Goal: Transaction & Acquisition: Book appointment/travel/reservation

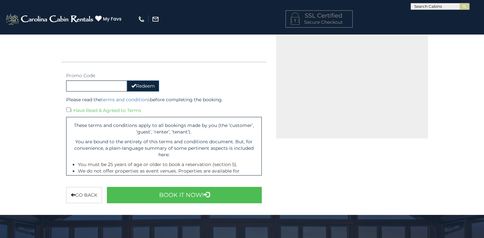
scroll to position [229, 0]
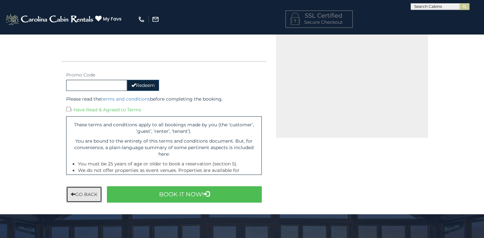
click at [77, 195] on button "Go back" at bounding box center [84, 194] width 36 height 16
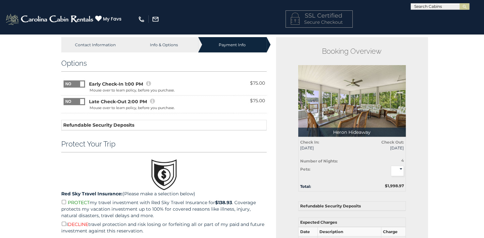
scroll to position [0, 0]
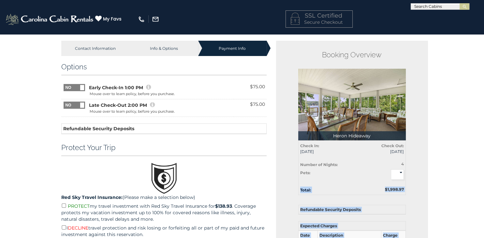
drag, startPoint x: 480, startPoint y: 160, endPoint x: 483, endPoint y: 108, distance: 52.2
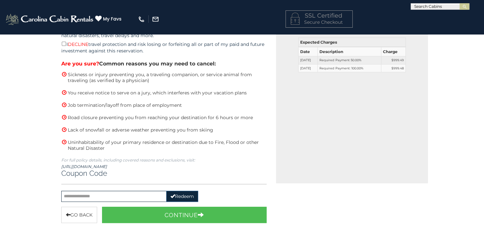
scroll to position [191, 0]
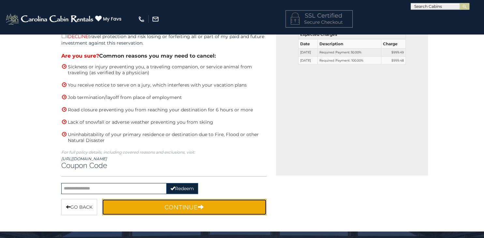
click at [179, 204] on button "Continue" at bounding box center [184, 207] width 165 height 16
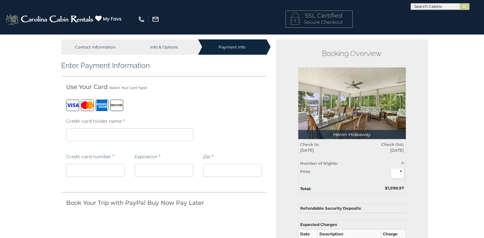
scroll to position [0, 0]
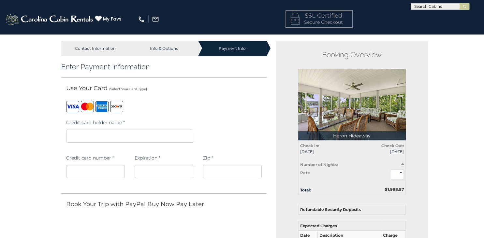
click at [390, 169] on select "* * *" at bounding box center [396, 174] width 13 height 10
click at [414, 174] on div "Booking Overview Heron Hideaway Total: $1,998.97 Check In: 01/02/2026 Check Out…" at bounding box center [352, 204] width 152 height 326
click at [148, 168] on iframe at bounding box center [163, 171] width 59 height 13
click at [228, 151] on div "Zip *" at bounding box center [232, 166] width 59 height 31
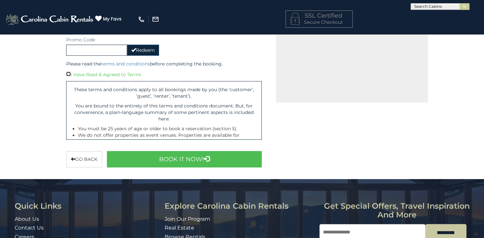
scroll to position [271, 0]
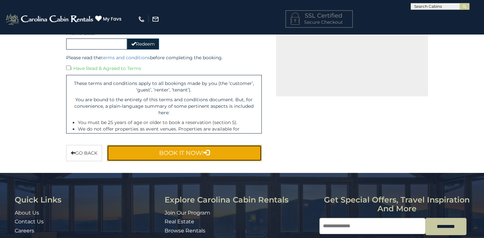
click at [212, 152] on button "Book It Now!" at bounding box center [184, 153] width 155 height 16
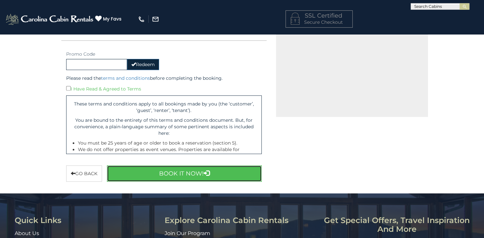
scroll to position [251, 0]
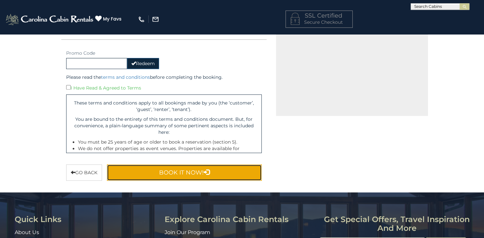
click at [238, 167] on button "Book It Now!" at bounding box center [184, 172] width 155 height 16
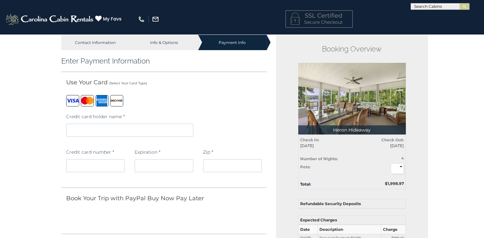
scroll to position [0, 0]
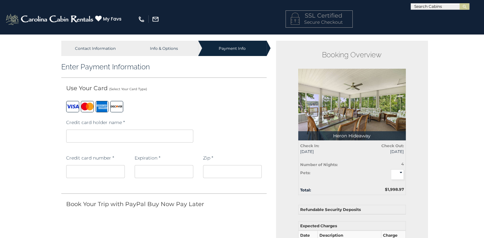
click at [94, 48] on div "Contact Information" at bounding box center [95, 48] width 68 height 15
click at [433, 6] on input "text" at bounding box center [439, 8] width 57 height 7
type input "****"
click at [442, 18] on li "Hero n Hideaway" at bounding box center [440, 15] width 58 height 6
click at [465, 5] on img "submit" at bounding box center [464, 6] width 5 height 5
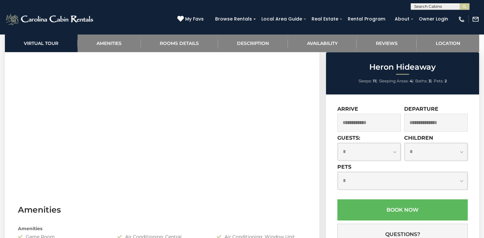
scroll to position [323, 0]
click at [373, 117] on input "text" at bounding box center [368, 123] width 63 height 18
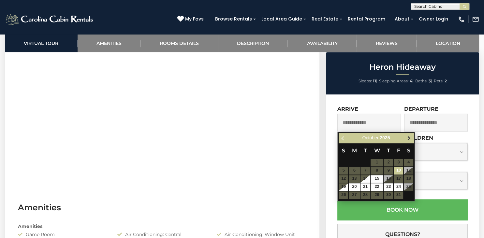
click at [410, 138] on span "Next" at bounding box center [408, 137] width 5 height 5
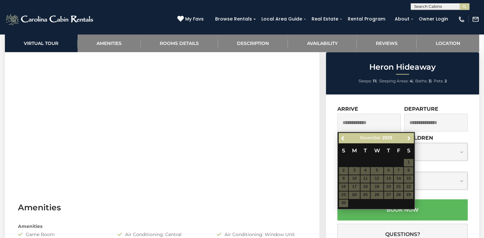
click at [410, 138] on span "Next" at bounding box center [408, 137] width 5 height 5
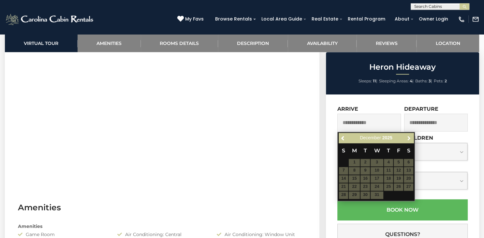
click at [410, 138] on span "Next" at bounding box center [408, 137] width 5 height 5
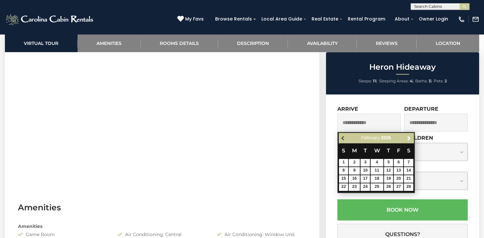
click at [342, 140] on span "Previous" at bounding box center [342, 137] width 5 height 5
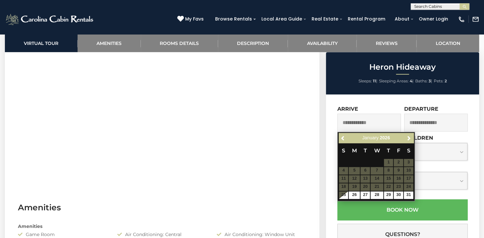
click at [456, 121] on input "text" at bounding box center [435, 123] width 63 height 18
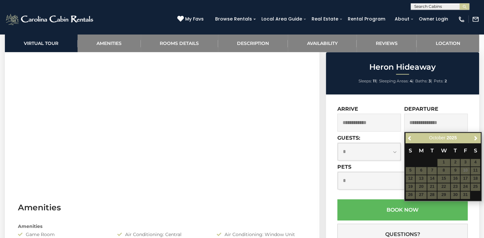
click at [469, 112] on div "**********" at bounding box center [402, 196] width 153 height 205
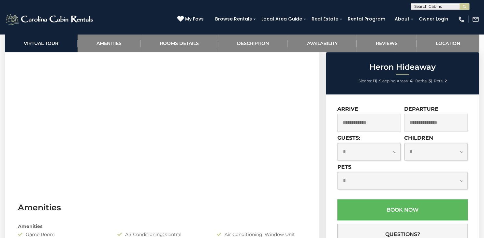
click at [454, 121] on input "text" at bounding box center [435, 123] width 63 height 18
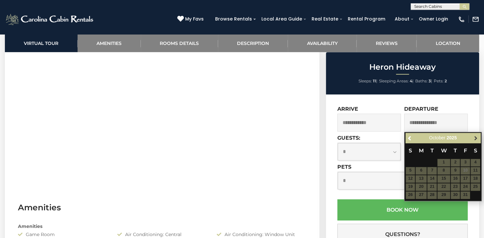
click at [476, 138] on span "Next" at bounding box center [474, 137] width 5 height 5
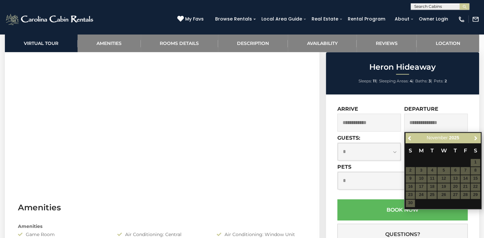
click at [476, 138] on span "Next" at bounding box center [474, 137] width 5 height 5
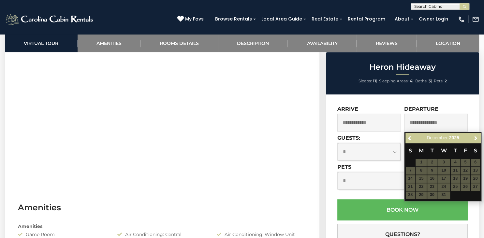
click at [476, 138] on span "Next" at bounding box center [474, 137] width 5 height 5
click at [391, 101] on div "**********" at bounding box center [402, 196] width 153 height 205
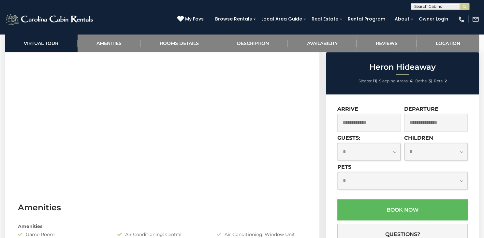
click at [366, 119] on input "text" at bounding box center [368, 123] width 63 height 18
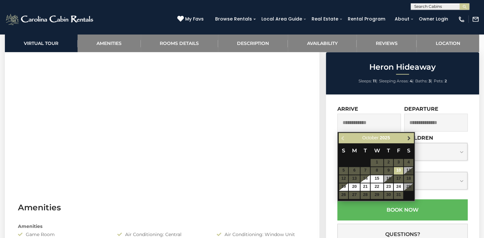
click at [407, 138] on span "Next" at bounding box center [408, 137] width 5 height 5
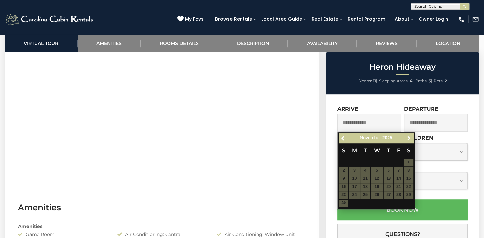
click at [407, 138] on span "Next" at bounding box center [408, 137] width 5 height 5
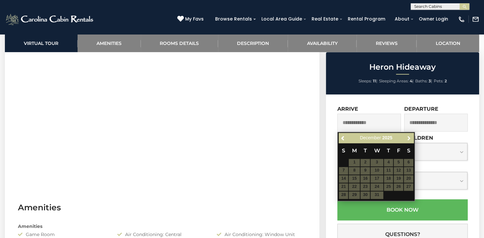
click at [407, 138] on span "Next" at bounding box center [408, 137] width 5 height 5
click at [397, 161] on table "S M T W T F S 1 2 3 4 5 6 7 8 9 10 11 12 13 14 15 16 17 18 19 20 21 22 23 24 25…" at bounding box center [375, 171] width 75 height 56
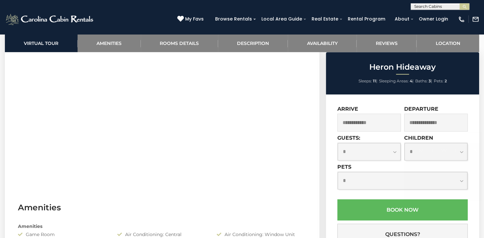
click at [384, 102] on div "**********" at bounding box center [402, 196] width 153 height 205
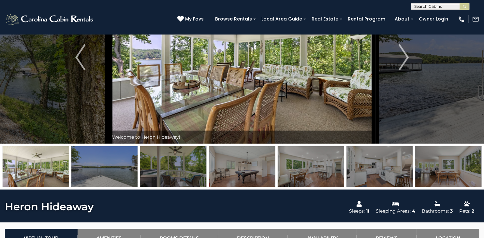
scroll to position [0, 0]
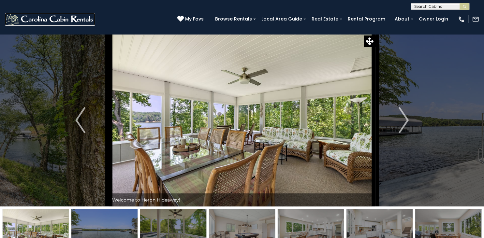
click at [46, 18] on img at bounding box center [50, 19] width 90 height 13
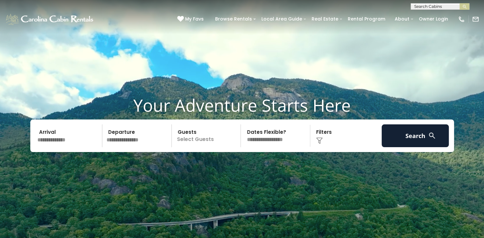
click at [63, 137] on input "text" at bounding box center [68, 135] width 67 height 23
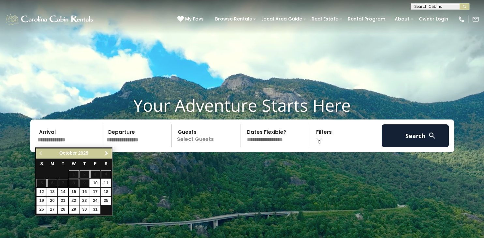
click at [108, 153] on span "Next" at bounding box center [106, 153] width 5 height 5
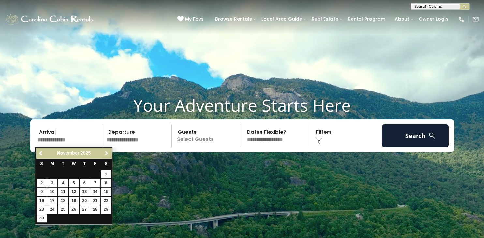
click at [108, 153] on span "Next" at bounding box center [106, 153] width 5 height 5
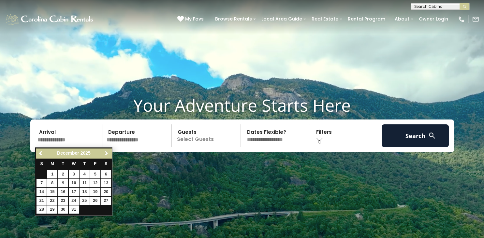
click at [108, 153] on span "Next" at bounding box center [106, 153] width 5 height 5
click at [97, 177] on link "2" at bounding box center [95, 174] width 10 height 8
type input "******"
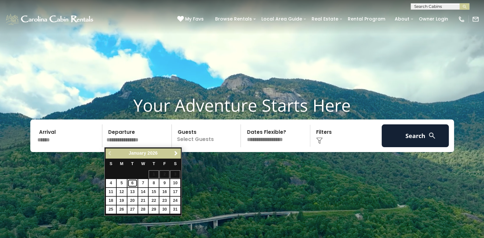
click at [131, 184] on link "6" at bounding box center [132, 183] width 10 height 8
type input "******"
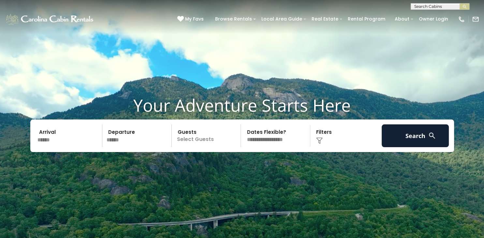
click at [323, 135] on div "Click to Choose" at bounding box center [345, 135] width 67 height 23
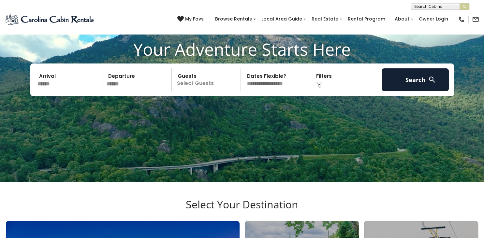
scroll to position [51, 0]
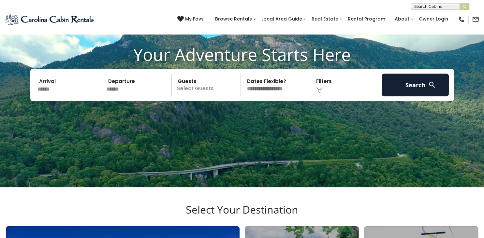
click at [321, 84] on div "Click to Choose" at bounding box center [345, 85] width 67 height 23
click at [320, 82] on div "Click to Choose" at bounding box center [345, 85] width 67 height 23
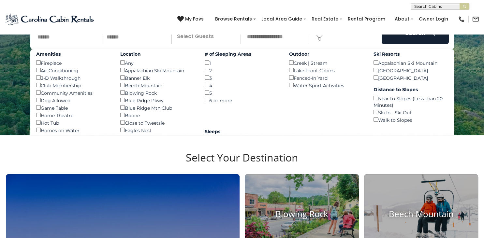
scroll to position [74, 0]
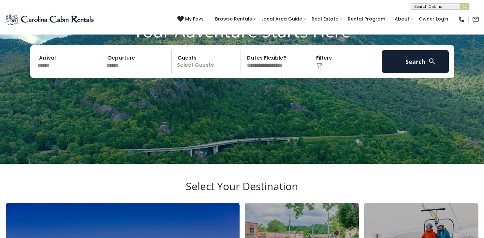
click at [320, 65] on img at bounding box center [319, 66] width 7 height 7
click at [318, 58] on div "Click to Choose" at bounding box center [345, 61] width 67 height 23
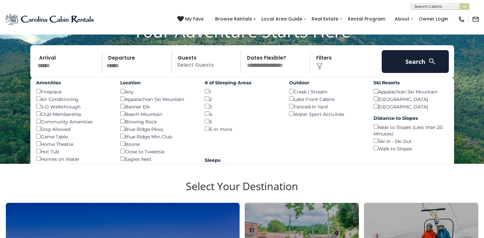
drag, startPoint x: 89, startPoint y: 139, endPoint x: 90, endPoint y: 117, distance: 21.8
click at [90, 117] on div "Amenities Fireplace () Air Conditioning () 3-D Walkthrough () Club Membership (…" at bounding box center [73, 146] width 84 height 137
click at [93, 148] on div "Hot Tub ()" at bounding box center [73, 151] width 75 height 7
click at [93, 142] on div "Home Theatre ()" at bounding box center [73, 143] width 75 height 7
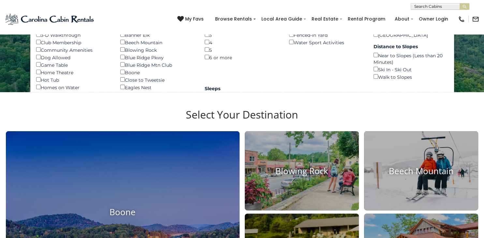
scroll to position [57, 0]
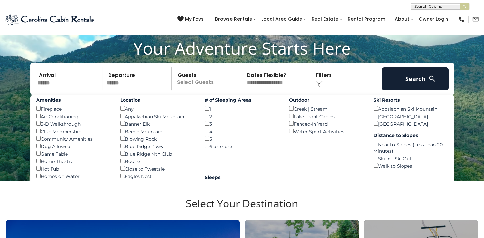
drag, startPoint x: 452, startPoint y: 99, endPoint x: 447, endPoint y: 91, distance: 9.9
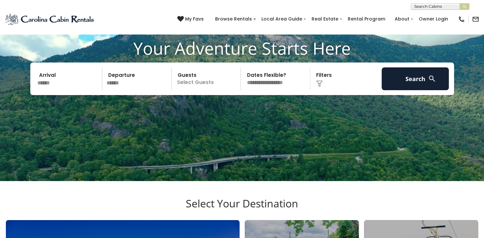
click at [324, 75] on div "Click to Choose" at bounding box center [345, 78] width 67 height 23
click at [319, 84] on img at bounding box center [319, 83] width 7 height 7
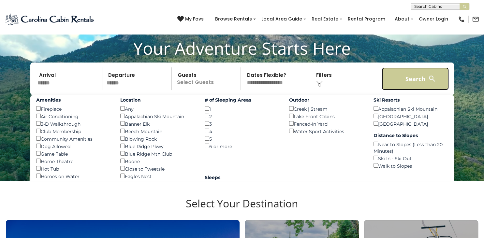
click at [402, 80] on button "Search" at bounding box center [414, 78] width 67 height 23
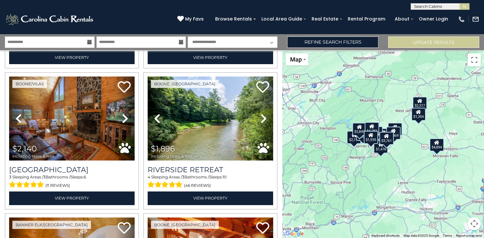
scroll to position [142, 0]
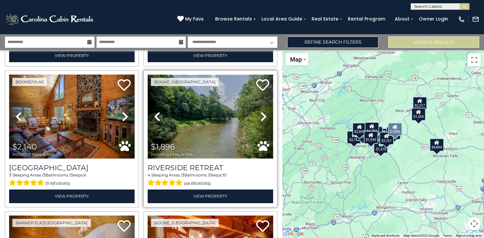
click at [193, 139] on img at bounding box center [210, 117] width 125 height 84
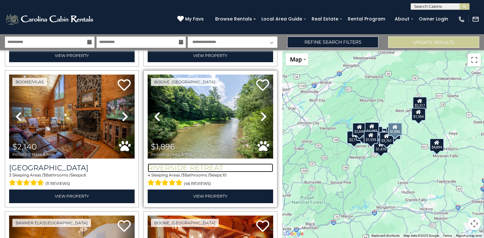
click at [178, 166] on h3 "Riverside Retreat" at bounding box center [210, 167] width 125 height 9
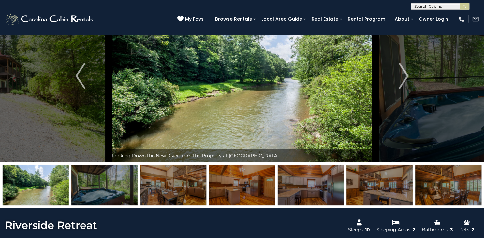
scroll to position [42, 0]
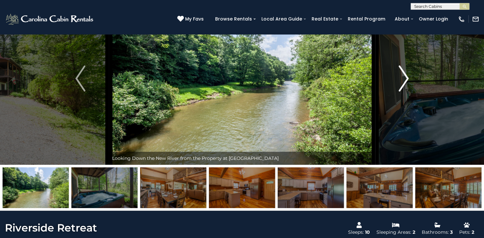
click at [398, 79] on img "Next" at bounding box center [403, 78] width 10 height 26
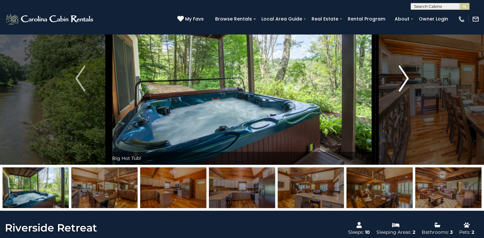
click at [400, 79] on img "Next" at bounding box center [403, 78] width 10 height 26
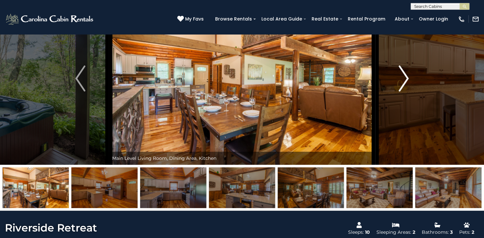
click at [400, 79] on img "Next" at bounding box center [403, 78] width 10 height 26
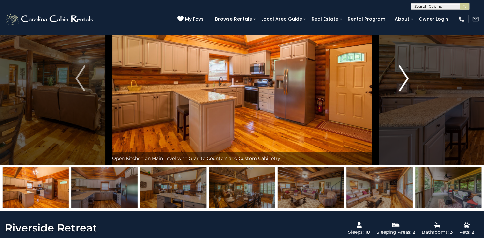
click at [400, 79] on img "Next" at bounding box center [403, 78] width 10 height 26
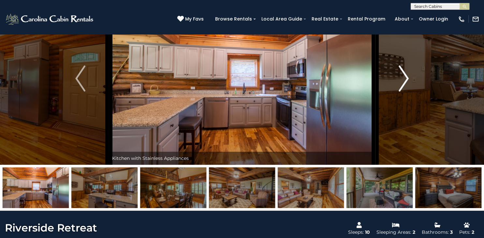
click at [400, 79] on img "Next" at bounding box center [403, 78] width 10 height 26
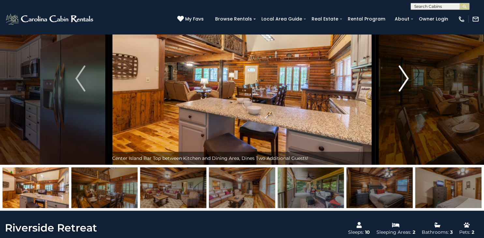
click at [400, 79] on img "Next" at bounding box center [403, 78] width 10 height 26
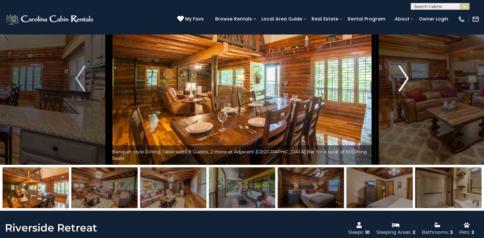
click at [400, 79] on img "Next" at bounding box center [403, 78] width 10 height 26
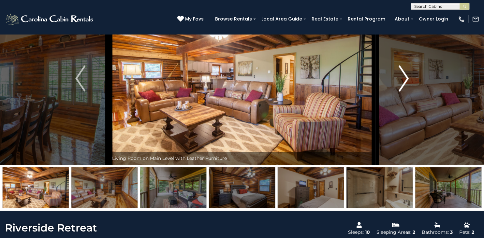
click at [400, 79] on img "Next" at bounding box center [403, 78] width 10 height 26
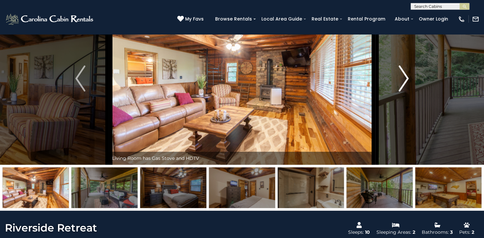
click at [400, 79] on img "Next" at bounding box center [403, 78] width 10 height 26
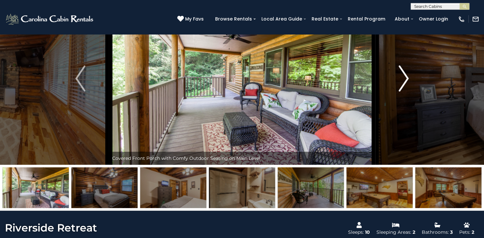
click at [400, 79] on img "Next" at bounding box center [403, 78] width 10 height 26
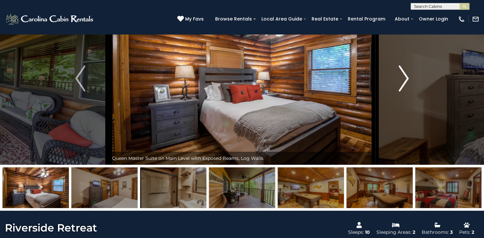
click at [400, 79] on img "Next" at bounding box center [403, 78] width 10 height 26
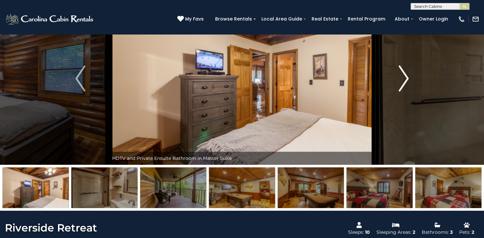
click at [400, 79] on img "Next" at bounding box center [403, 78] width 10 height 26
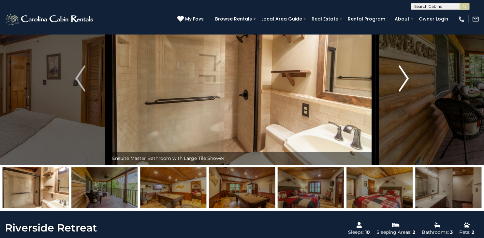
click at [400, 79] on img "Next" at bounding box center [403, 78] width 10 height 26
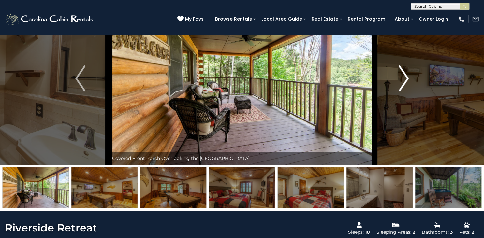
click at [400, 79] on img "Next" at bounding box center [403, 78] width 10 height 26
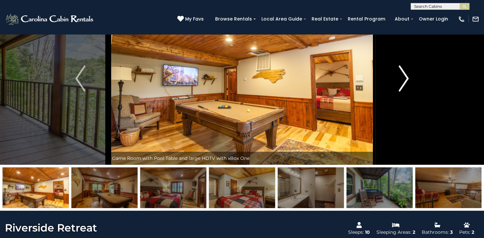
click at [400, 79] on img "Next" at bounding box center [403, 78] width 10 height 26
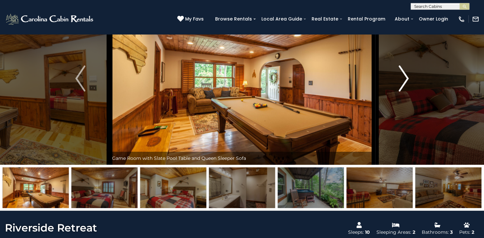
click at [400, 79] on img "Next" at bounding box center [403, 78] width 10 height 26
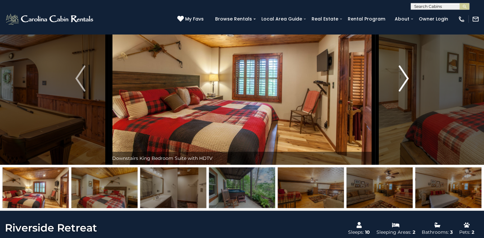
click at [400, 79] on img "Next" at bounding box center [403, 78] width 10 height 26
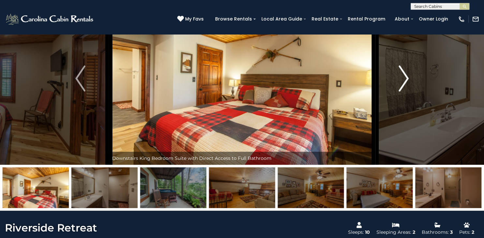
click at [400, 79] on img "Next" at bounding box center [403, 78] width 10 height 26
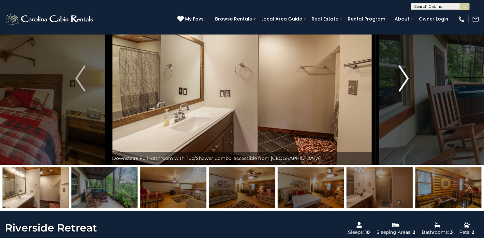
click at [400, 79] on img "Next" at bounding box center [403, 78] width 10 height 26
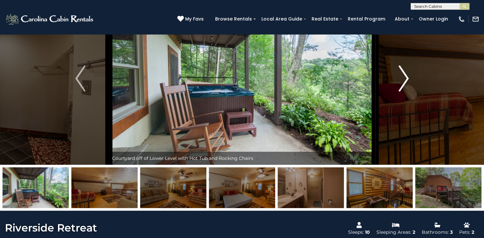
click at [400, 79] on img "Next" at bounding box center [403, 78] width 10 height 26
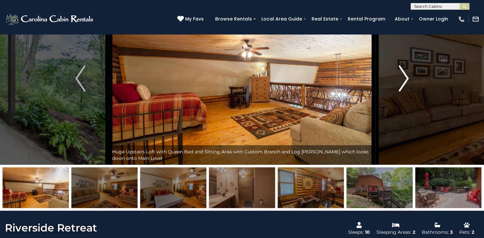
click at [400, 79] on img "Next" at bounding box center [403, 78] width 10 height 26
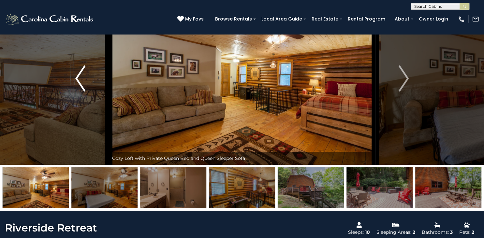
click at [81, 80] on img "Previous" at bounding box center [80, 78] width 10 height 26
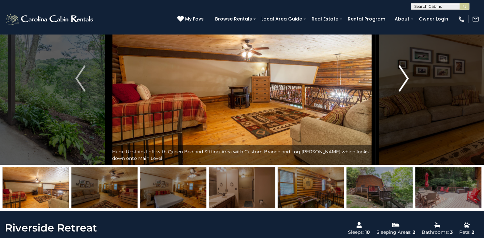
click at [404, 78] on img "Next" at bounding box center [403, 78] width 10 height 26
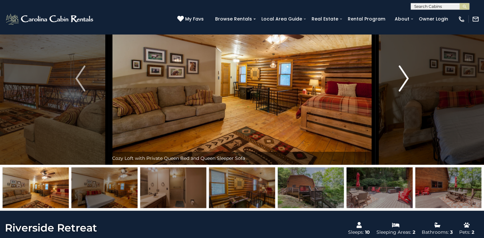
click at [404, 78] on img "Next" at bounding box center [403, 78] width 10 height 26
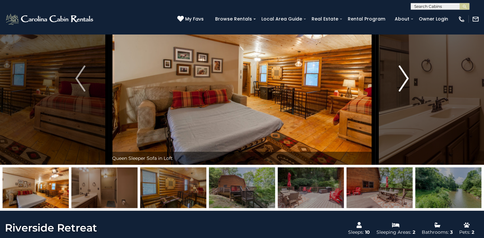
click at [404, 78] on img "Next" at bounding box center [403, 78] width 10 height 26
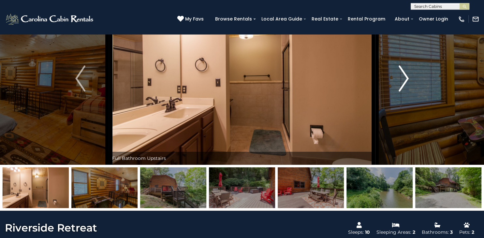
click at [404, 78] on img "Next" at bounding box center [403, 78] width 10 height 26
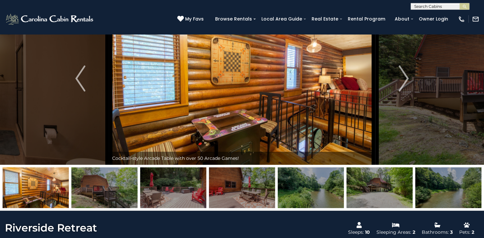
click at [147, 10] on div "(828) 295-6000 My Favs Browse Rentals Local Area Guide Activities & Attractions…" at bounding box center [242, 22] width 484 height 24
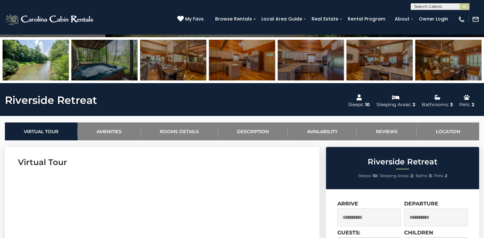
scroll to position [133, 0]
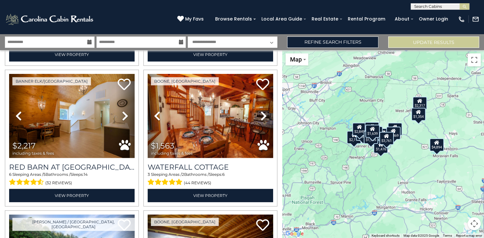
scroll to position [282, 0]
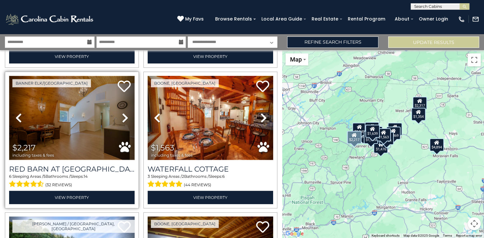
click at [50, 120] on img at bounding box center [71, 118] width 125 height 84
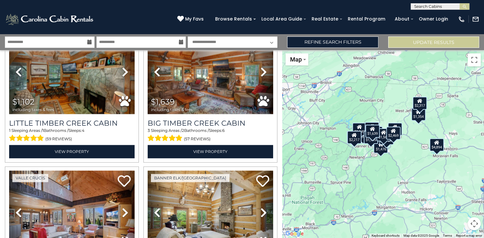
scroll to position [892, 0]
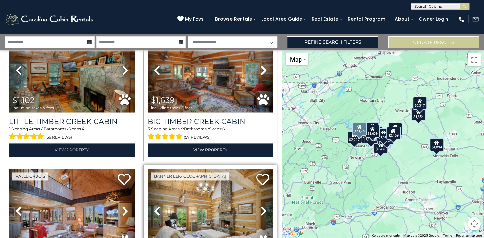
drag, startPoint x: 281, startPoint y: 131, endPoint x: 276, endPoint y: 204, distance: 73.4
click at [276, 204] on div "Banner Elk/[GEOGRAPHIC_DATA] Previous Next" at bounding box center [210, 233] width 134 height 137
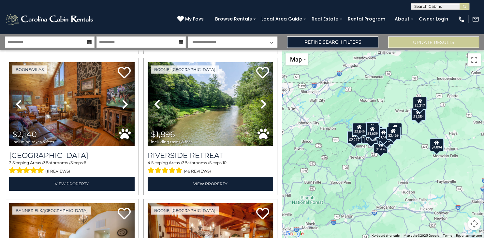
scroll to position [127, 0]
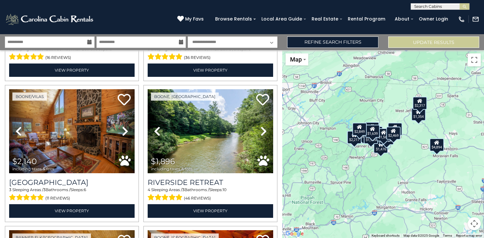
click at [277, 87] on div "Boone, [GEOGRAPHIC_DATA] Previous Next" at bounding box center [210, 153] width 138 height 137
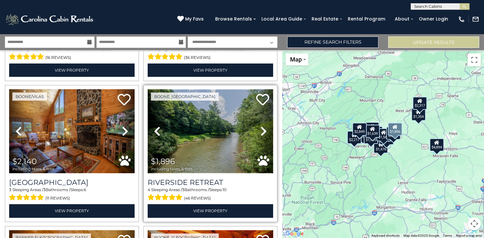
click at [195, 122] on img at bounding box center [210, 131] width 125 height 84
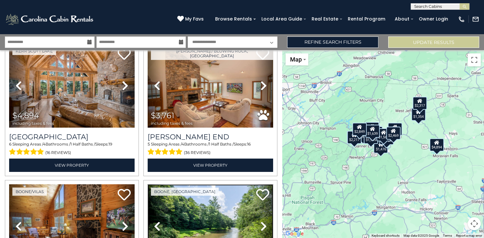
scroll to position [0, 0]
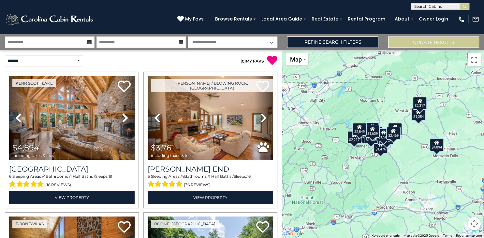
click at [421, 8] on input "text" at bounding box center [439, 8] width 57 height 7
type input "*****"
click at [434, 15] on li "Heron Hideaway" at bounding box center [440, 15] width 58 height 6
click at [434, 15] on link "Owner Login" at bounding box center [433, 19] width 36 height 10
click at [469, 8] on div "**********" at bounding box center [242, 5] width 484 height 10
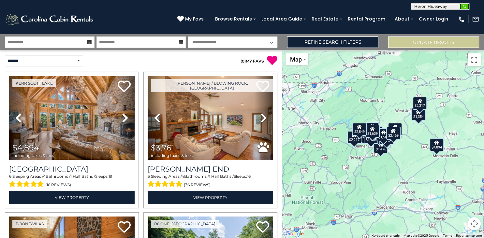
click at [467, 7] on button "submit" at bounding box center [464, 6] width 10 height 7
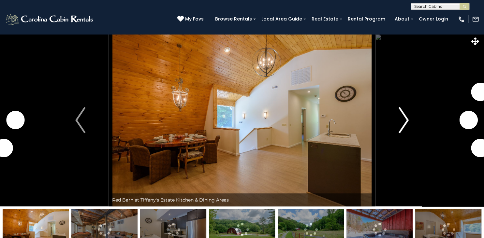
click at [401, 118] on img "Next" at bounding box center [403, 120] width 10 height 26
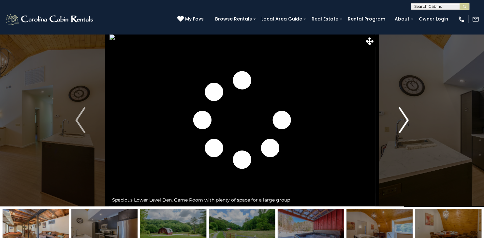
click at [402, 118] on img "Next" at bounding box center [403, 120] width 10 height 26
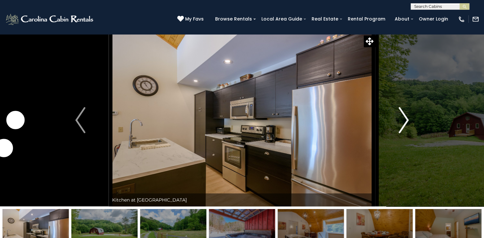
click at [402, 118] on img "Next" at bounding box center [403, 120] width 10 height 26
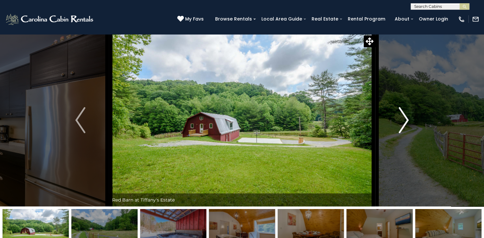
click at [402, 118] on img "Next" at bounding box center [403, 120] width 10 height 26
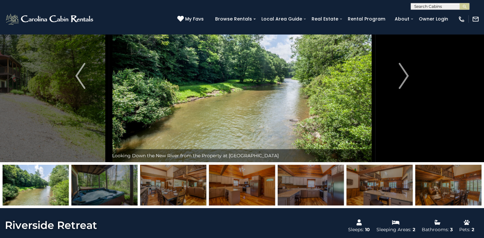
scroll to position [35, 0]
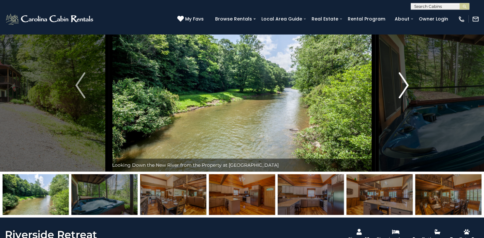
click at [407, 85] on img "Next" at bounding box center [403, 85] width 10 height 26
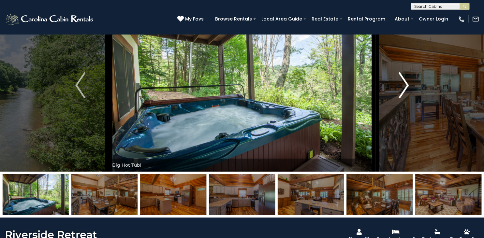
click at [407, 85] on img "Next" at bounding box center [403, 85] width 10 height 26
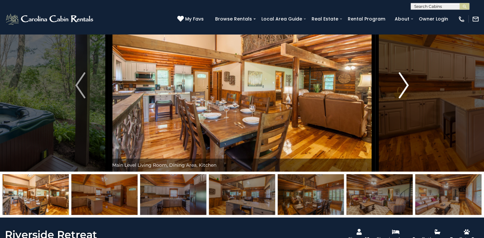
click at [407, 85] on img "Next" at bounding box center [403, 85] width 10 height 26
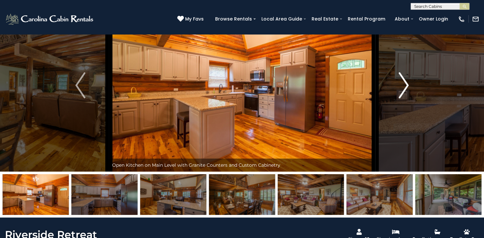
click at [407, 85] on img "Next" at bounding box center [403, 85] width 10 height 26
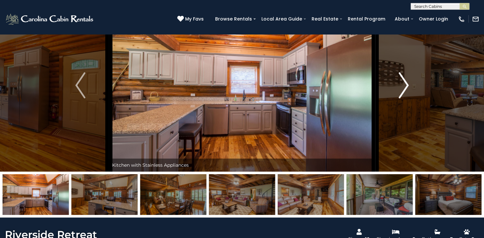
click at [407, 85] on img "Next" at bounding box center [403, 85] width 10 height 26
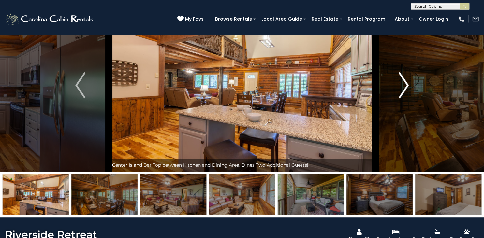
click at [407, 85] on img "Next" at bounding box center [403, 85] width 10 height 26
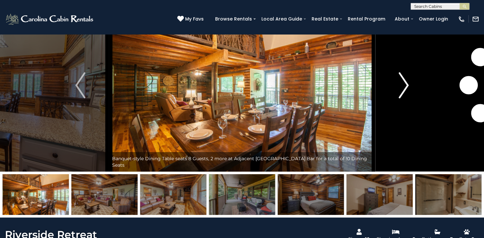
click at [407, 85] on img "Next" at bounding box center [403, 85] width 10 height 26
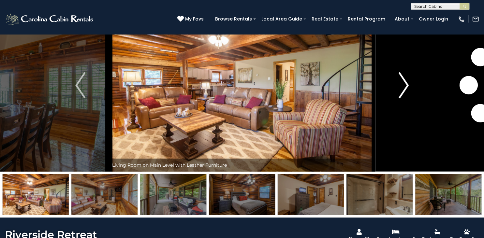
click at [407, 85] on img "Next" at bounding box center [403, 85] width 10 height 26
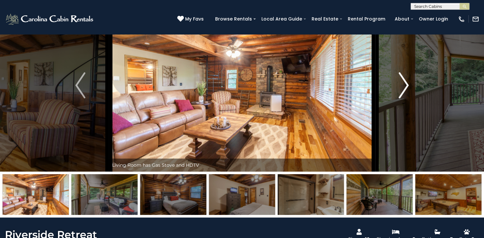
click at [407, 85] on img "Next" at bounding box center [403, 85] width 10 height 26
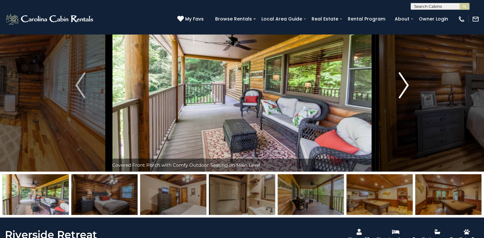
click at [407, 85] on img "Next" at bounding box center [403, 85] width 10 height 26
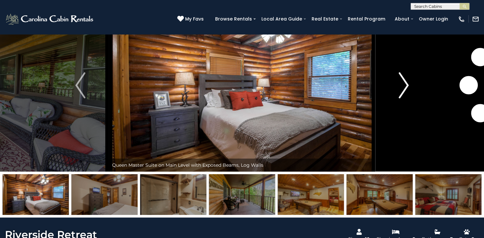
click at [407, 85] on img "Next" at bounding box center [403, 85] width 10 height 26
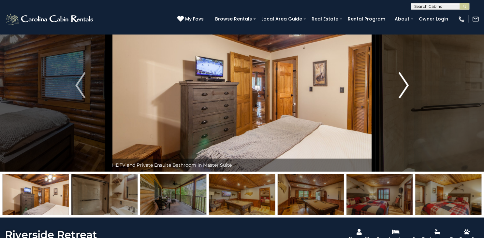
click at [407, 85] on img "Next" at bounding box center [403, 85] width 10 height 26
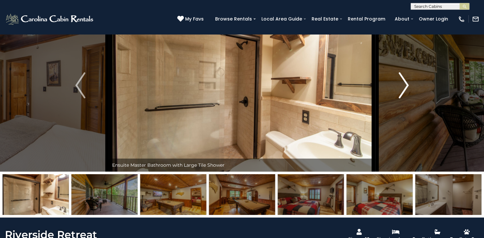
click at [407, 85] on img "Next" at bounding box center [403, 85] width 10 height 26
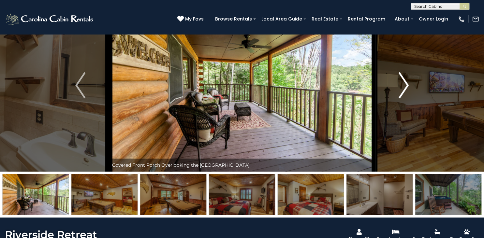
click at [407, 85] on img "Next" at bounding box center [403, 85] width 10 height 26
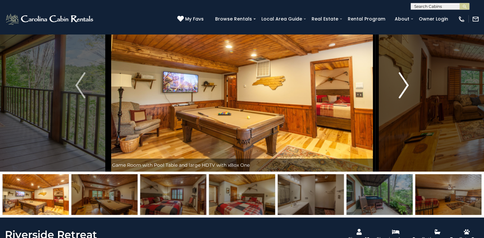
click at [407, 85] on img "Next" at bounding box center [403, 85] width 10 height 26
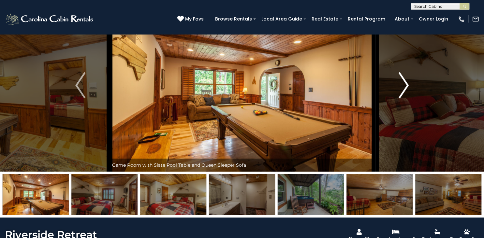
click at [407, 85] on img "Next" at bounding box center [403, 85] width 10 height 26
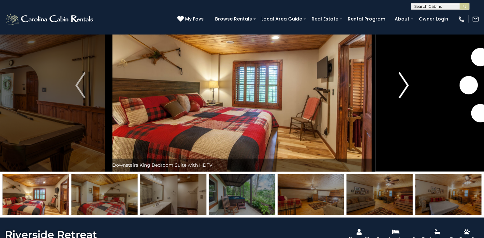
click at [407, 85] on img "Next" at bounding box center [403, 85] width 10 height 26
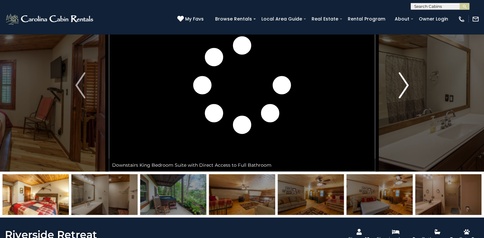
click at [407, 85] on img "Next" at bounding box center [403, 85] width 10 height 26
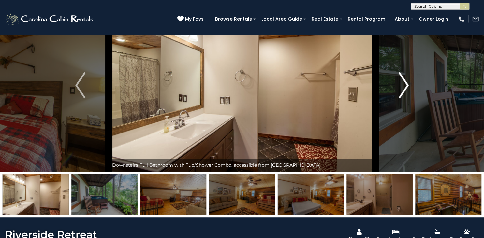
click at [407, 85] on img "Next" at bounding box center [403, 85] width 10 height 26
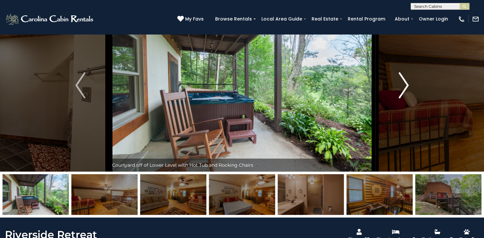
click at [407, 85] on img "Next" at bounding box center [403, 85] width 10 height 26
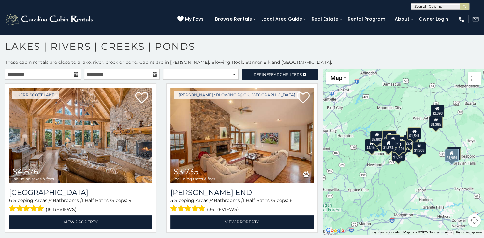
scroll to position [1564, 0]
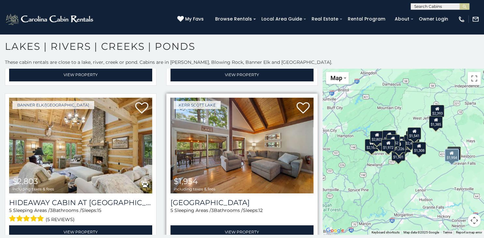
click at [236, 142] on img at bounding box center [241, 146] width 143 height 96
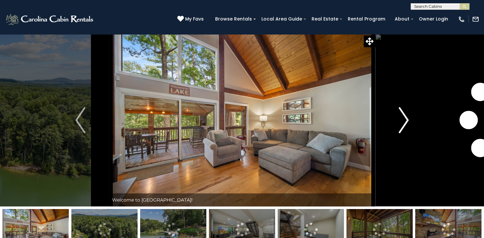
click at [407, 120] on img "Next" at bounding box center [403, 120] width 10 height 26
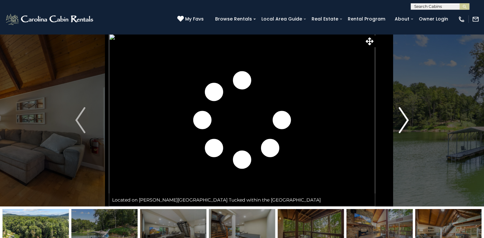
click at [407, 120] on img "Next" at bounding box center [403, 120] width 10 height 26
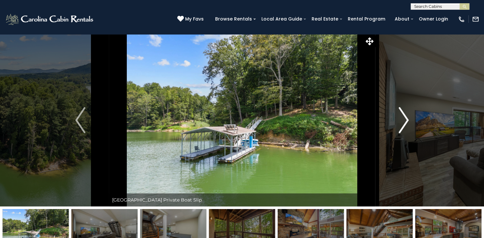
click at [407, 120] on img "Next" at bounding box center [403, 120] width 10 height 26
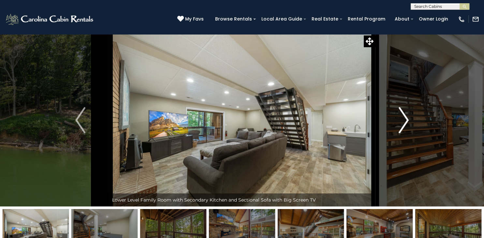
click at [407, 120] on img "Next" at bounding box center [403, 120] width 10 height 26
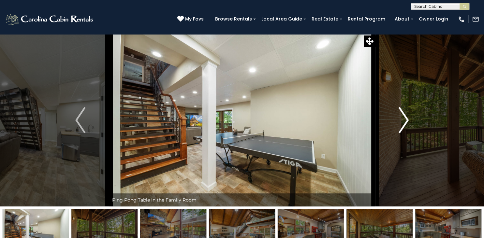
click at [407, 120] on img "Next" at bounding box center [403, 120] width 10 height 26
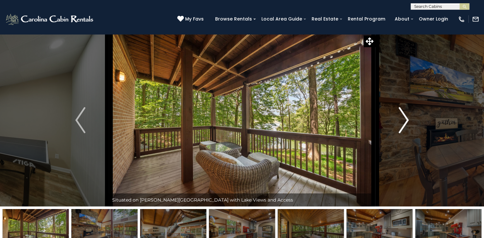
click at [407, 120] on img "Next" at bounding box center [403, 120] width 10 height 26
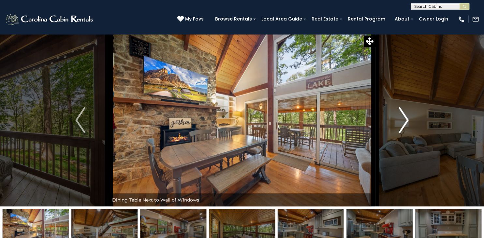
click at [407, 120] on img "Next" at bounding box center [403, 120] width 10 height 26
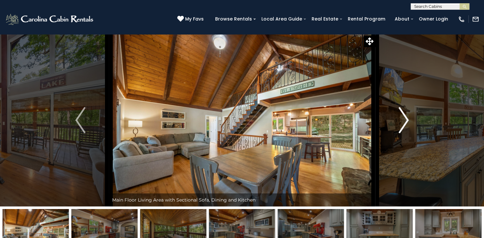
click at [407, 120] on img "Next" at bounding box center [403, 120] width 10 height 26
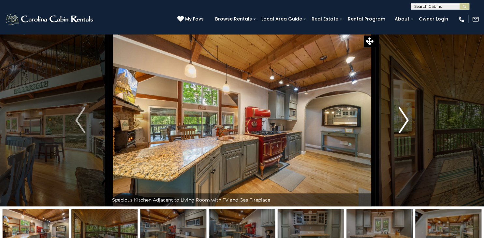
click at [407, 120] on img "Next" at bounding box center [403, 120] width 10 height 26
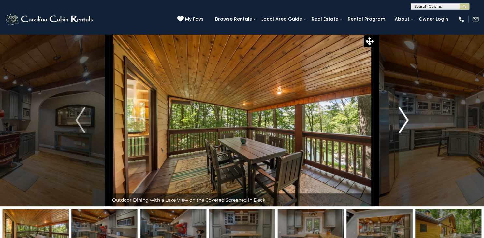
click at [407, 120] on img "Next" at bounding box center [403, 120] width 10 height 26
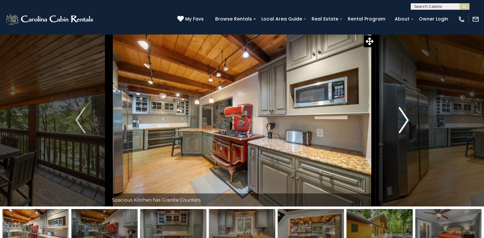
click at [407, 120] on img "Next" at bounding box center [403, 120] width 10 height 26
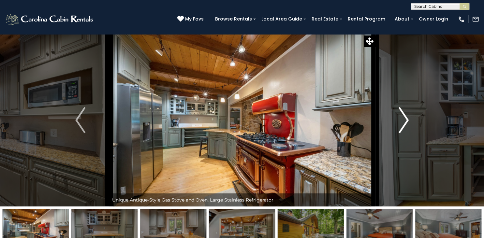
click at [407, 120] on img "Next" at bounding box center [403, 120] width 10 height 26
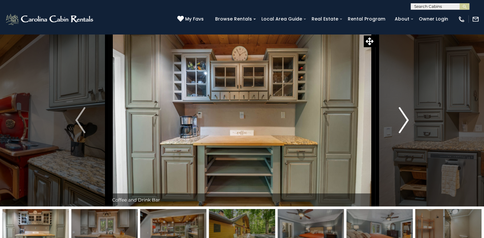
click at [407, 120] on img "Next" at bounding box center [403, 120] width 10 height 26
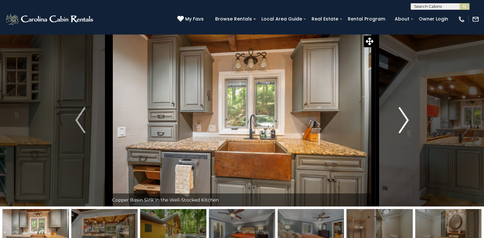
click at [407, 120] on img "Next" at bounding box center [403, 120] width 10 height 26
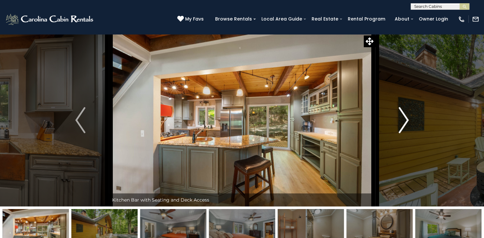
click at [407, 120] on img "Next" at bounding box center [403, 120] width 10 height 26
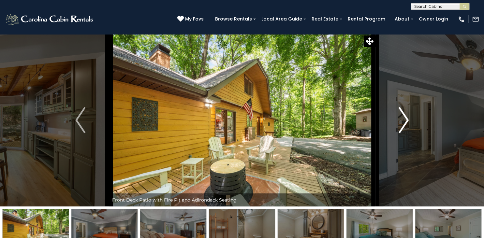
click at [407, 120] on img "Next" at bounding box center [403, 120] width 10 height 26
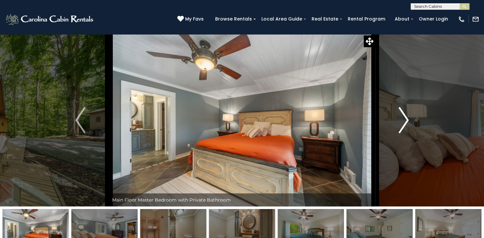
click at [407, 120] on img "Next" at bounding box center [403, 120] width 10 height 26
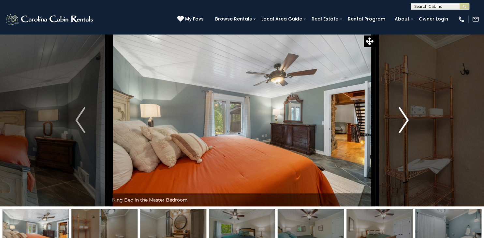
click at [407, 120] on img "Next" at bounding box center [403, 120] width 10 height 26
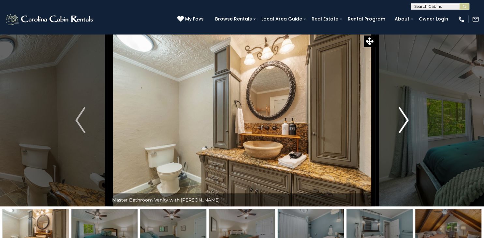
click at [407, 120] on img "Next" at bounding box center [403, 120] width 10 height 26
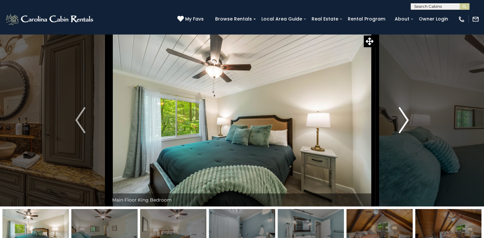
click at [407, 120] on img "Next" at bounding box center [403, 120] width 10 height 26
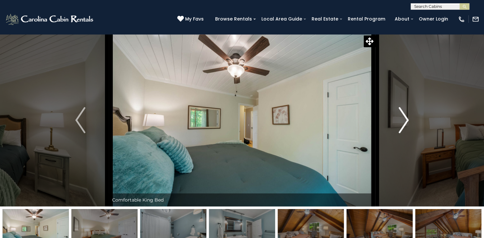
click at [407, 120] on img "Next" at bounding box center [403, 120] width 10 height 26
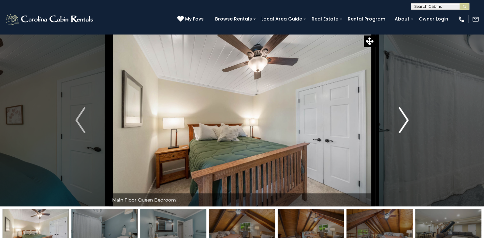
click at [407, 120] on img "Next" at bounding box center [403, 120] width 10 height 26
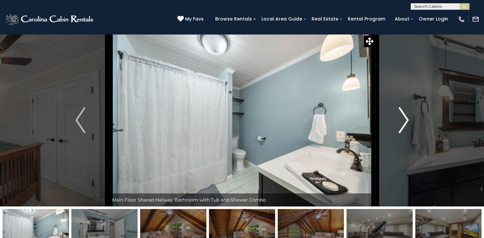
click at [407, 120] on img "Next" at bounding box center [403, 120] width 10 height 26
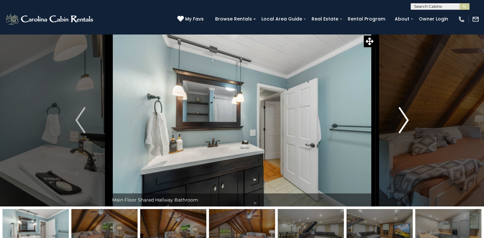
click at [407, 120] on img "Next" at bounding box center [403, 120] width 10 height 26
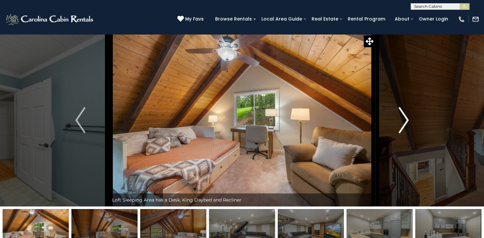
click at [407, 120] on img "Next" at bounding box center [403, 120] width 10 height 26
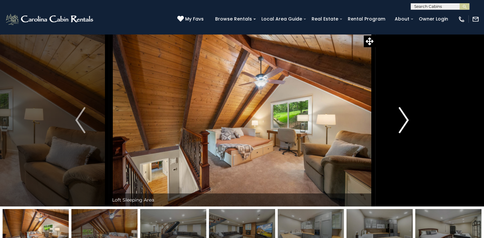
click at [407, 120] on img "Next" at bounding box center [403, 120] width 10 height 26
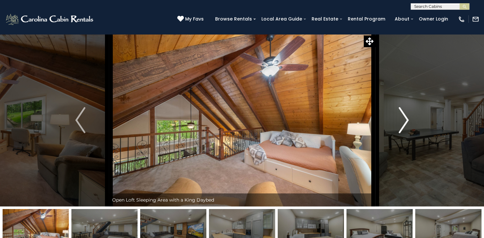
click at [407, 120] on img "Next" at bounding box center [403, 120] width 10 height 26
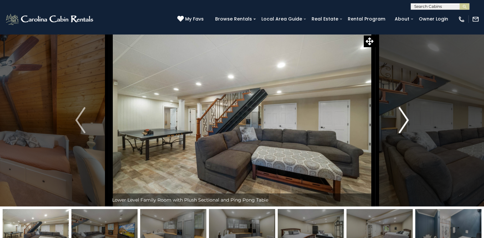
click at [407, 120] on img "Next" at bounding box center [403, 120] width 10 height 26
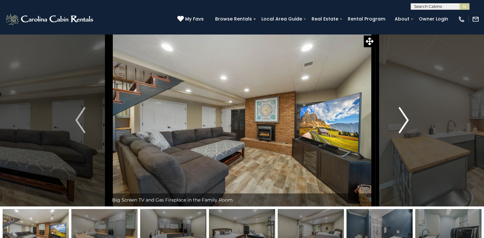
click at [407, 120] on img "Next" at bounding box center [403, 120] width 10 height 26
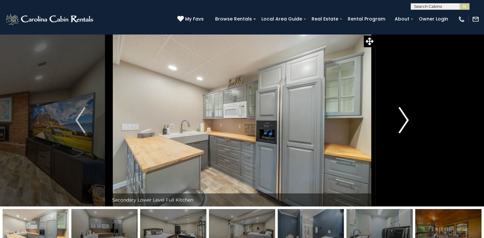
click at [407, 120] on img "Next" at bounding box center [403, 120] width 10 height 26
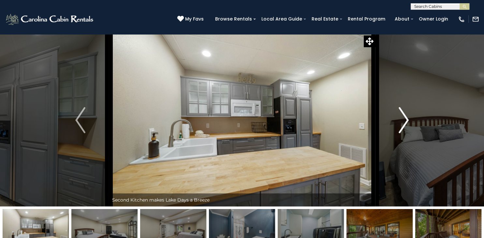
click at [407, 120] on img "Next" at bounding box center [403, 120] width 10 height 26
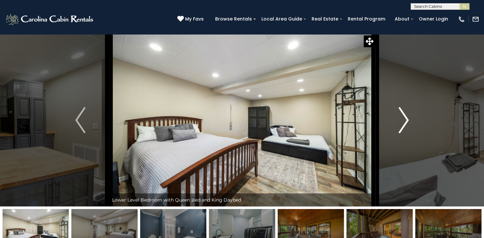
click at [407, 120] on img "Next" at bounding box center [403, 120] width 10 height 26
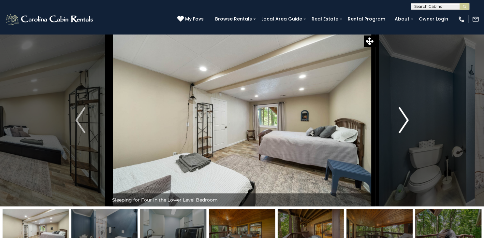
click at [407, 120] on img "Next" at bounding box center [403, 120] width 10 height 26
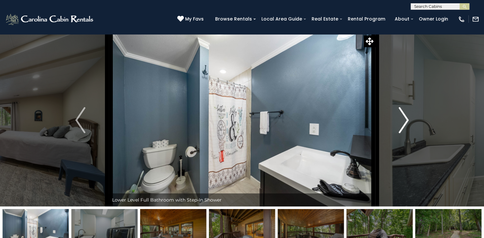
click at [407, 120] on img "Next" at bounding box center [403, 120] width 10 height 26
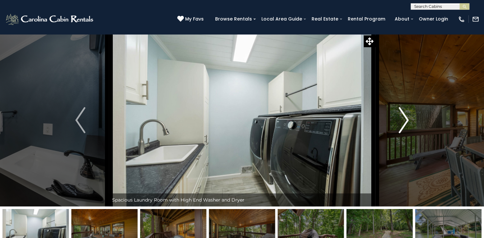
click at [407, 120] on img "Next" at bounding box center [403, 120] width 10 height 26
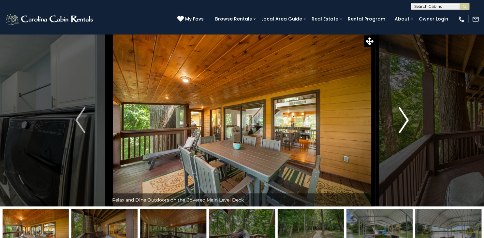
click at [407, 120] on img "Next" at bounding box center [403, 120] width 10 height 26
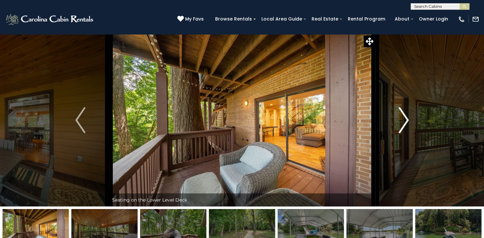
click at [407, 120] on img "Next" at bounding box center [403, 120] width 10 height 26
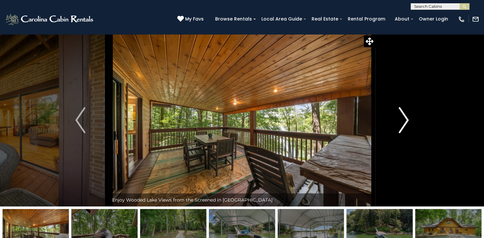
click at [407, 120] on img "Next" at bounding box center [403, 120] width 10 height 26
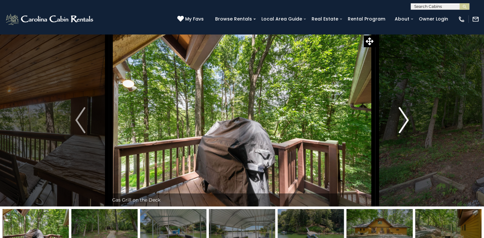
click at [407, 120] on img "Next" at bounding box center [403, 120] width 10 height 26
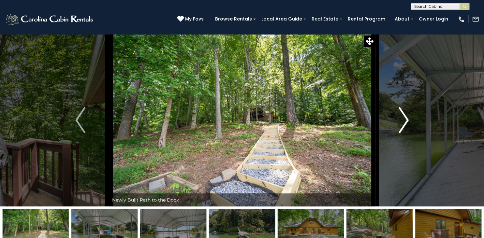
click at [407, 120] on img "Next" at bounding box center [403, 120] width 10 height 26
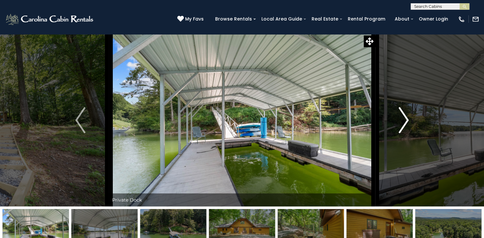
click at [407, 120] on img "Next" at bounding box center [403, 120] width 10 height 26
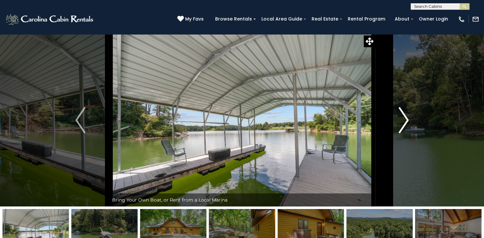
click at [407, 120] on img "Next" at bounding box center [403, 120] width 10 height 26
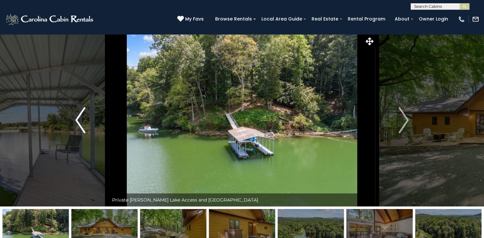
click at [80, 118] on img "Previous" at bounding box center [80, 120] width 10 height 26
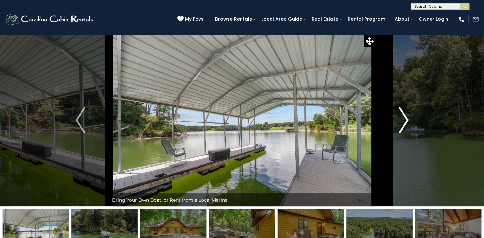
click at [409, 120] on button "Next" at bounding box center [403, 120] width 57 height 173
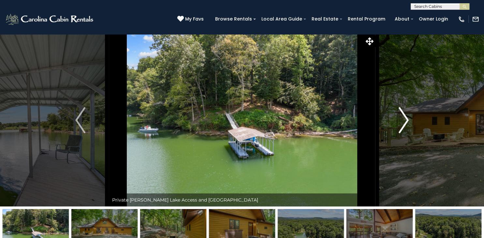
click at [409, 120] on button "Next" at bounding box center [403, 120] width 57 height 173
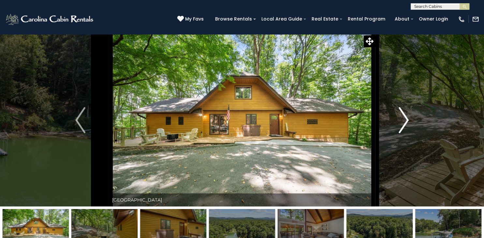
click at [409, 120] on button "Next" at bounding box center [403, 120] width 57 height 173
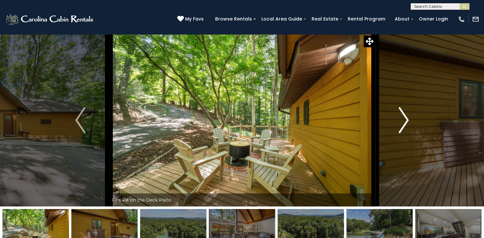
click at [409, 120] on button "Next" at bounding box center [403, 120] width 57 height 173
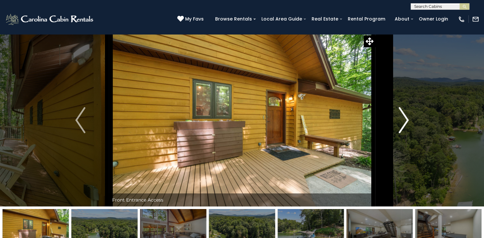
click at [409, 120] on button "Next" at bounding box center [403, 120] width 57 height 173
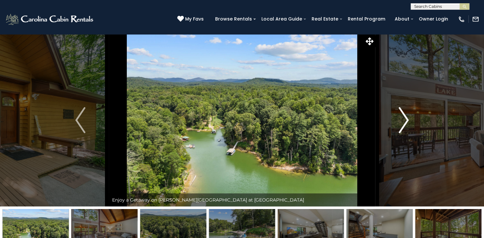
click at [409, 120] on button "Next" at bounding box center [403, 120] width 57 height 173
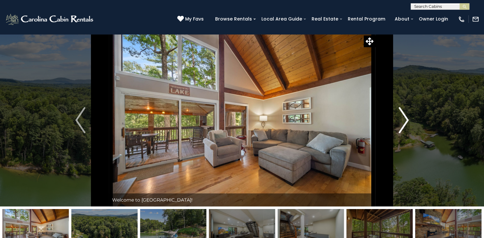
click at [409, 120] on button "Next" at bounding box center [403, 120] width 57 height 173
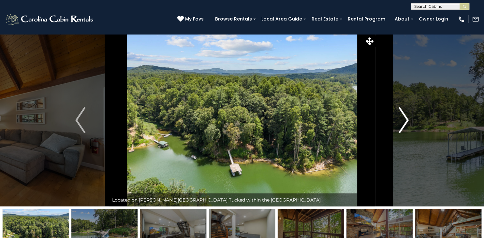
click at [409, 120] on button "Next" at bounding box center [403, 120] width 57 height 173
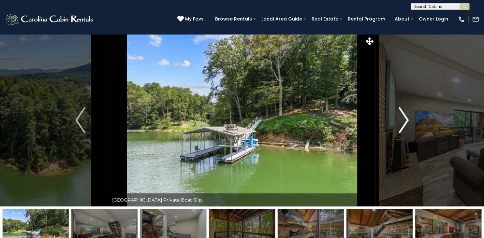
click at [409, 120] on button "Next" at bounding box center [403, 120] width 57 height 173
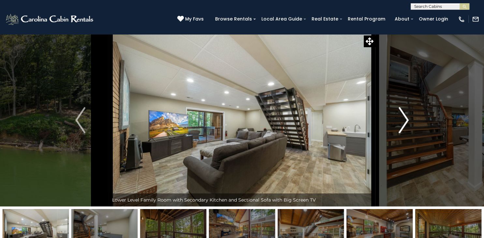
click at [409, 120] on button "Next" at bounding box center [403, 120] width 57 height 173
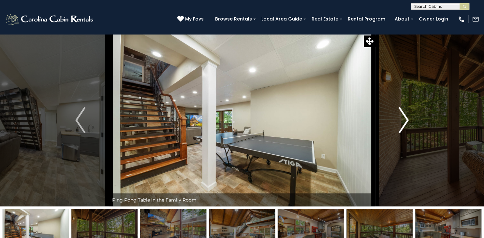
click at [409, 120] on button "Next" at bounding box center [403, 120] width 57 height 173
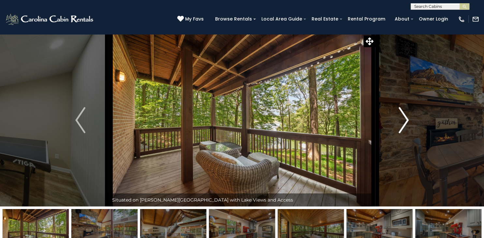
click at [409, 120] on button "Next" at bounding box center [403, 120] width 57 height 173
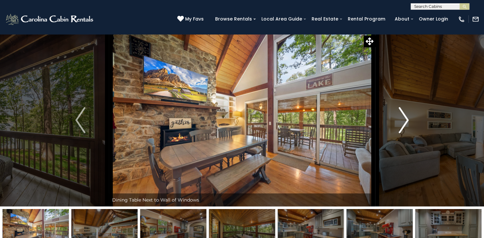
click at [409, 120] on button "Next" at bounding box center [403, 120] width 57 height 173
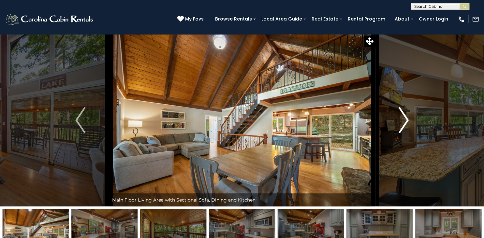
click at [409, 120] on button "Next" at bounding box center [403, 120] width 57 height 173
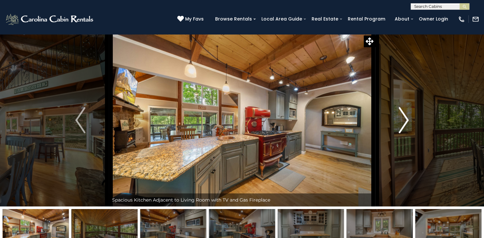
click at [409, 120] on button "Next" at bounding box center [403, 120] width 57 height 173
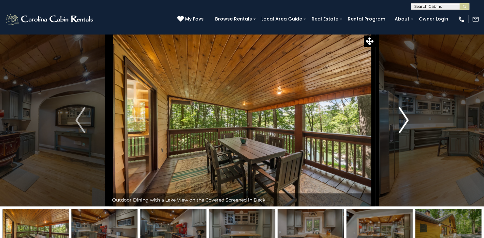
click at [409, 120] on button "Next" at bounding box center [403, 120] width 57 height 173
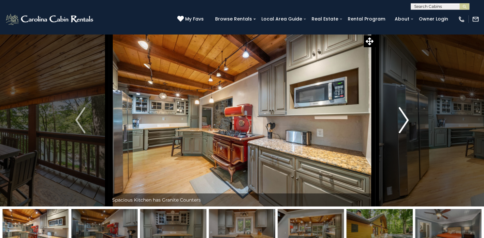
click at [409, 120] on button "Next" at bounding box center [403, 120] width 57 height 173
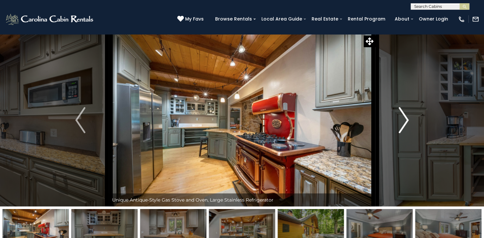
click at [409, 120] on button "Next" at bounding box center [403, 120] width 57 height 173
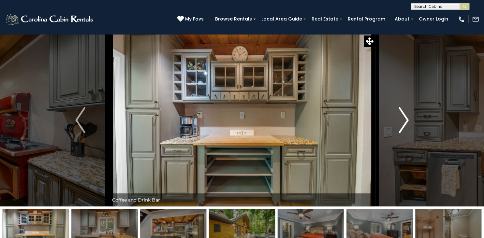
click at [409, 120] on button "Next" at bounding box center [403, 120] width 57 height 173
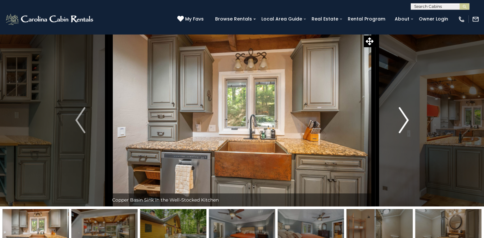
click at [409, 120] on button "Next" at bounding box center [403, 120] width 57 height 173
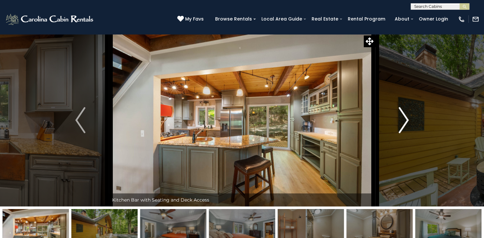
click at [409, 120] on button "Next" at bounding box center [403, 120] width 57 height 173
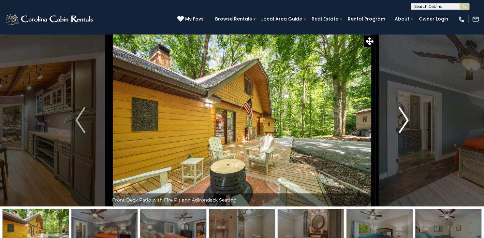
click at [409, 120] on button "Next" at bounding box center [403, 120] width 57 height 173
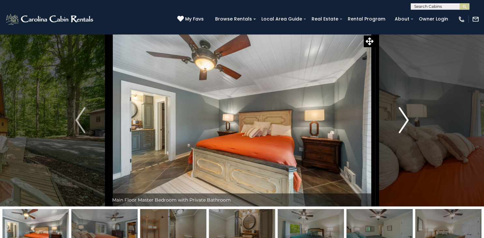
click at [409, 120] on button "Next" at bounding box center [403, 120] width 57 height 173
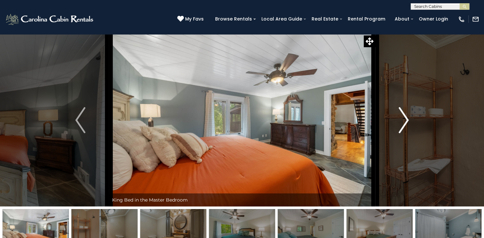
click at [409, 120] on button "Next" at bounding box center [403, 120] width 57 height 173
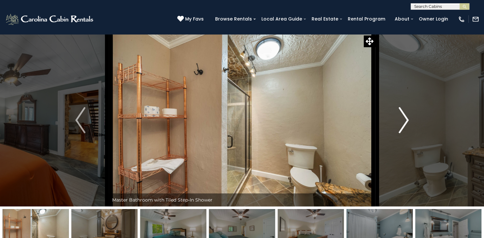
click at [409, 120] on button "Next" at bounding box center [403, 120] width 57 height 173
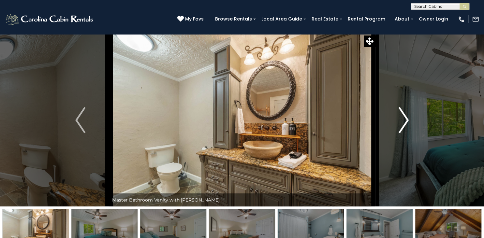
click at [409, 120] on button "Next" at bounding box center [403, 120] width 57 height 173
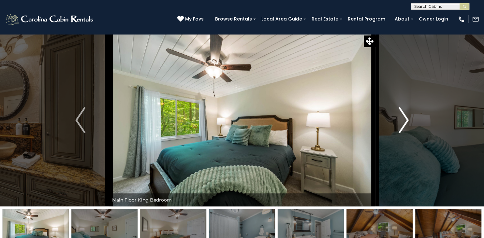
click at [409, 120] on button "Next" at bounding box center [403, 120] width 57 height 173
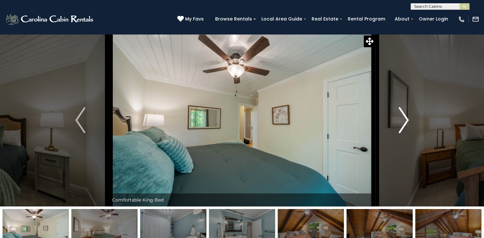
click at [409, 120] on button "Next" at bounding box center [403, 120] width 57 height 173
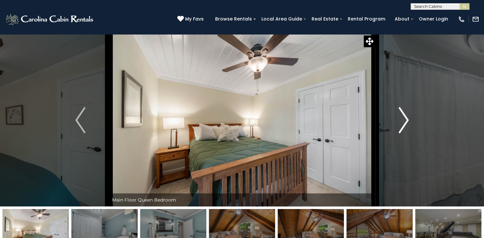
click at [409, 120] on button "Next" at bounding box center [403, 120] width 57 height 173
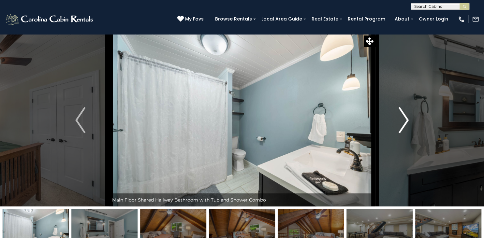
click at [409, 119] on button "Next" at bounding box center [403, 120] width 57 height 173
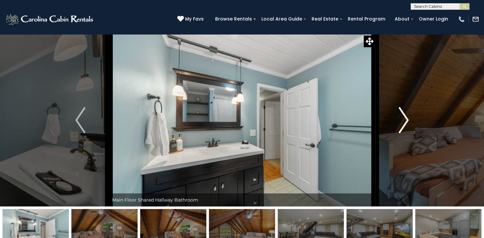
click at [409, 119] on button "Next" at bounding box center [403, 120] width 57 height 173
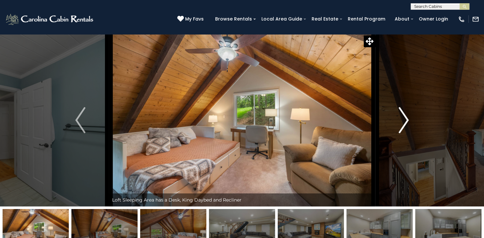
click at [409, 119] on button "Next" at bounding box center [403, 120] width 57 height 173
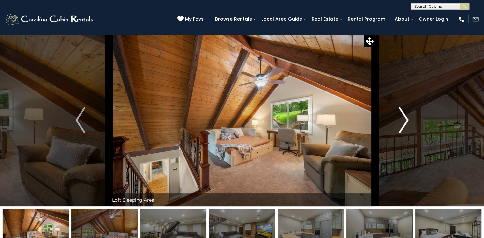
click at [409, 119] on button "Next" at bounding box center [403, 120] width 57 height 173
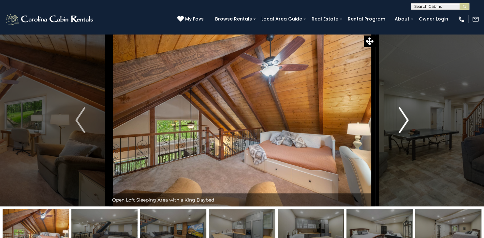
click at [409, 119] on button "Next" at bounding box center [403, 120] width 57 height 173
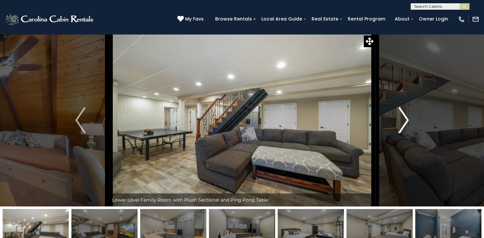
click at [409, 119] on button "Next" at bounding box center [403, 120] width 57 height 173
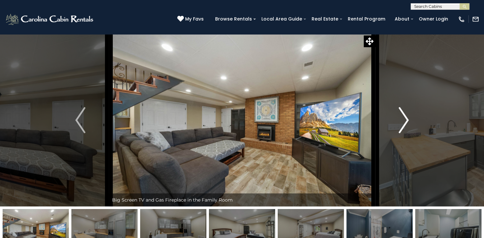
click at [409, 119] on button "Next" at bounding box center [403, 120] width 57 height 173
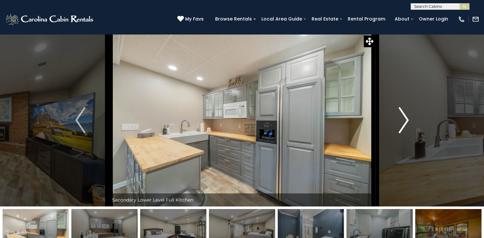
click at [409, 119] on button "Next" at bounding box center [403, 120] width 57 height 173
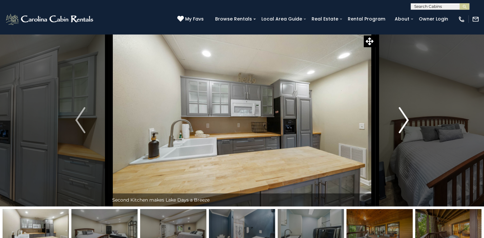
click at [409, 119] on button "Next" at bounding box center [403, 120] width 57 height 173
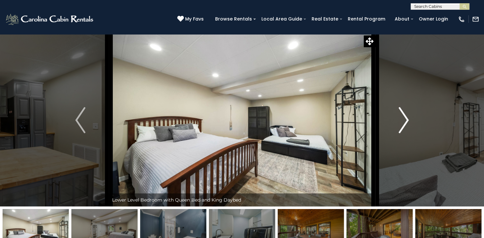
click at [409, 119] on button "Next" at bounding box center [403, 120] width 57 height 173
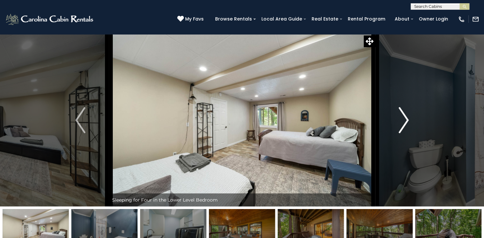
click at [409, 119] on button "Next" at bounding box center [403, 120] width 57 height 173
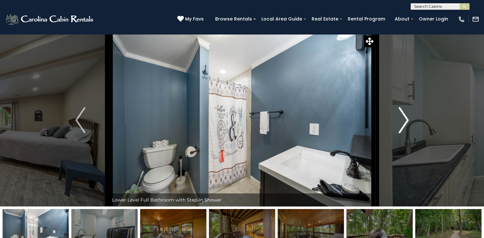
click at [409, 119] on button "Next" at bounding box center [403, 120] width 57 height 173
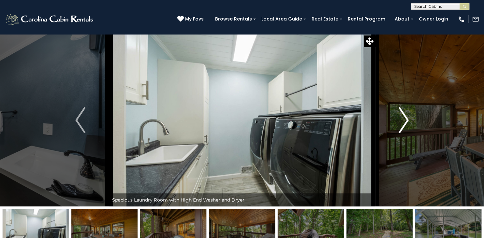
click at [409, 119] on button "Next" at bounding box center [403, 120] width 57 height 173
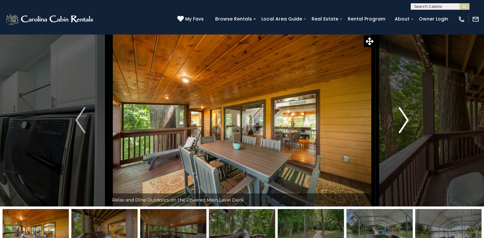
click at [409, 119] on button "Next" at bounding box center [403, 120] width 57 height 173
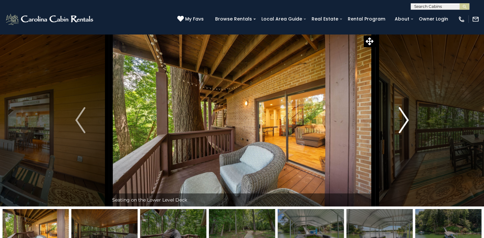
click at [409, 119] on button "Next" at bounding box center [403, 120] width 57 height 173
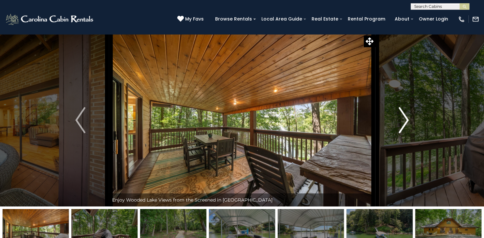
click at [409, 119] on button "Next" at bounding box center [403, 120] width 57 height 173
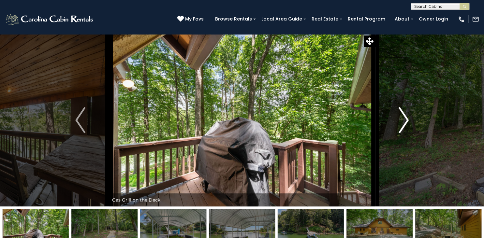
click at [409, 119] on button "Next" at bounding box center [403, 120] width 57 height 173
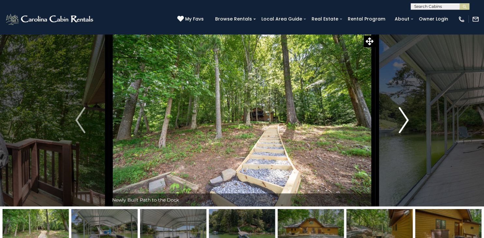
click at [409, 119] on button "Next" at bounding box center [403, 120] width 57 height 173
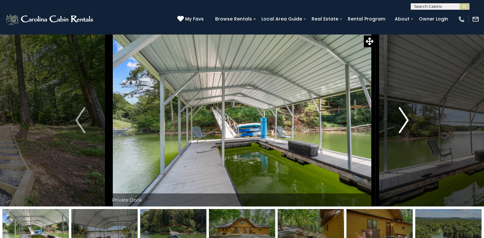
click at [409, 119] on button "Next" at bounding box center [403, 120] width 57 height 173
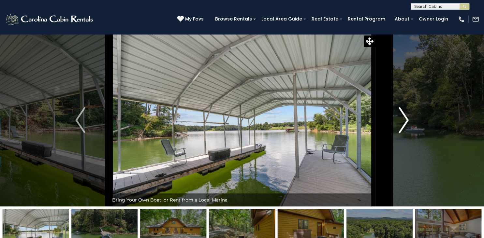
click at [409, 119] on button "Next" at bounding box center [403, 120] width 57 height 173
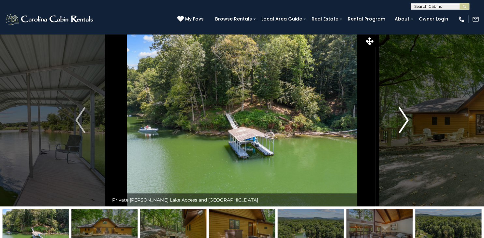
click at [409, 119] on button "Next" at bounding box center [403, 120] width 57 height 173
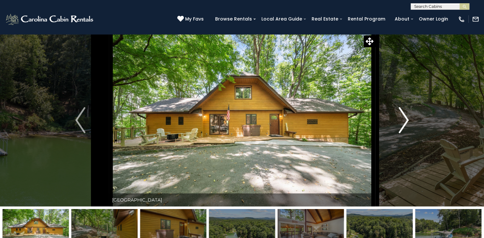
click at [409, 119] on button "Next" at bounding box center [403, 120] width 57 height 173
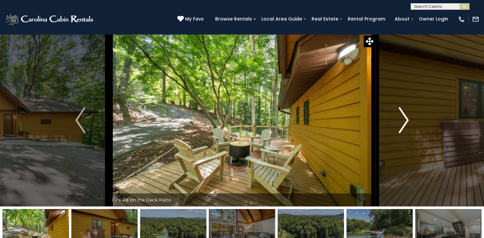
click at [409, 119] on button "Next" at bounding box center [403, 120] width 57 height 173
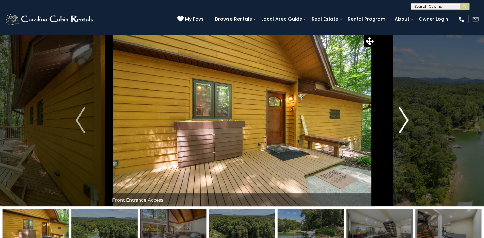
click at [409, 119] on button "Next" at bounding box center [403, 120] width 57 height 173
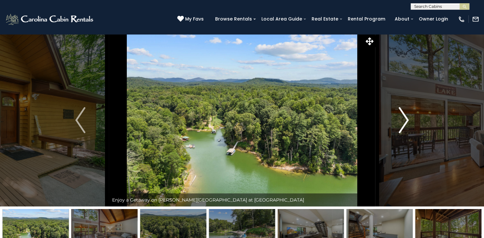
click at [409, 119] on button "Next" at bounding box center [403, 120] width 57 height 173
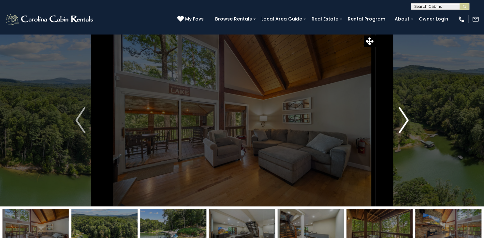
click at [409, 119] on button "Next" at bounding box center [403, 120] width 57 height 173
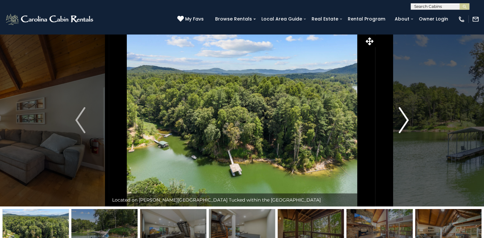
click at [409, 119] on button "Next" at bounding box center [403, 120] width 57 height 173
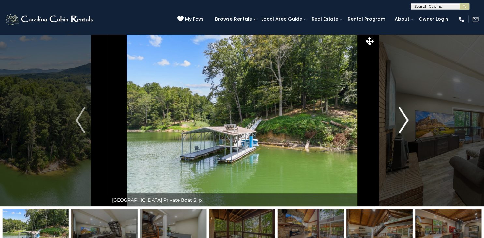
click at [409, 119] on button "Next" at bounding box center [403, 120] width 57 height 173
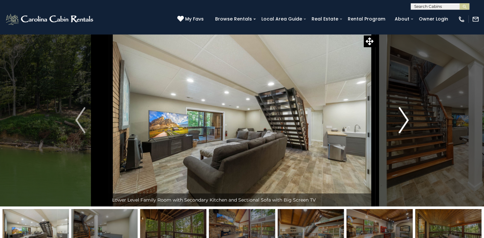
click at [409, 119] on button "Next" at bounding box center [403, 120] width 57 height 173
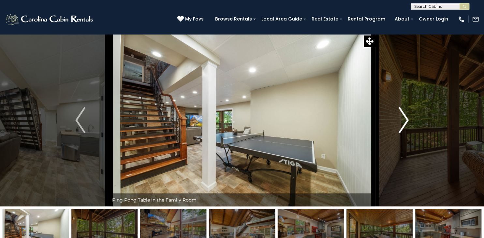
click at [409, 119] on button "Next" at bounding box center [403, 120] width 57 height 173
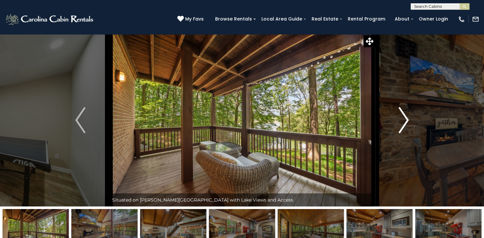
click at [409, 119] on button "Next" at bounding box center [403, 120] width 57 height 173
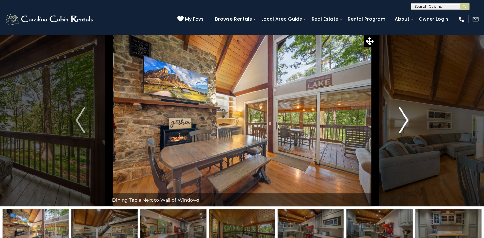
click at [409, 119] on button "Next" at bounding box center [403, 120] width 57 height 173
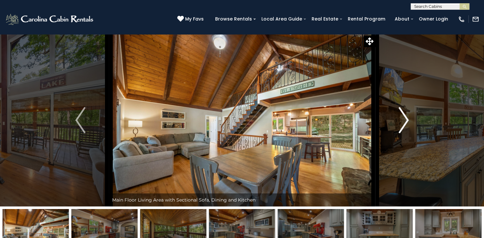
click at [409, 119] on button "Next" at bounding box center [403, 120] width 57 height 173
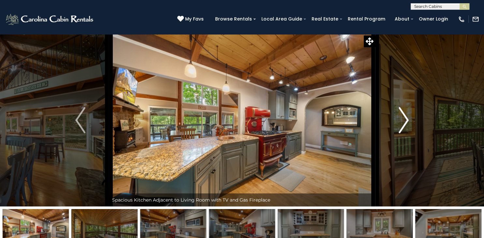
click at [409, 119] on button "Next" at bounding box center [403, 120] width 57 height 173
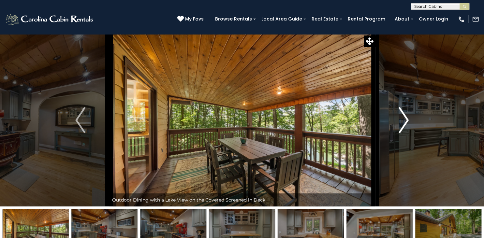
click at [409, 119] on button "Next" at bounding box center [403, 120] width 57 height 173
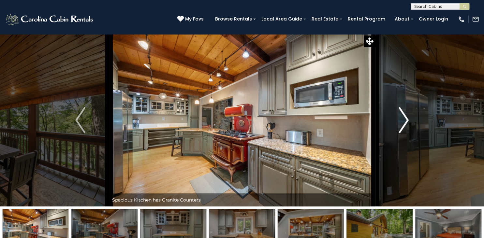
click at [409, 119] on button "Next" at bounding box center [403, 120] width 57 height 173
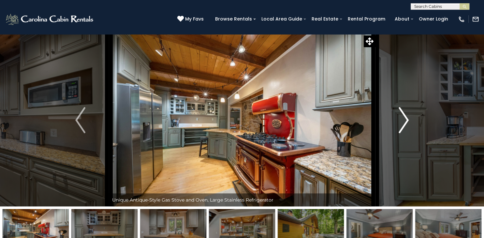
click at [409, 119] on button "Next" at bounding box center [403, 120] width 57 height 173
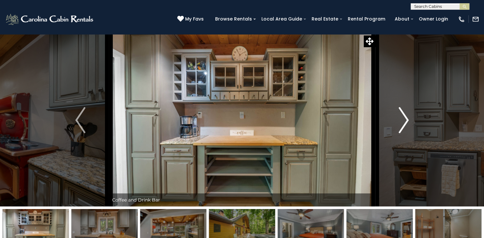
click at [409, 119] on button "Next" at bounding box center [403, 120] width 57 height 173
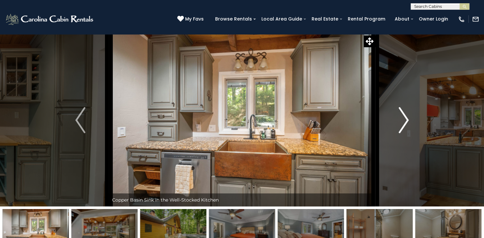
click at [409, 119] on button "Next" at bounding box center [403, 120] width 57 height 173
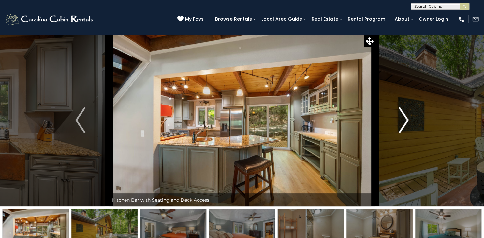
click at [409, 119] on button "Next" at bounding box center [403, 120] width 57 height 173
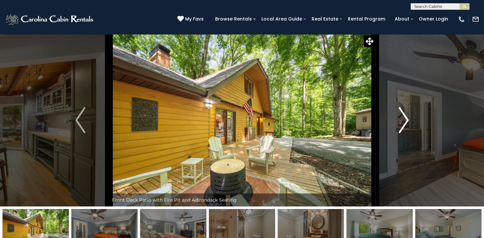
click at [409, 119] on button "Next" at bounding box center [403, 120] width 57 height 173
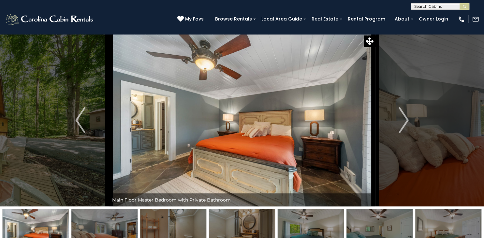
click at [353, 26] on div "Browse Rentals Local Area Guide Activities & Attractions Area Map Driving Direc…" at bounding box center [332, 20] width 241 height 13
click at [61, 20] on img at bounding box center [50, 19] width 90 height 13
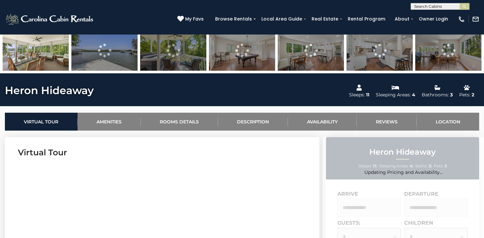
scroll to position [372, 0]
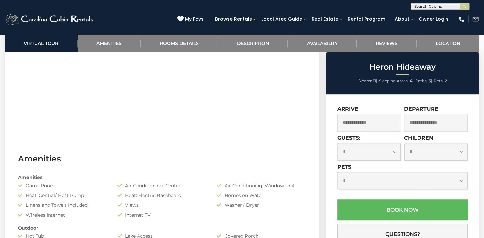
click at [380, 123] on input "text" at bounding box center [368, 123] width 63 height 18
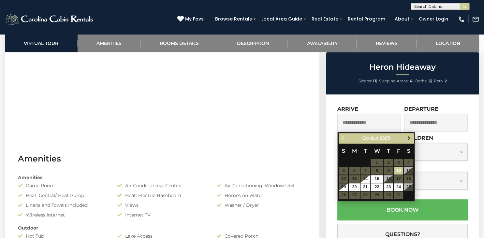
click at [409, 137] on span "Next" at bounding box center [408, 137] width 5 height 5
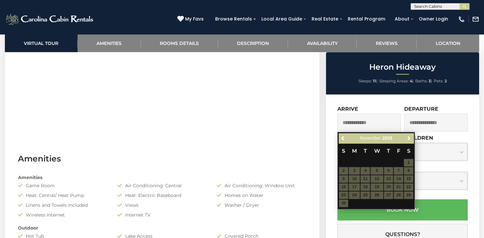
click at [409, 137] on span "Next" at bounding box center [408, 137] width 5 height 5
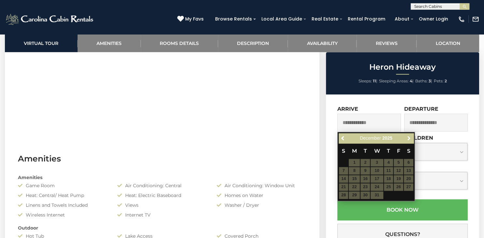
click at [409, 137] on span "Next" at bounding box center [408, 137] width 5 height 5
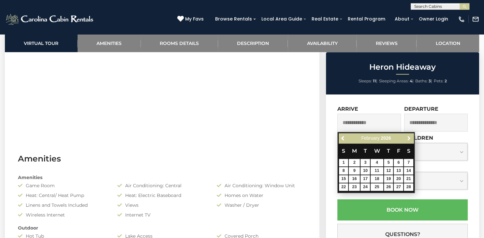
click at [409, 137] on span "Next" at bounding box center [408, 137] width 5 height 5
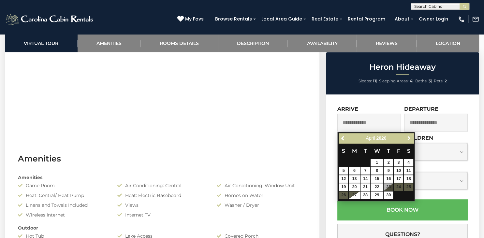
click at [409, 137] on span "Next" at bounding box center [408, 137] width 5 height 5
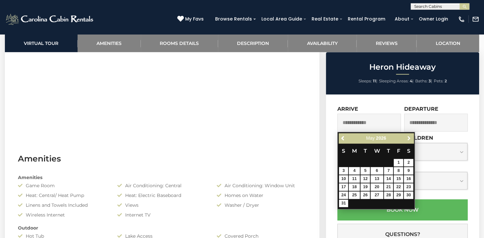
click at [409, 137] on span "Next" at bounding box center [408, 137] width 5 height 5
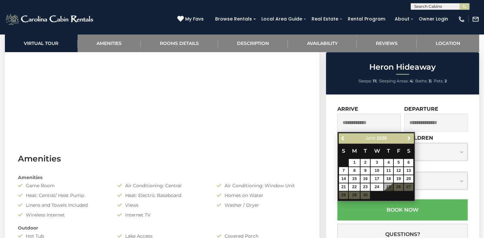
click at [409, 137] on span "Next" at bounding box center [408, 137] width 5 height 5
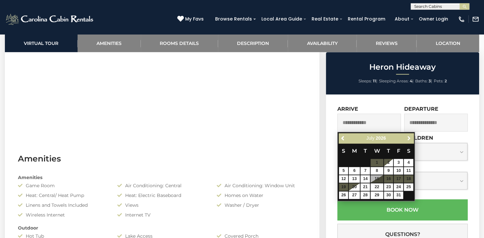
click at [409, 137] on span "Next" at bounding box center [408, 137] width 5 height 5
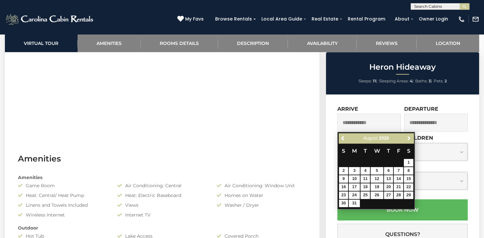
click at [409, 137] on span "Next" at bounding box center [408, 137] width 5 height 5
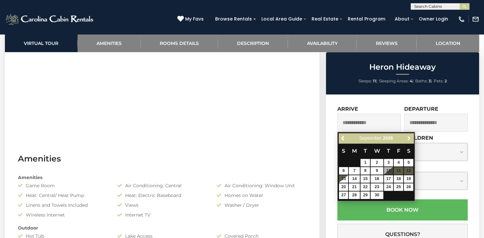
click at [409, 137] on span "Next" at bounding box center [408, 137] width 5 height 5
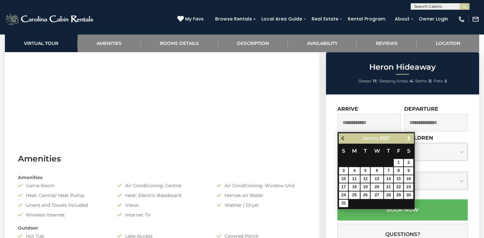
click at [343, 136] on span "Previous" at bounding box center [342, 137] width 5 height 5
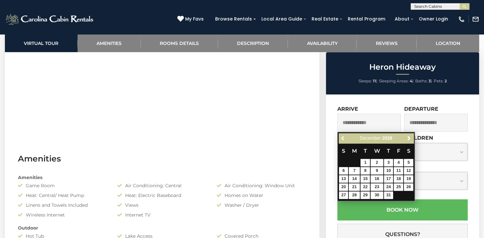
click at [343, 136] on span "Previous" at bounding box center [342, 137] width 5 height 5
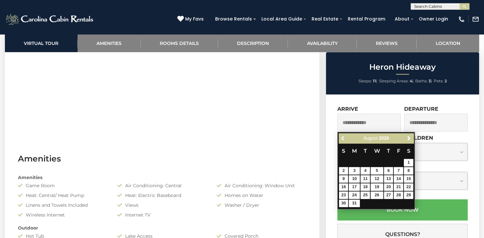
click at [343, 136] on span "Previous" at bounding box center [342, 137] width 5 height 5
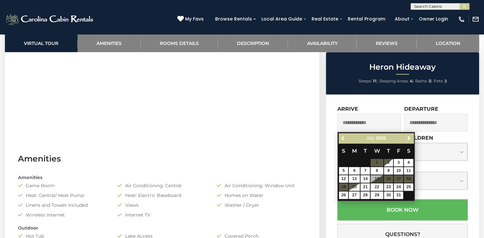
click at [343, 136] on span "Previous" at bounding box center [342, 137] width 5 height 5
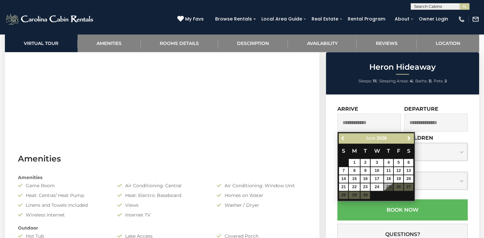
click at [343, 136] on span "Previous" at bounding box center [342, 137] width 5 height 5
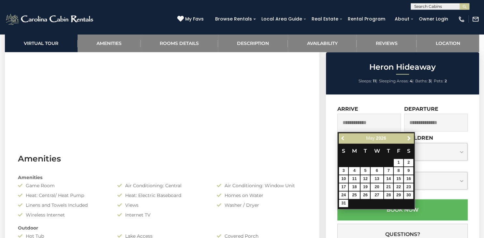
click at [343, 136] on span "Previous" at bounding box center [342, 137] width 5 height 5
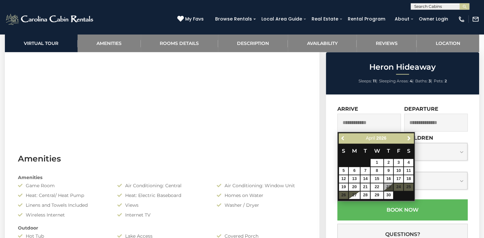
click at [343, 136] on span "Previous" at bounding box center [342, 137] width 5 height 5
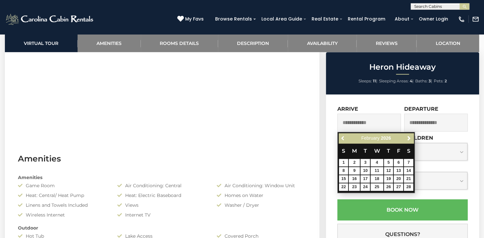
click at [343, 136] on span "Previous" at bounding box center [342, 137] width 5 height 5
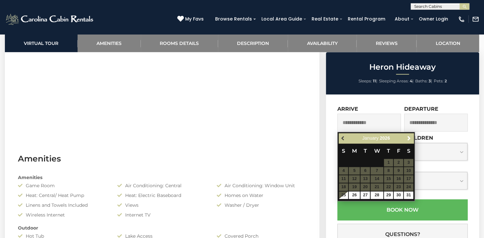
click at [342, 139] on span "Previous" at bounding box center [342, 137] width 5 height 5
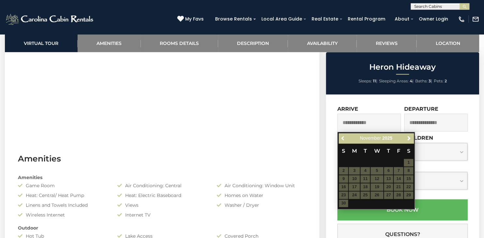
click at [342, 139] on span "Previous" at bounding box center [342, 137] width 5 height 5
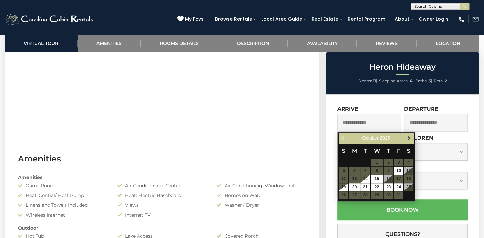
click at [408, 139] on span "Next" at bounding box center [408, 137] width 5 height 5
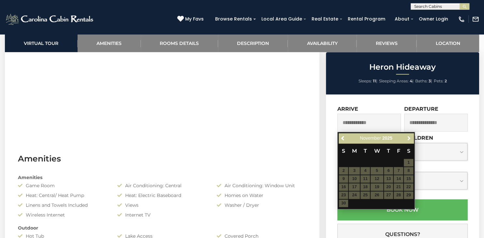
click at [408, 139] on span "Next" at bounding box center [408, 137] width 5 height 5
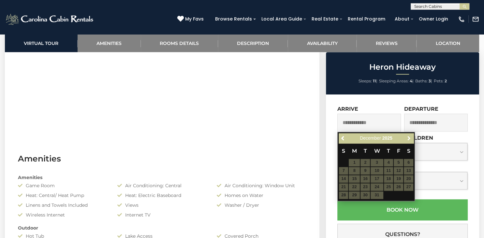
click at [408, 139] on span "Next" at bounding box center [408, 137] width 5 height 5
click at [408, 138] on span "Next" at bounding box center [408, 137] width 5 height 5
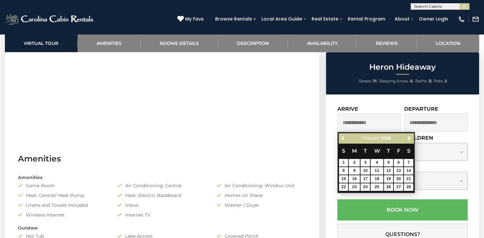
click at [373, 97] on div "**********" at bounding box center [402, 196] width 153 height 205
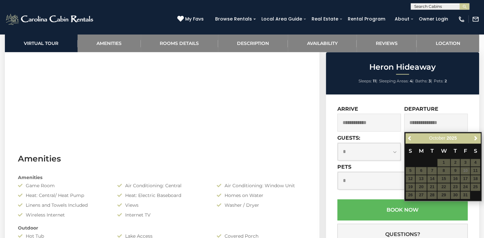
click at [377, 102] on div "**********" at bounding box center [402, 196] width 153 height 205
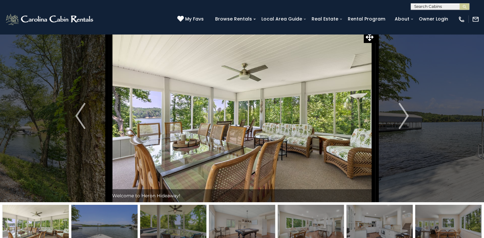
scroll to position [0, 0]
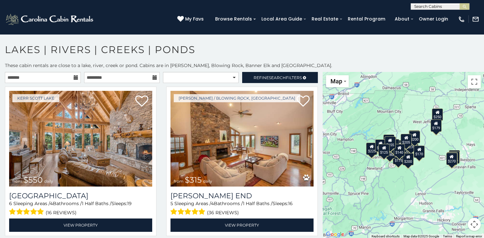
click at [432, 7] on input "text" at bounding box center [439, 8] width 57 height 7
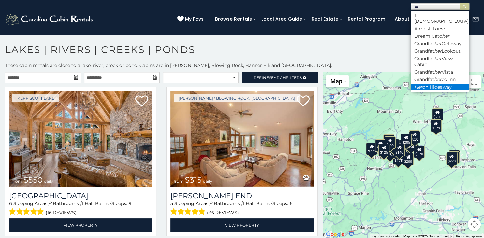
type input "***"
click at [416, 84] on em "Her" at bounding box center [418, 87] width 8 height 6
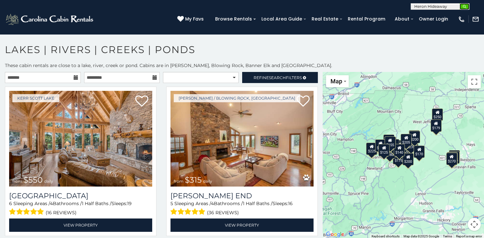
click at [466, 8] on img "submit" at bounding box center [464, 6] width 5 height 5
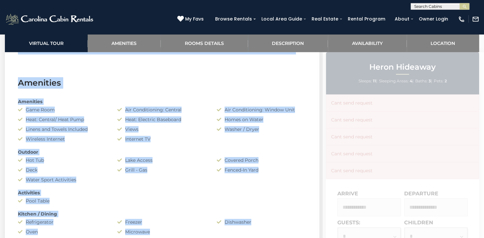
scroll to position [447, 0]
drag, startPoint x: 475, startPoint y: 68, endPoint x: 483, endPoint y: 94, distance: 27.3
click at [483, 94] on div "Updating Price..." at bounding box center [402, 218] width 161 height 332
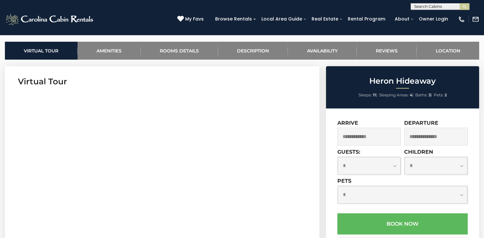
scroll to position [256, 0]
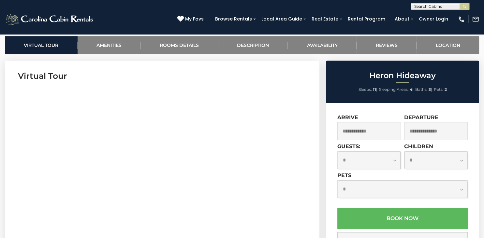
click at [367, 131] on input "text" at bounding box center [368, 131] width 63 height 18
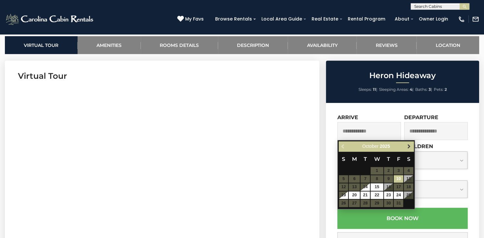
click at [407, 148] on span "Next" at bounding box center [408, 146] width 5 height 5
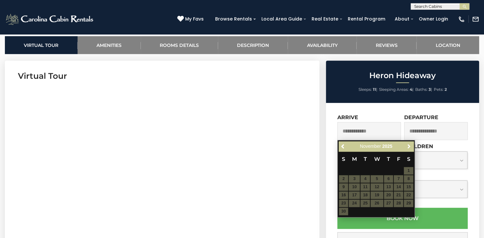
click at [407, 148] on span "Next" at bounding box center [408, 146] width 5 height 5
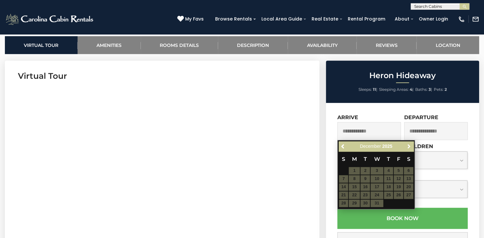
click at [407, 148] on span "Next" at bounding box center [408, 146] width 5 height 5
click at [403, 110] on div "**********" at bounding box center [402, 205] width 153 height 205
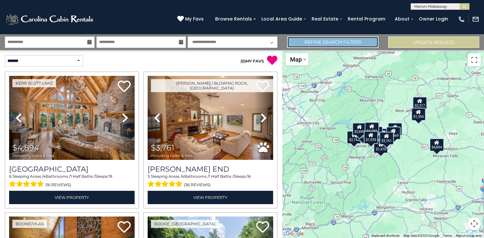
click at [312, 44] on link "Refine Search Filters" at bounding box center [332, 41] width 91 height 11
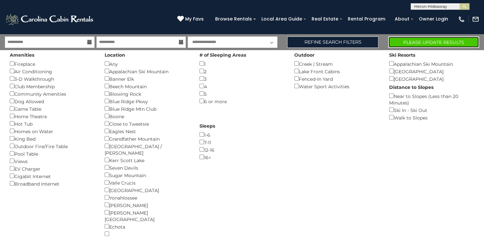
click at [406, 44] on button "Please Update Results" at bounding box center [433, 41] width 91 height 11
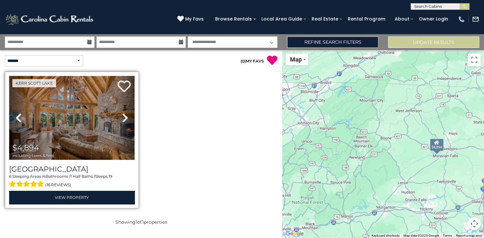
click at [91, 129] on img at bounding box center [71, 118] width 125 height 84
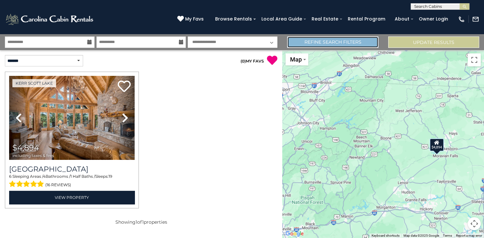
click at [365, 42] on link "Refine Search Filters" at bounding box center [332, 41] width 91 height 11
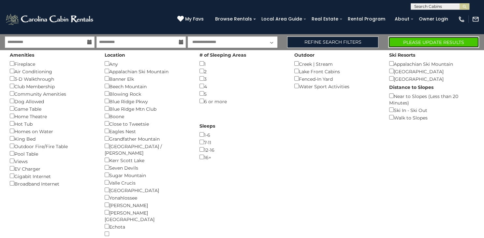
click at [401, 43] on button "Please Update Results" at bounding box center [433, 41] width 91 height 11
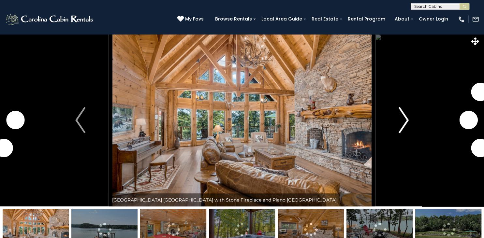
click at [405, 120] on img "Next" at bounding box center [403, 120] width 10 height 26
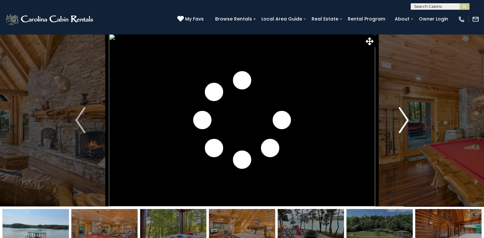
click at [405, 120] on img "Next" at bounding box center [403, 120] width 10 height 26
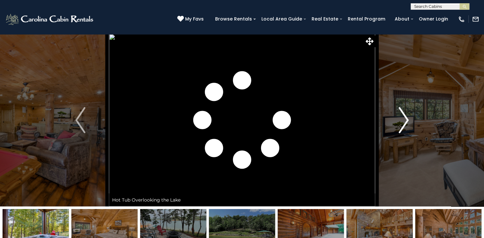
click at [405, 120] on img "Next" at bounding box center [403, 120] width 10 height 26
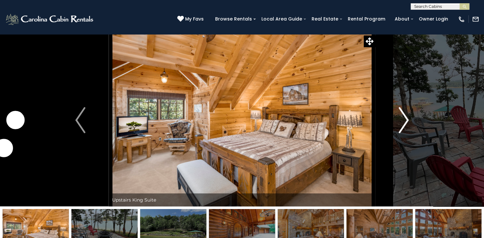
click at [405, 120] on img "Next" at bounding box center [403, 120] width 10 height 26
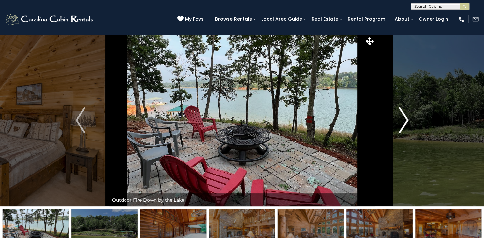
click at [405, 120] on img "Next" at bounding box center [403, 120] width 10 height 26
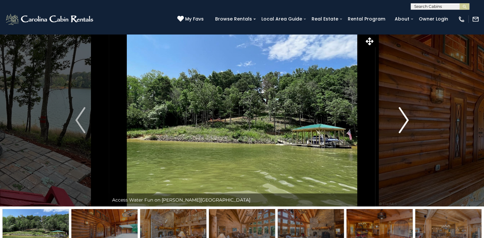
click at [405, 120] on img "Next" at bounding box center [403, 120] width 10 height 26
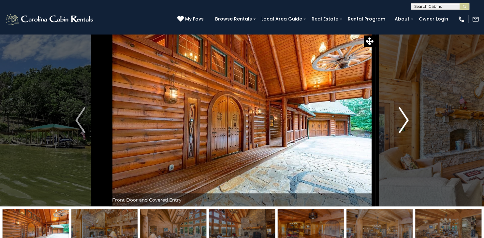
click at [405, 120] on img "Next" at bounding box center [403, 120] width 10 height 26
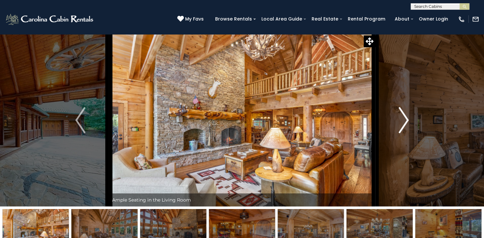
click at [405, 120] on img "Next" at bounding box center [403, 120] width 10 height 26
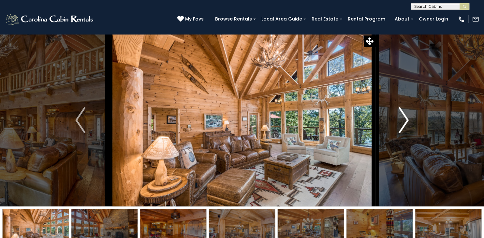
click at [405, 120] on img "Next" at bounding box center [403, 120] width 10 height 26
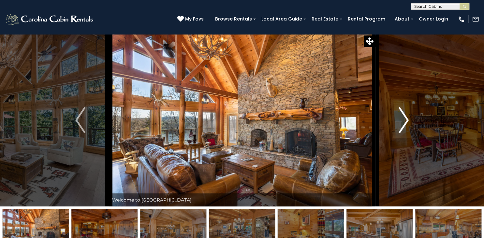
click at [405, 120] on img "Next" at bounding box center [403, 120] width 10 height 26
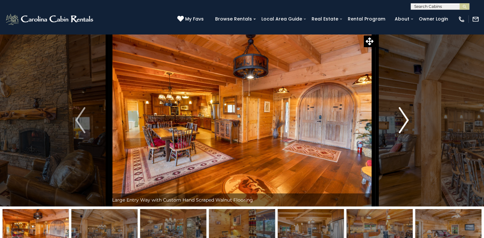
click at [405, 120] on img "Next" at bounding box center [403, 120] width 10 height 26
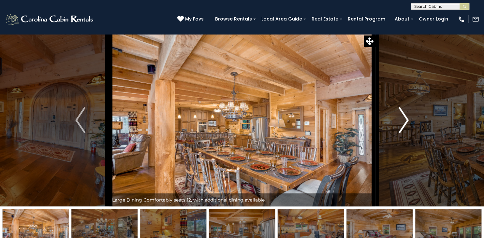
click at [405, 120] on img "Next" at bounding box center [403, 120] width 10 height 26
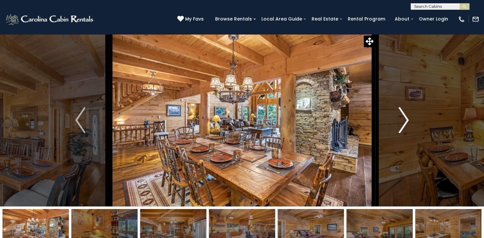
click at [405, 120] on img "Next" at bounding box center [403, 120] width 10 height 26
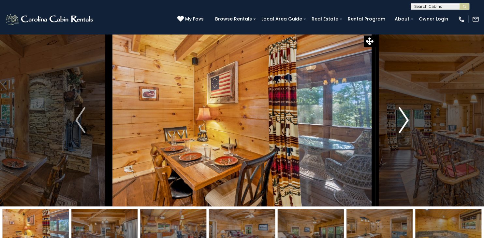
click at [405, 120] on img "Next" at bounding box center [403, 120] width 10 height 26
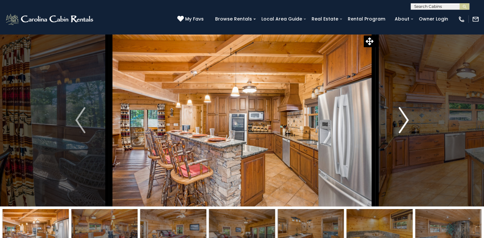
click at [405, 120] on img "Next" at bounding box center [403, 120] width 10 height 26
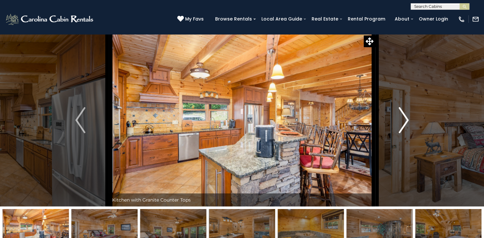
click at [405, 120] on img "Next" at bounding box center [403, 120] width 10 height 26
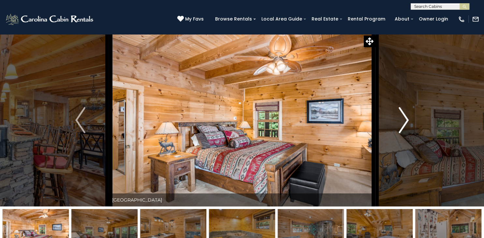
click at [405, 120] on img "Next" at bounding box center [403, 120] width 10 height 26
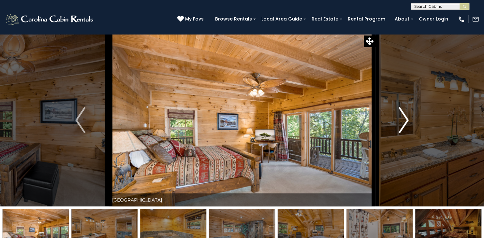
click at [405, 120] on img "Next" at bounding box center [403, 120] width 10 height 26
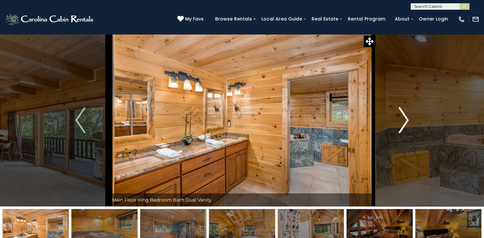
click at [405, 120] on img "Next" at bounding box center [403, 120] width 10 height 26
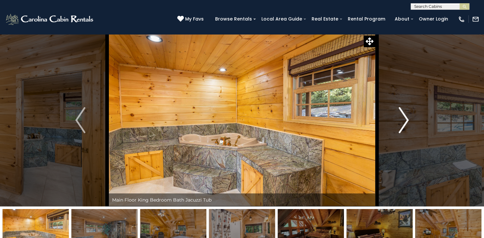
click at [405, 120] on img "Next" at bounding box center [403, 120] width 10 height 26
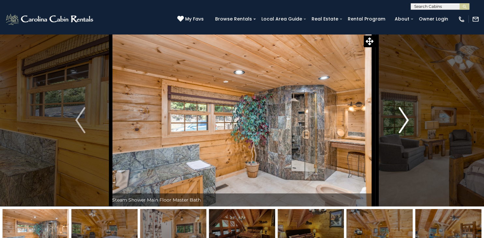
click at [405, 120] on img "Next" at bounding box center [403, 120] width 10 height 26
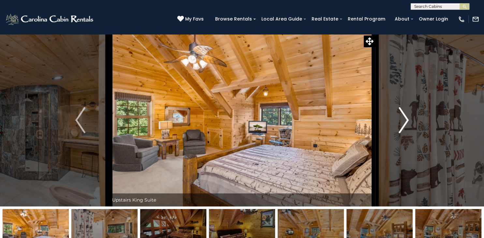
click at [405, 120] on img "Next" at bounding box center [403, 120] width 10 height 26
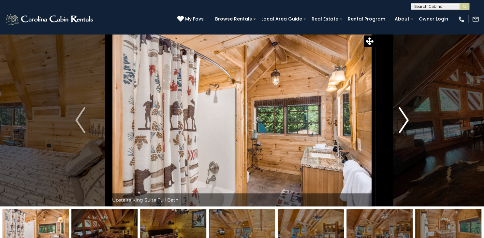
click at [405, 120] on img "Next" at bounding box center [403, 120] width 10 height 26
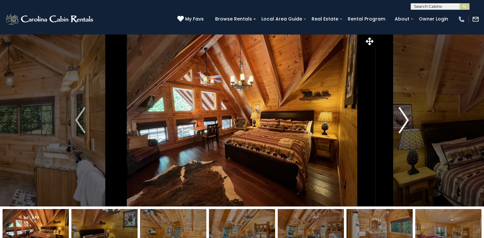
click at [405, 120] on img "Next" at bounding box center [403, 120] width 10 height 26
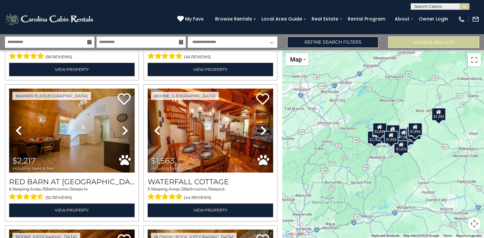
scroll to position [134, 0]
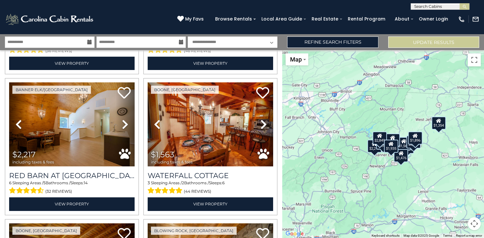
drag, startPoint x: 281, startPoint y: 71, endPoint x: 290, endPoint y: 109, distance: 39.8
click at [290, 109] on div "$3,761 $1,896 $2,217 $1,563 $2,469 $1,476 $1,354 $2,845 $1,102 $1,639 $2,849 $1…" at bounding box center [383, 144] width 202 height 188
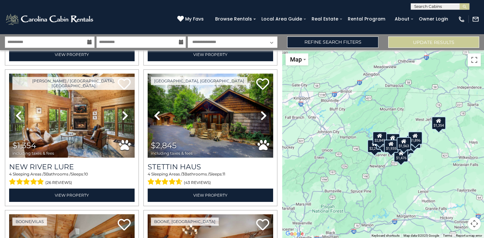
scroll to position [426, 0]
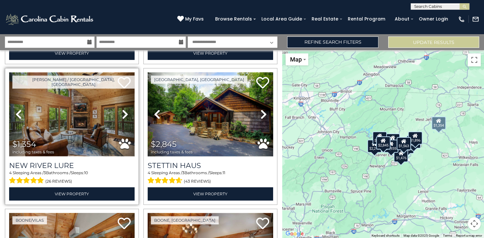
click at [50, 112] on img at bounding box center [71, 114] width 125 height 84
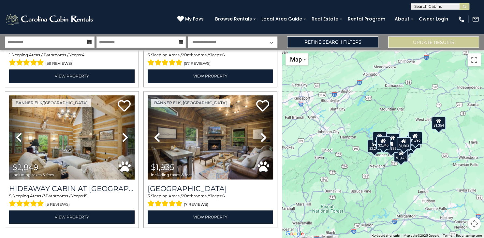
scroll to position [701, 0]
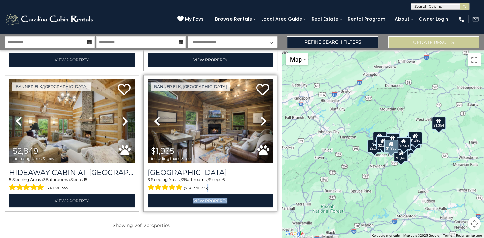
drag, startPoint x: 280, startPoint y: 148, endPoint x: 270, endPoint y: 185, distance: 38.9
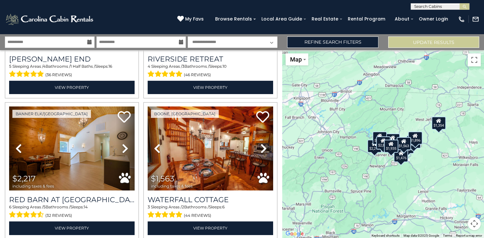
scroll to position [0, 0]
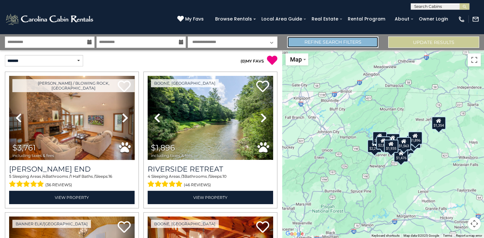
click at [347, 42] on link "Refine Search Filters" at bounding box center [332, 41] width 91 height 11
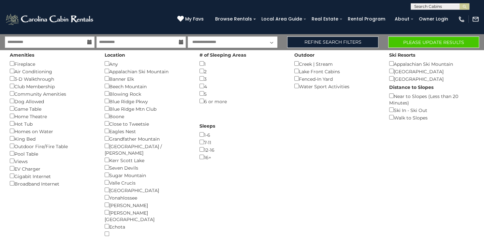
click at [295, 59] on div "Outdoor Creek | Stream () Lake Front Cabins () Fenced-In Yard () Water Sport Ac…" at bounding box center [336, 70] width 95 height 40
click at [404, 41] on button "Please Update Results" at bounding box center [433, 41] width 91 height 11
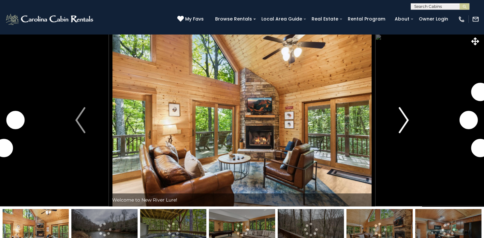
click at [405, 118] on img "Next" at bounding box center [403, 120] width 10 height 26
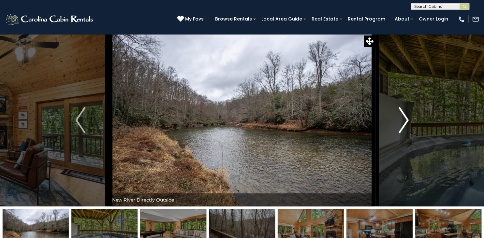
click at [405, 118] on img "Next" at bounding box center [403, 120] width 10 height 26
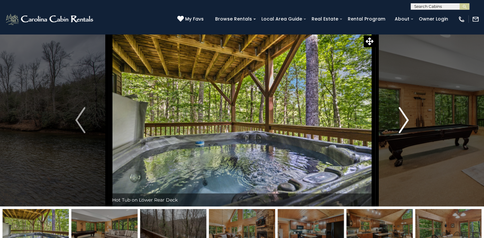
click at [405, 118] on img "Next" at bounding box center [403, 120] width 10 height 26
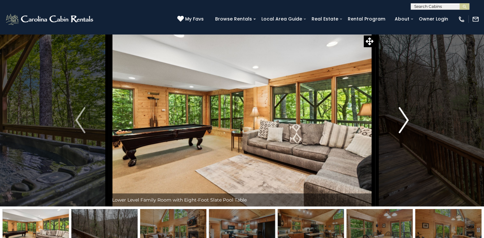
click at [405, 118] on img "Next" at bounding box center [403, 120] width 10 height 26
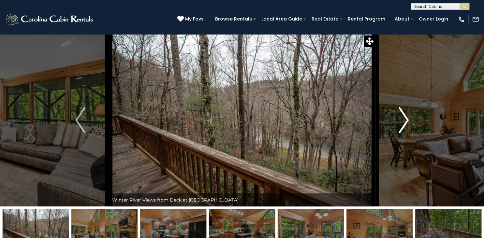
click at [405, 118] on img "Next" at bounding box center [403, 120] width 10 height 26
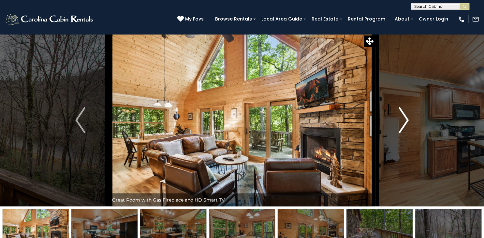
click at [405, 118] on img "Next" at bounding box center [403, 120] width 10 height 26
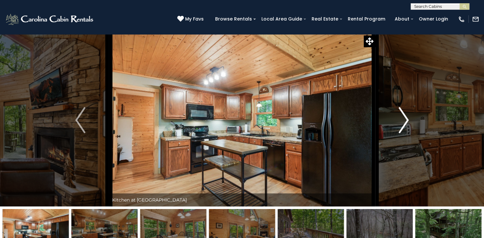
click at [405, 118] on img "Next" at bounding box center [403, 120] width 10 height 26
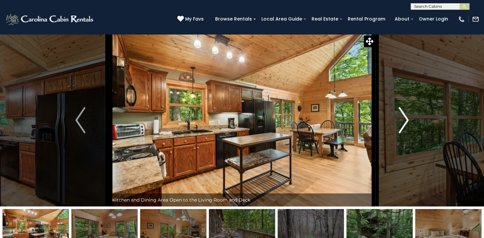
click at [405, 118] on img "Next" at bounding box center [403, 120] width 10 height 26
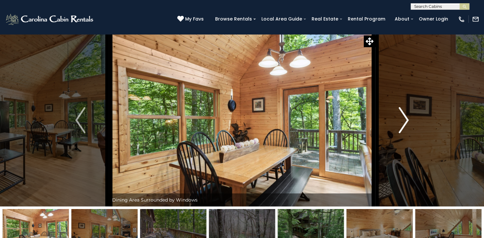
click at [405, 118] on img "Next" at bounding box center [403, 120] width 10 height 26
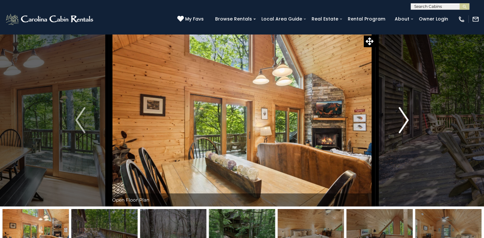
click at [405, 118] on img "Next" at bounding box center [403, 120] width 10 height 26
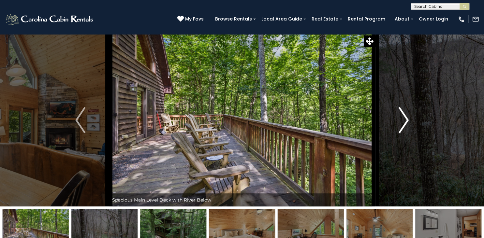
click at [405, 118] on img "Next" at bounding box center [403, 120] width 10 height 26
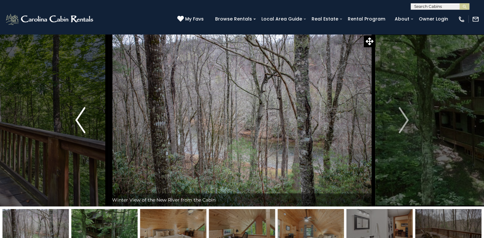
click at [80, 116] on img "Previous" at bounding box center [80, 120] width 10 height 26
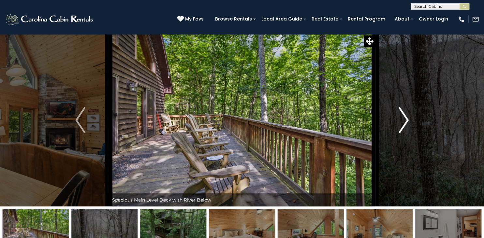
click at [398, 121] on button "Next" at bounding box center [403, 120] width 57 height 173
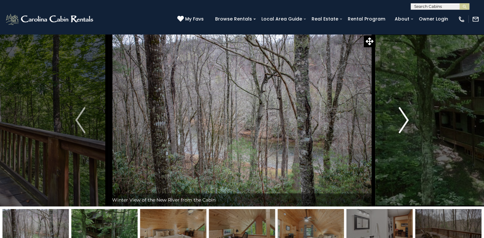
click at [403, 120] on img "Next" at bounding box center [403, 120] width 10 height 26
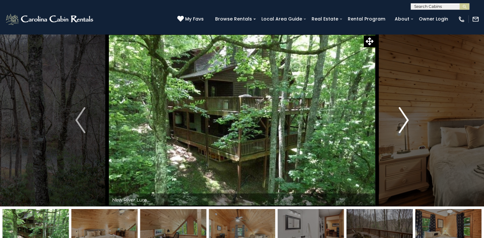
click at [403, 120] on img "Next" at bounding box center [403, 120] width 10 height 26
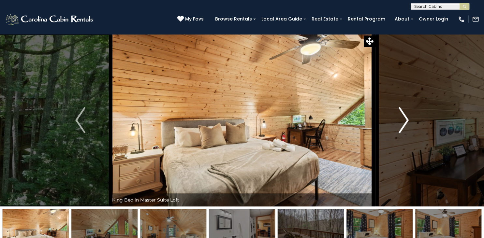
click at [403, 120] on img "Next" at bounding box center [403, 120] width 10 height 26
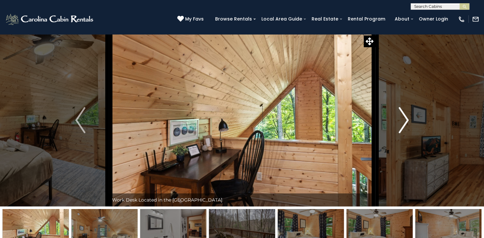
click at [403, 120] on img "Next" at bounding box center [403, 120] width 10 height 26
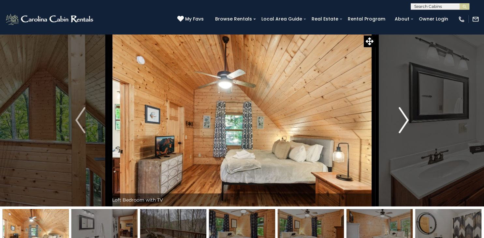
click at [402, 117] on img "Next" at bounding box center [403, 120] width 10 height 26
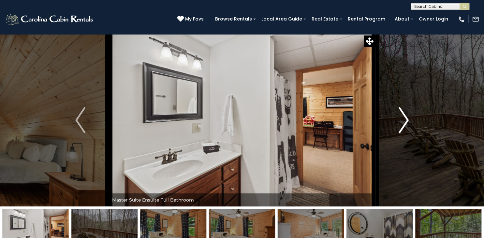
click at [402, 117] on img "Next" at bounding box center [403, 120] width 10 height 26
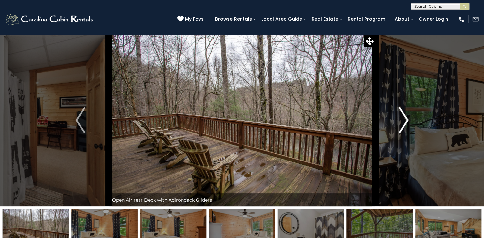
click at [402, 117] on img "Next" at bounding box center [403, 120] width 10 height 26
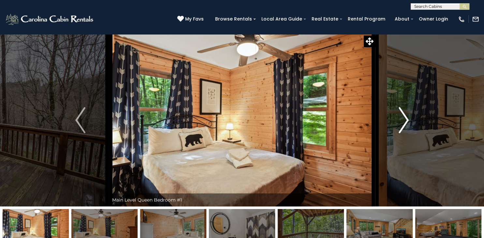
click at [402, 117] on img "Next" at bounding box center [403, 120] width 10 height 26
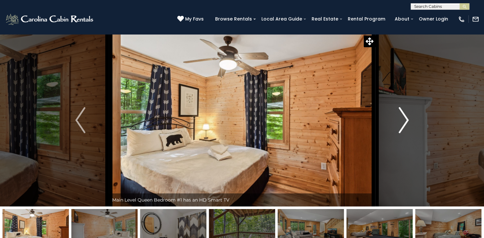
click at [402, 117] on img "Next" at bounding box center [403, 120] width 10 height 26
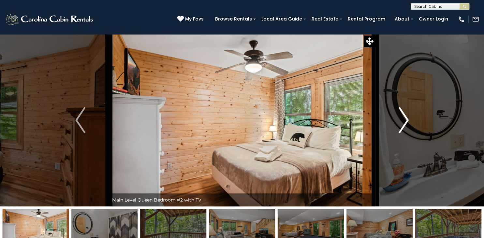
click at [402, 117] on img "Next" at bounding box center [403, 120] width 10 height 26
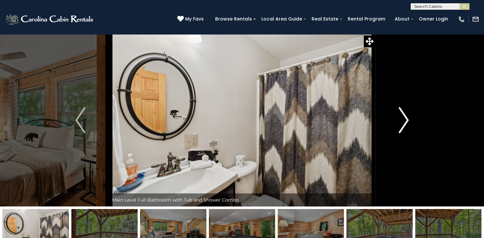
click at [402, 117] on img "Next" at bounding box center [403, 120] width 10 height 26
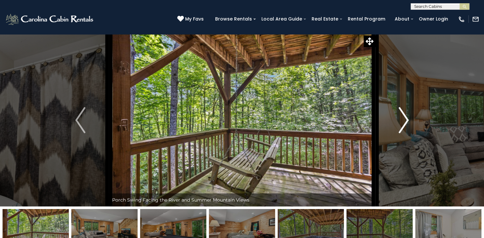
click at [402, 117] on img "Next" at bounding box center [403, 120] width 10 height 26
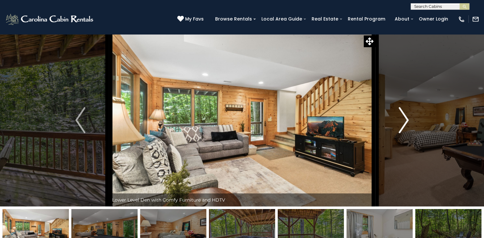
click at [402, 117] on img "Next" at bounding box center [403, 120] width 10 height 26
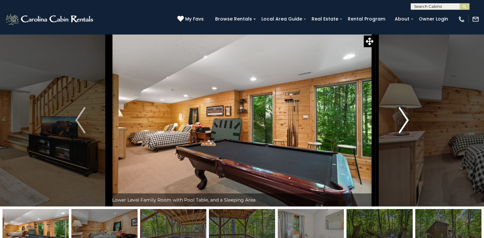
click at [402, 117] on img "Next" at bounding box center [403, 120] width 10 height 26
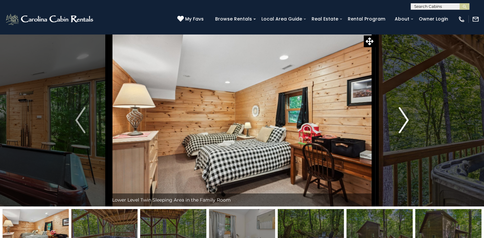
click at [402, 117] on img "Next" at bounding box center [403, 120] width 10 height 26
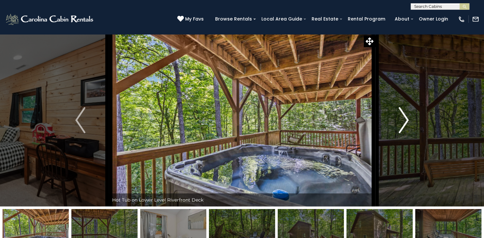
click at [402, 117] on img "Next" at bounding box center [403, 120] width 10 height 26
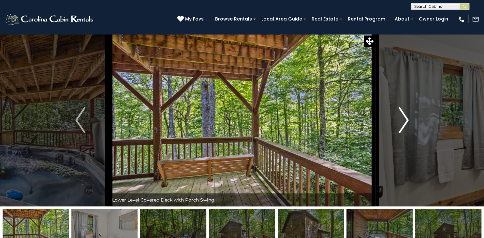
click at [402, 117] on img "Next" at bounding box center [403, 120] width 10 height 26
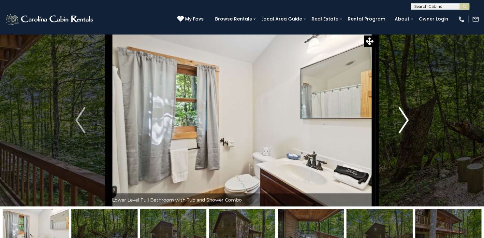
click at [402, 117] on img "Next" at bounding box center [403, 120] width 10 height 26
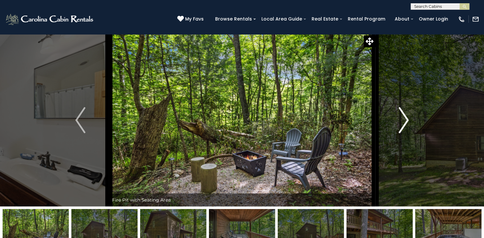
click at [402, 117] on img "Next" at bounding box center [403, 120] width 10 height 26
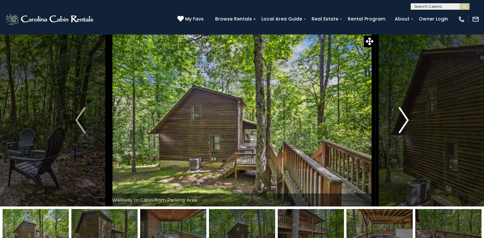
click at [402, 117] on img "Next" at bounding box center [403, 120] width 10 height 26
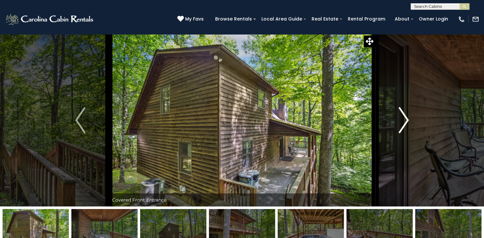
click at [402, 117] on img "Next" at bounding box center [403, 120] width 10 height 26
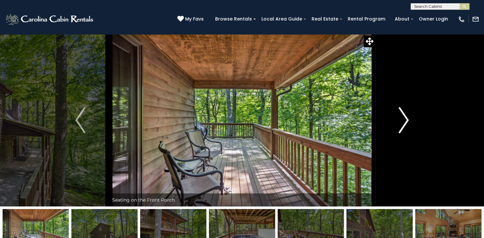
click at [402, 117] on img "Next" at bounding box center [403, 120] width 10 height 26
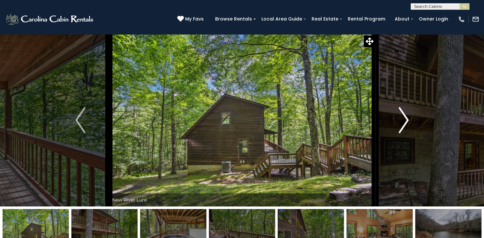
click at [402, 117] on img "Next" at bounding box center [403, 120] width 10 height 26
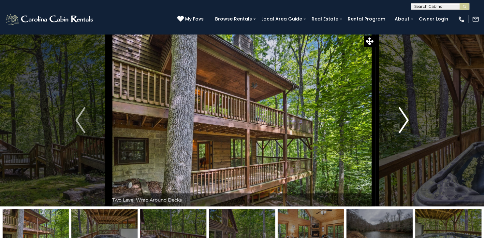
click at [402, 117] on img "Next" at bounding box center [403, 120] width 10 height 26
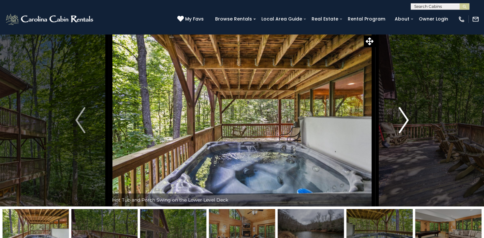
click at [402, 117] on img "Next" at bounding box center [403, 120] width 10 height 26
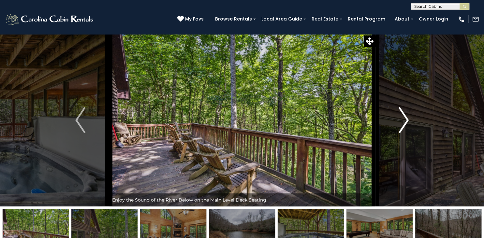
click at [402, 117] on img "Next" at bounding box center [403, 120] width 10 height 26
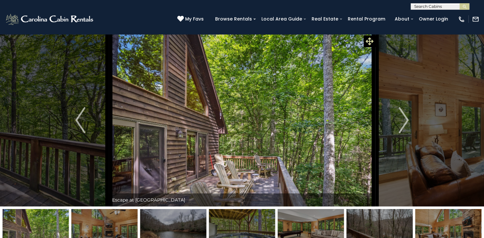
click at [371, 41] on icon at bounding box center [369, 41] width 8 height 8
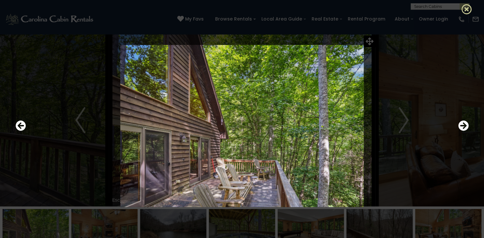
click at [465, 14] on icon at bounding box center [466, 9] width 10 height 10
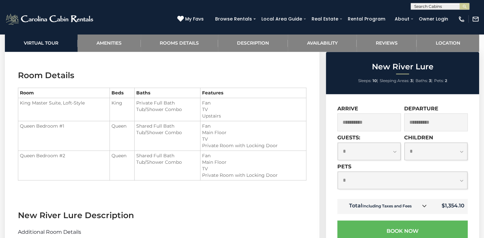
scroll to position [692, 0]
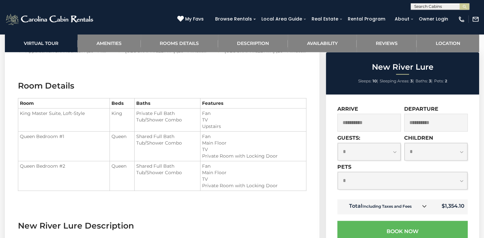
click at [479, 84] on div "New River Lure Sleeps: 10 | Sleeping Areas: 3 | Baths: 3 | Pets: 2 $1,354 inclu…" at bounding box center [402, 234] width 161 height 365
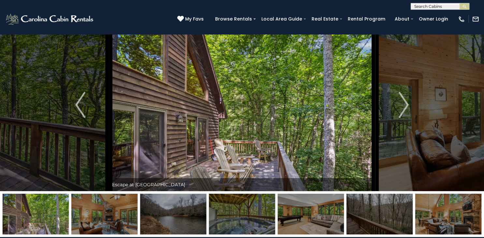
scroll to position [0, 0]
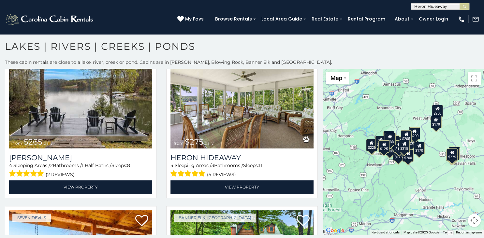
scroll to position [196, 0]
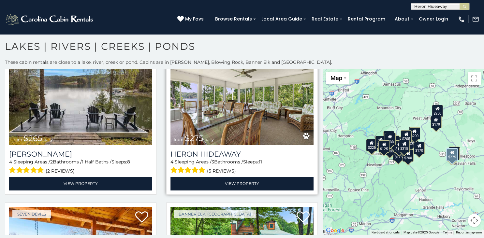
click at [254, 131] on img at bounding box center [241, 97] width 143 height 96
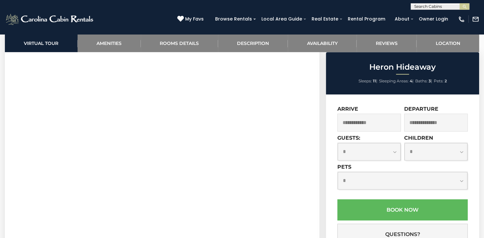
scroll to position [253, 0]
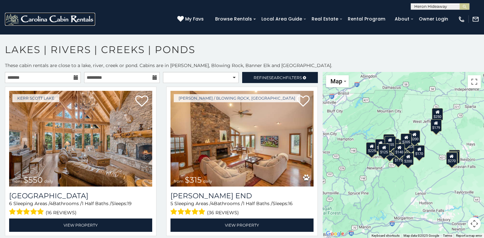
click at [58, 19] on img at bounding box center [50, 19] width 90 height 13
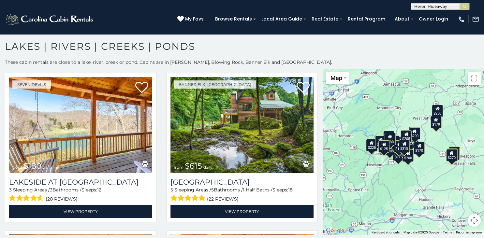
scroll to position [332, 0]
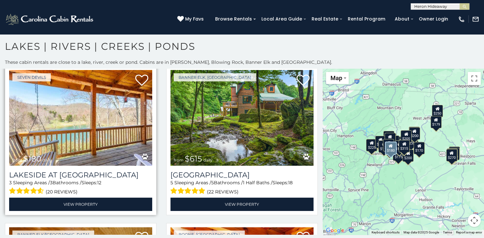
click at [63, 128] on img at bounding box center [80, 118] width 143 height 96
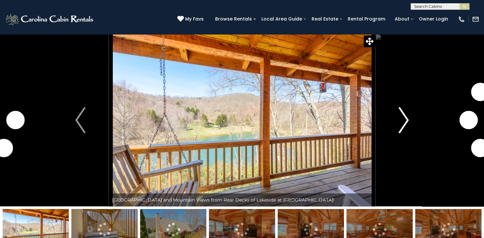
click at [404, 122] on img "Next" at bounding box center [403, 120] width 10 height 26
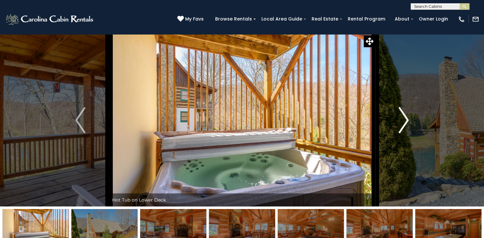
click at [404, 122] on img "Next" at bounding box center [403, 120] width 10 height 26
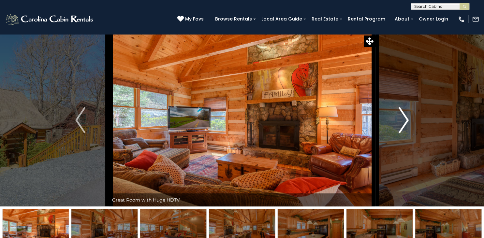
click at [404, 122] on img "Next" at bounding box center [403, 120] width 10 height 26
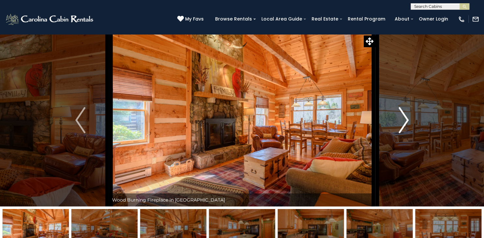
click at [404, 122] on img "Next" at bounding box center [403, 120] width 10 height 26
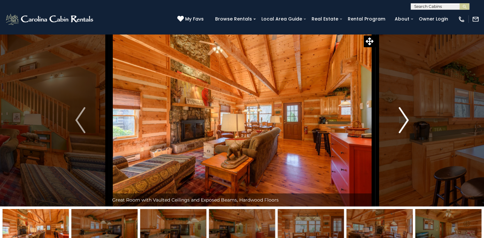
click at [404, 122] on img "Next" at bounding box center [403, 120] width 10 height 26
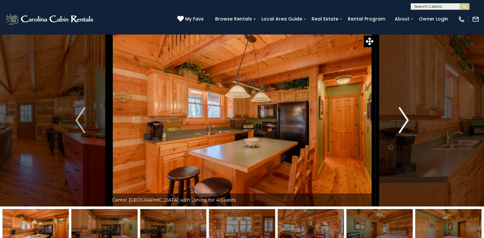
click at [404, 122] on img "Next" at bounding box center [403, 120] width 10 height 26
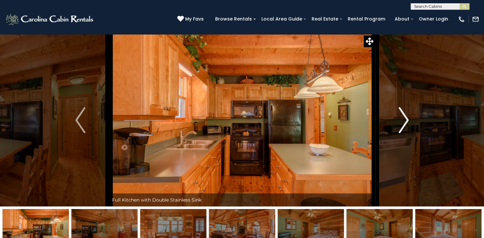
click at [404, 122] on img "Next" at bounding box center [403, 120] width 10 height 26
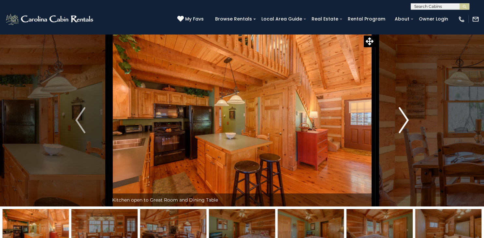
click at [404, 122] on img "Next" at bounding box center [403, 120] width 10 height 26
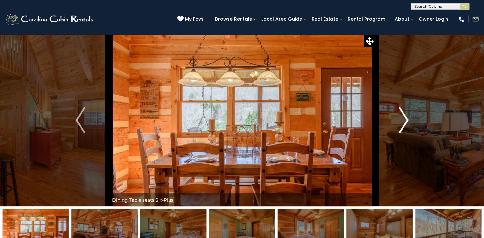
click at [404, 122] on img "Next" at bounding box center [403, 120] width 10 height 26
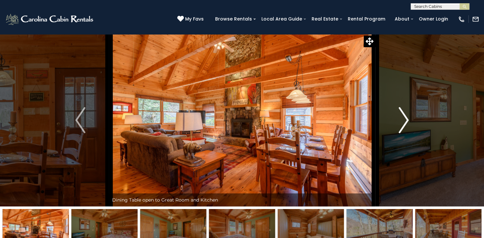
click at [404, 122] on img "Next" at bounding box center [403, 120] width 10 height 26
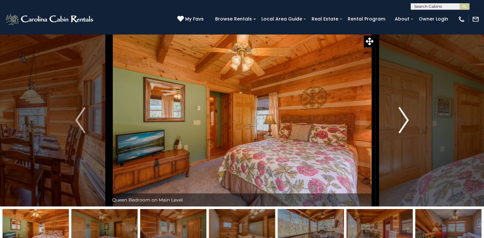
click at [404, 122] on img "Next" at bounding box center [403, 120] width 10 height 26
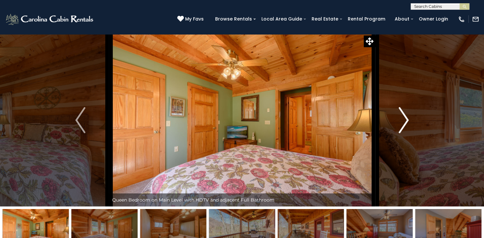
click at [404, 122] on img "Next" at bounding box center [403, 120] width 10 height 26
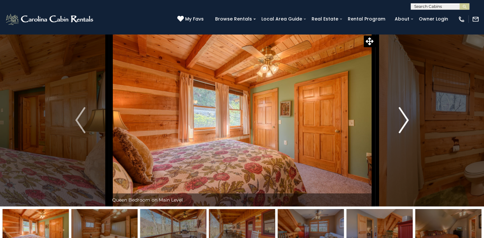
click at [404, 122] on img "Next" at bounding box center [403, 120] width 10 height 26
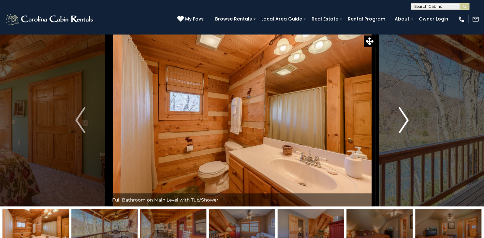
click at [404, 122] on img "Next" at bounding box center [403, 120] width 10 height 26
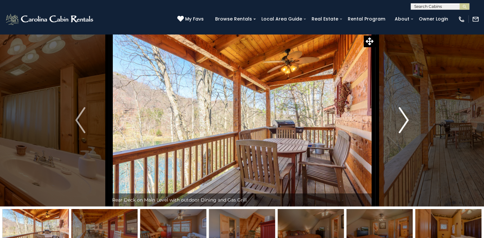
click at [404, 122] on img "Next" at bounding box center [403, 120] width 10 height 26
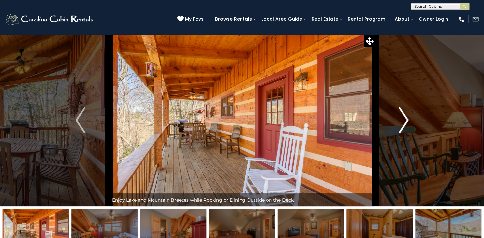
click at [404, 122] on img "Next" at bounding box center [403, 120] width 10 height 26
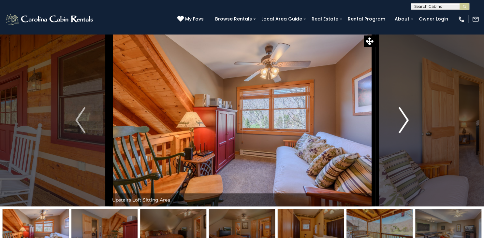
click at [404, 122] on img "Next" at bounding box center [403, 120] width 10 height 26
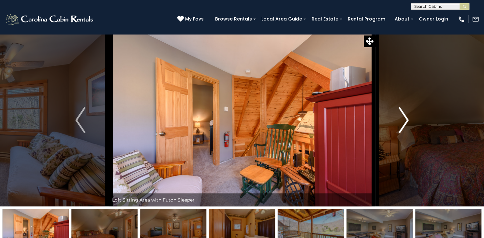
click at [404, 122] on img "Next" at bounding box center [403, 120] width 10 height 26
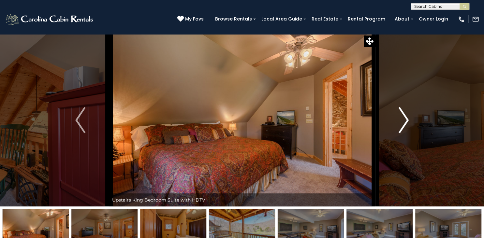
click at [404, 122] on img "Next" at bounding box center [403, 120] width 10 height 26
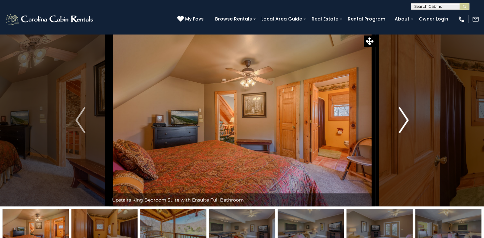
click at [404, 122] on img "Next" at bounding box center [403, 120] width 10 height 26
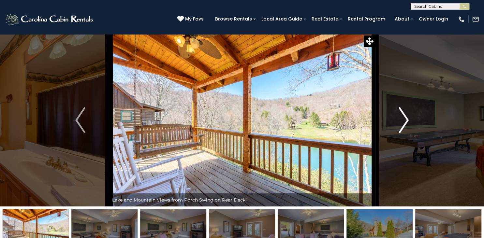
click at [404, 122] on img "Next" at bounding box center [403, 120] width 10 height 26
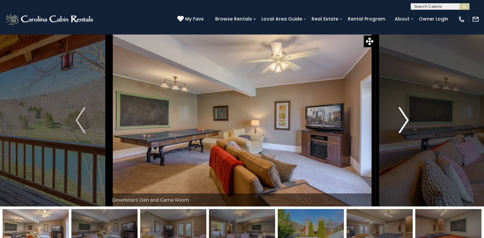
click at [404, 122] on img "Next" at bounding box center [403, 120] width 10 height 26
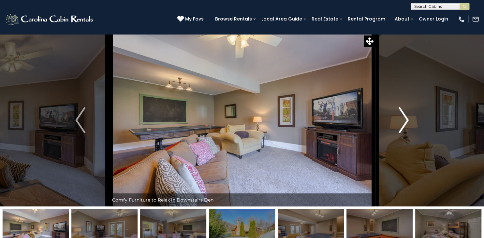
click at [404, 122] on img "Next" at bounding box center [403, 120] width 10 height 26
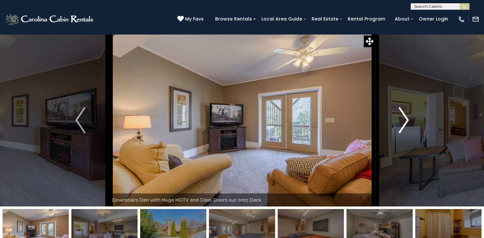
click at [404, 122] on img "Next" at bounding box center [403, 120] width 10 height 26
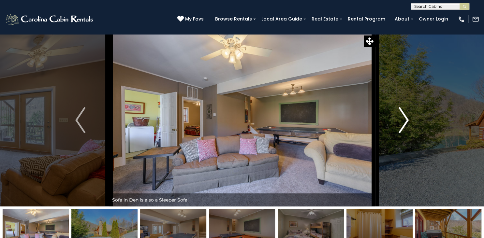
click at [404, 122] on img "Next" at bounding box center [403, 120] width 10 height 26
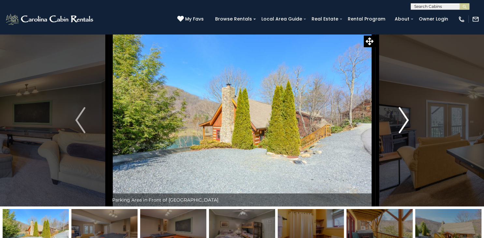
click at [404, 122] on img "Next" at bounding box center [403, 120] width 10 height 26
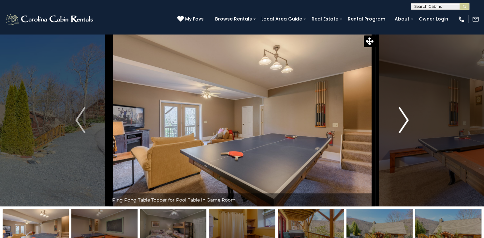
click at [404, 122] on img "Next" at bounding box center [403, 120] width 10 height 26
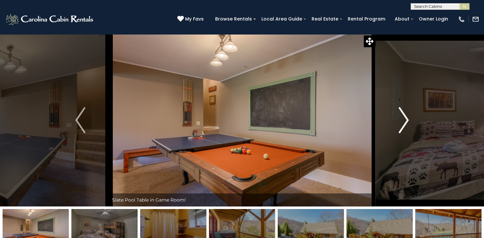
click at [404, 122] on img "Next" at bounding box center [403, 120] width 10 height 26
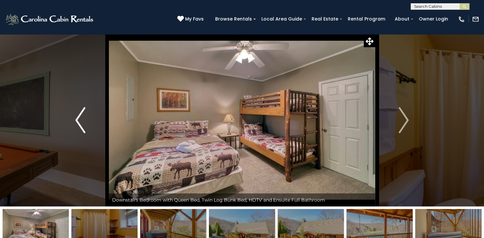
click at [82, 114] on img "Previous" at bounding box center [80, 120] width 10 height 26
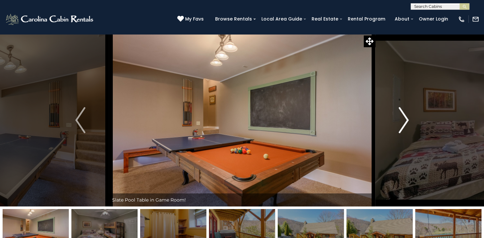
click at [406, 119] on img "Next" at bounding box center [403, 120] width 10 height 26
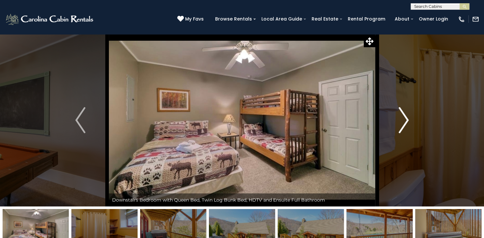
click at [406, 119] on img "Next" at bounding box center [403, 120] width 10 height 26
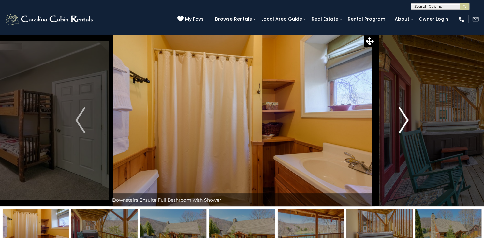
click at [406, 119] on img "Next" at bounding box center [403, 120] width 10 height 26
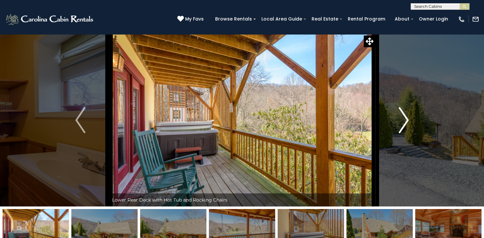
click at [406, 119] on img "Next" at bounding box center [403, 120] width 10 height 26
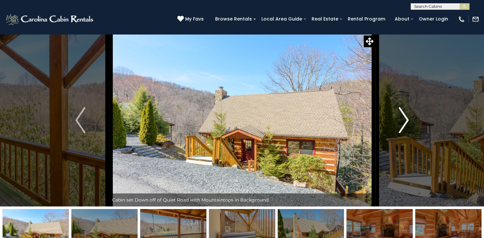
click at [406, 119] on img "Next" at bounding box center [403, 120] width 10 height 26
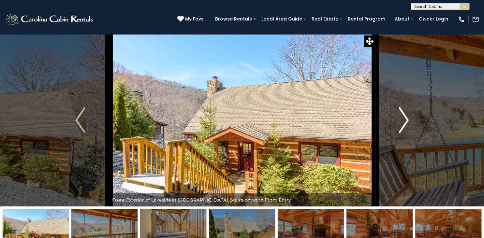
click at [406, 119] on img "Next" at bounding box center [403, 120] width 10 height 26
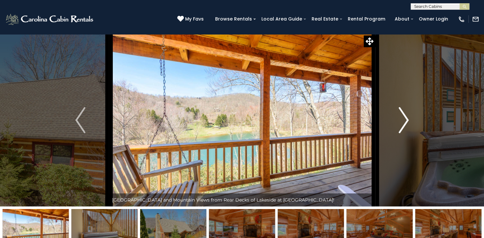
click at [406, 119] on img "Next" at bounding box center [403, 120] width 10 height 26
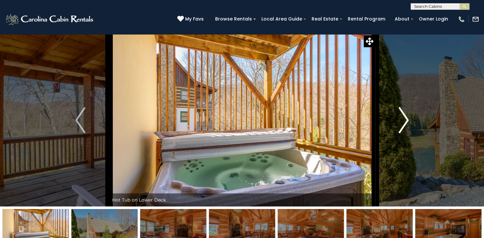
click at [406, 119] on img "Next" at bounding box center [403, 120] width 10 height 26
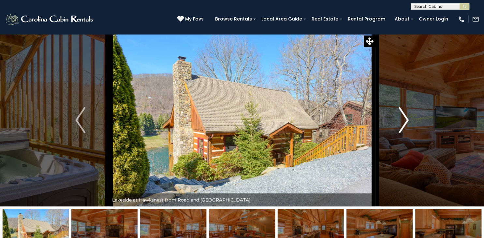
click at [406, 119] on img "Next" at bounding box center [403, 120] width 10 height 26
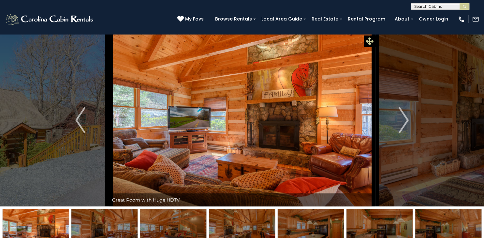
click at [369, 42] on icon at bounding box center [369, 41] width 8 height 8
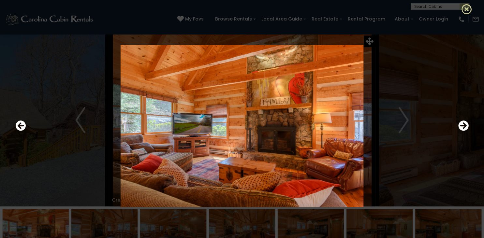
click at [467, 8] on icon at bounding box center [466, 9] width 10 height 10
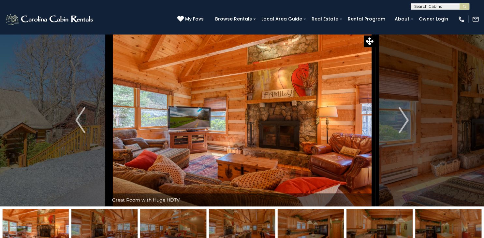
drag, startPoint x: 483, startPoint y: 20, endPoint x: 483, endPoint y: 33, distance: 13.0
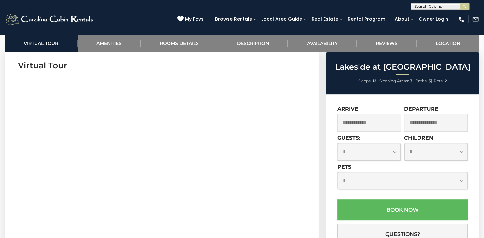
scroll to position [192, 0]
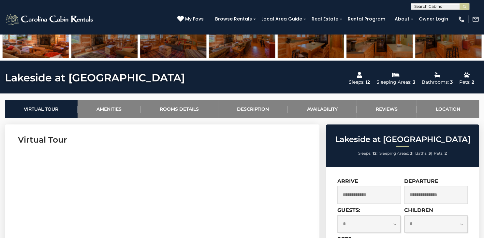
click at [372, 198] on input "text" at bounding box center [368, 195] width 63 height 18
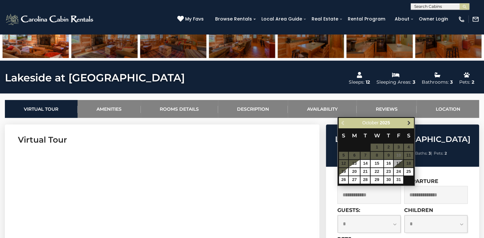
click at [410, 120] on span "Next" at bounding box center [408, 122] width 5 height 5
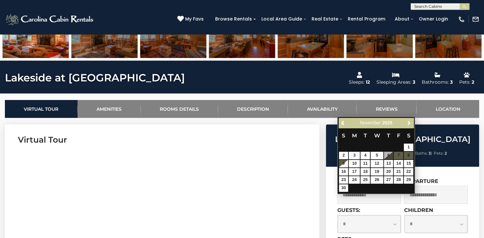
click at [410, 120] on span "Next" at bounding box center [408, 122] width 5 height 5
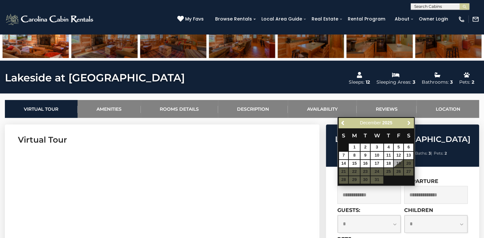
click at [410, 120] on span "Next" at bounding box center [408, 122] width 5 height 5
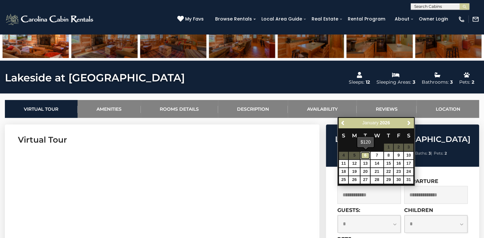
click at [364, 153] on link "6" at bounding box center [364, 155] width 9 height 7
type input "**********"
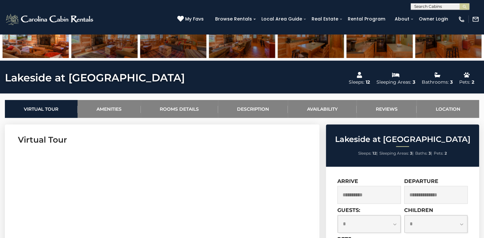
click at [376, 196] on input "**********" at bounding box center [368, 195] width 63 height 18
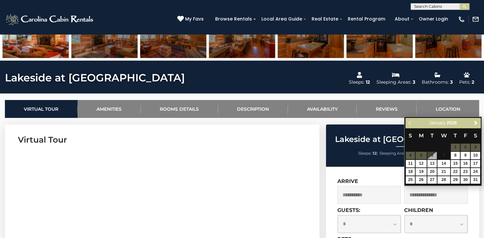
click at [432, 155] on table "S M T W T F S 1 2 3 4 5 6 7 8 9 10 11 12 13 14 15 16 17 18 19 20 21 22 23 24 25…" at bounding box center [442, 156] width 75 height 56
click at [429, 153] on table "S M T W T F S 1 2 3 4 5 6 7 8 9 10 11 12 13 14 15 16 17 18 19 20 21 22 23 24 25…" at bounding box center [442, 156] width 75 height 56
click at [445, 157] on table "S M T W T F S 1 2 3 4 5 6 7 8 9 10 11 12 13 14 15 16 17 18 19 20 21 22 23 24 25…" at bounding box center [442, 156] width 75 height 56
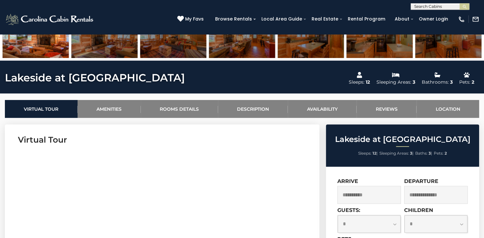
scroll to position [228, 0]
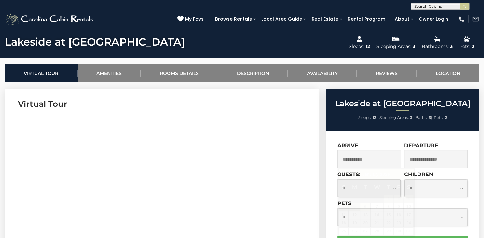
click at [348, 165] on input "**********" at bounding box center [368, 159] width 63 height 18
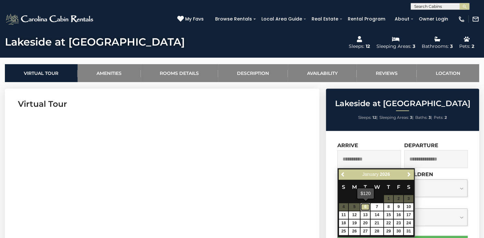
click at [365, 206] on link "6" at bounding box center [364, 206] width 9 height 7
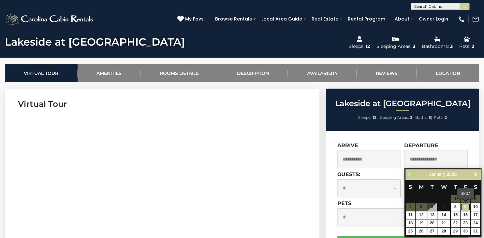
click at [464, 207] on link "9" at bounding box center [464, 206] width 9 height 7
type input "**********"
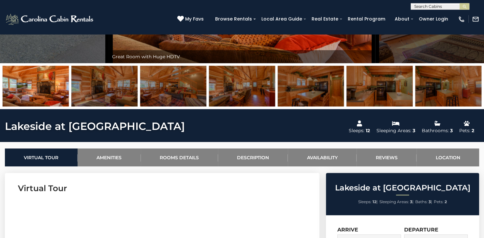
scroll to position [141, 0]
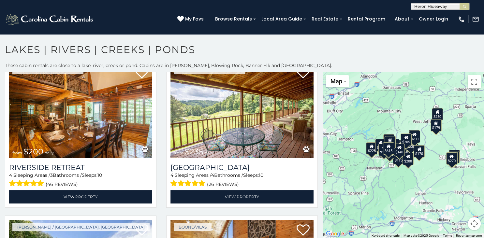
scroll to position [662, 0]
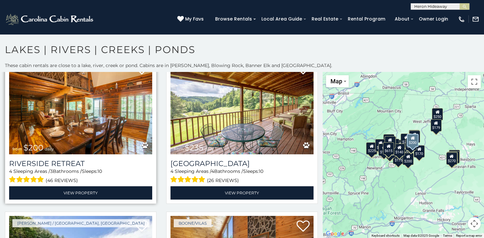
click at [62, 92] on img at bounding box center [80, 107] width 143 height 96
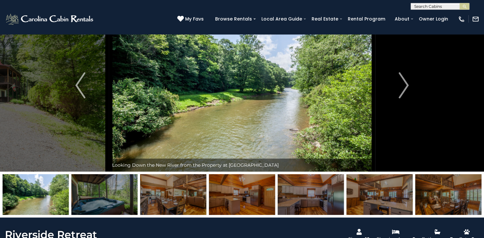
scroll to position [26, 0]
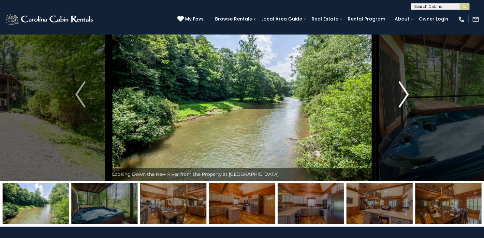
click at [402, 97] on img "Next" at bounding box center [403, 94] width 10 height 26
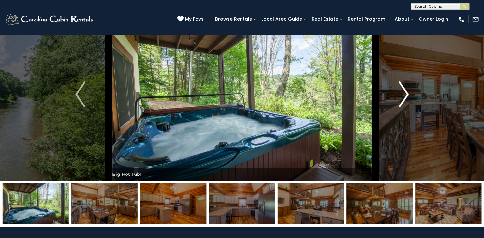
click at [402, 97] on img "Next" at bounding box center [403, 94] width 10 height 26
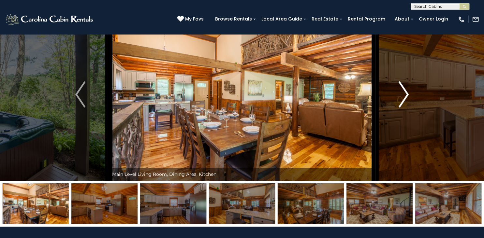
click at [402, 97] on img "Next" at bounding box center [403, 94] width 10 height 26
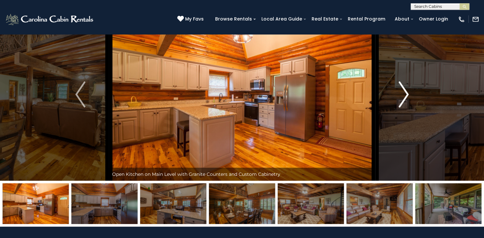
click at [402, 97] on img "Next" at bounding box center [403, 94] width 10 height 26
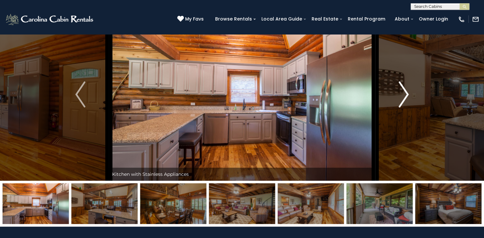
click at [402, 97] on img "Next" at bounding box center [403, 94] width 10 height 26
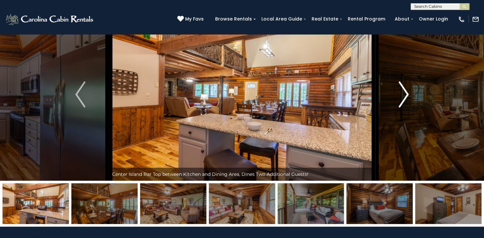
click at [402, 97] on img "Next" at bounding box center [403, 94] width 10 height 26
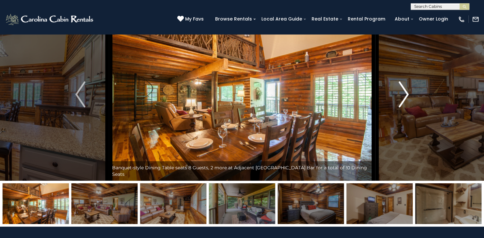
click at [402, 97] on img "Next" at bounding box center [403, 94] width 10 height 26
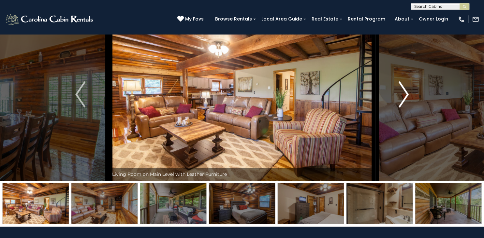
click at [402, 97] on img "Next" at bounding box center [403, 94] width 10 height 26
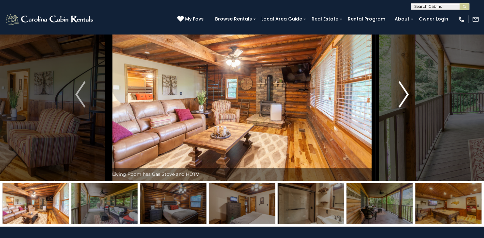
click at [402, 97] on img "Next" at bounding box center [403, 94] width 10 height 26
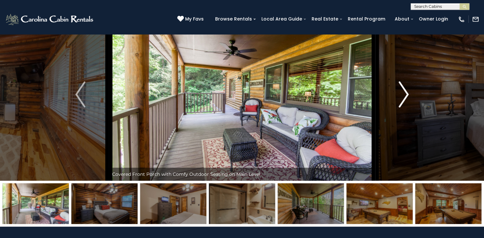
click at [402, 97] on img "Next" at bounding box center [403, 94] width 10 height 26
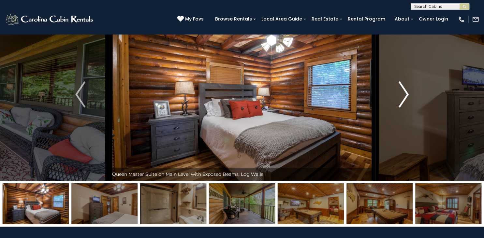
click at [402, 97] on img "Next" at bounding box center [403, 94] width 10 height 26
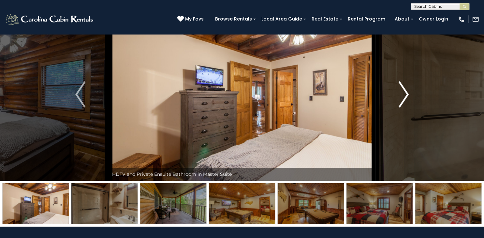
click at [402, 97] on img "Next" at bounding box center [403, 94] width 10 height 26
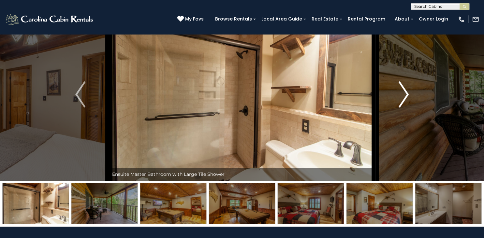
click at [402, 97] on img "Next" at bounding box center [403, 94] width 10 height 26
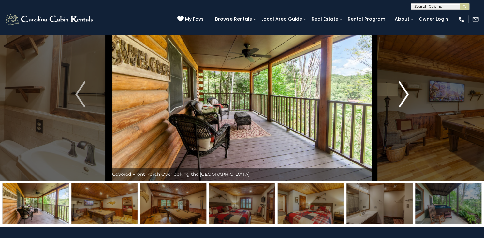
click at [402, 97] on img "Next" at bounding box center [403, 94] width 10 height 26
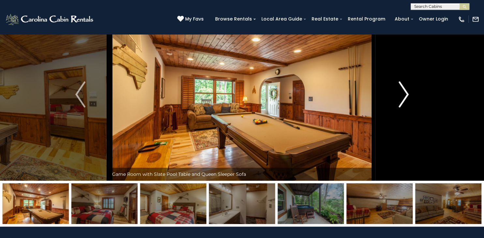
click at [402, 97] on img "Next" at bounding box center [403, 94] width 10 height 26
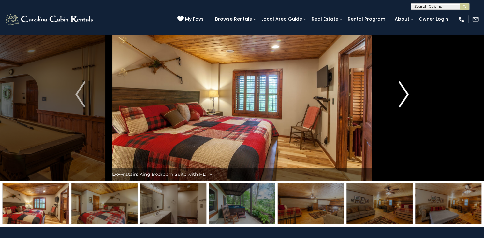
click at [402, 97] on img "Next" at bounding box center [403, 94] width 10 height 26
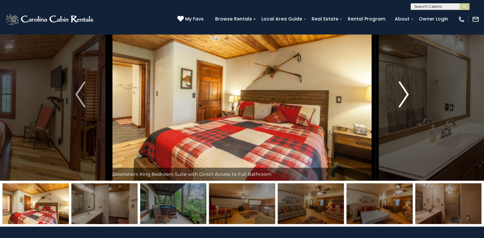
click at [402, 97] on img "Next" at bounding box center [403, 94] width 10 height 26
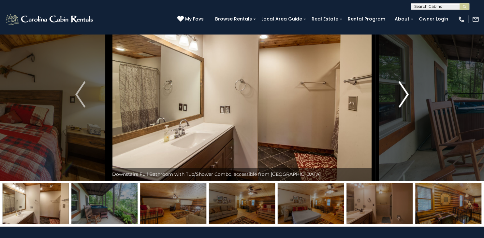
click at [402, 97] on img "Next" at bounding box center [403, 94] width 10 height 26
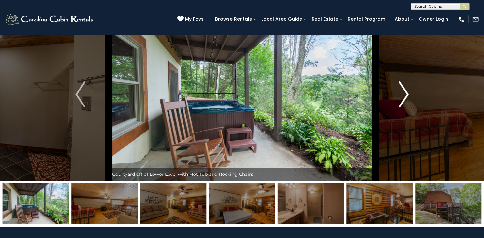
click at [402, 97] on img "Next" at bounding box center [403, 94] width 10 height 26
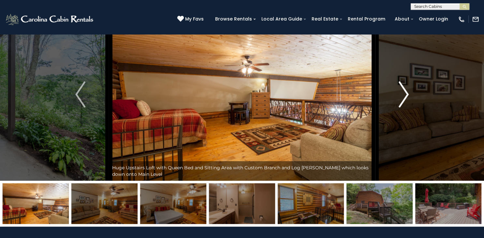
click at [402, 97] on img "Next" at bounding box center [403, 94] width 10 height 26
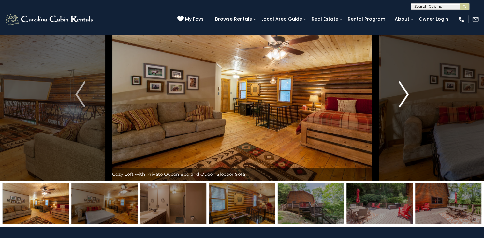
click at [402, 97] on img "Next" at bounding box center [403, 94] width 10 height 26
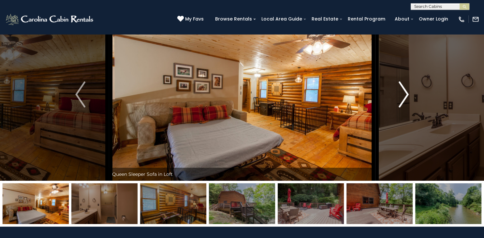
click at [402, 97] on img "Next" at bounding box center [403, 94] width 10 height 26
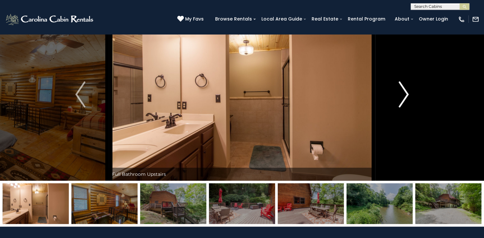
click at [402, 97] on img "Next" at bounding box center [403, 94] width 10 height 26
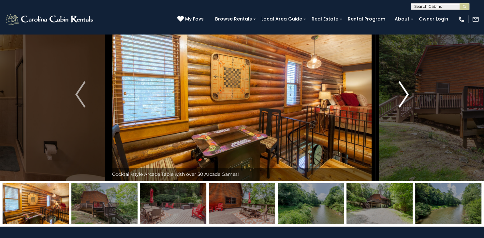
click at [402, 97] on img "Next" at bounding box center [403, 94] width 10 height 26
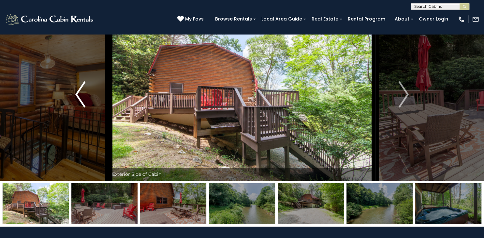
click at [79, 96] on img "Previous" at bounding box center [80, 94] width 10 height 26
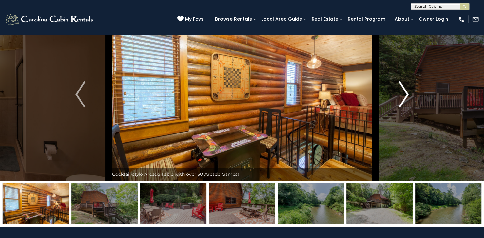
click at [408, 96] on img "Next" at bounding box center [403, 94] width 10 height 26
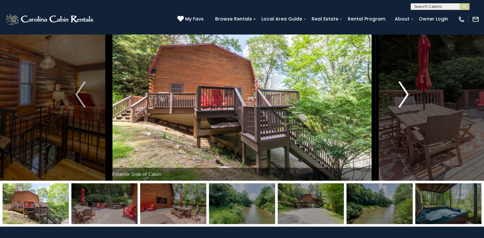
click at [408, 96] on img "Next" at bounding box center [403, 94] width 10 height 26
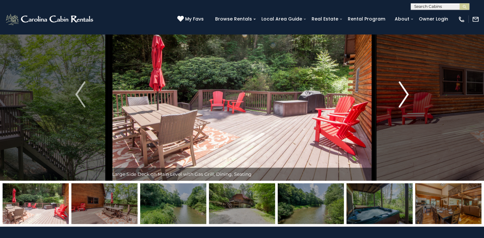
click at [408, 96] on img "Next" at bounding box center [403, 94] width 10 height 26
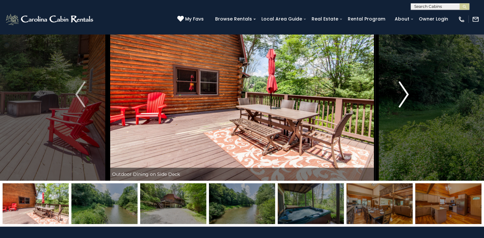
click at [408, 96] on img "Next" at bounding box center [403, 94] width 10 height 26
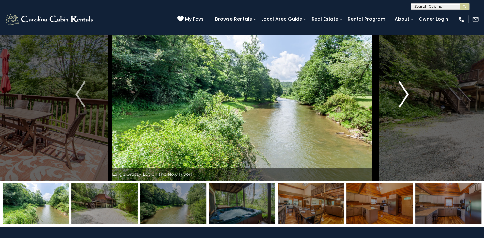
click at [408, 96] on img "Next" at bounding box center [403, 94] width 10 height 26
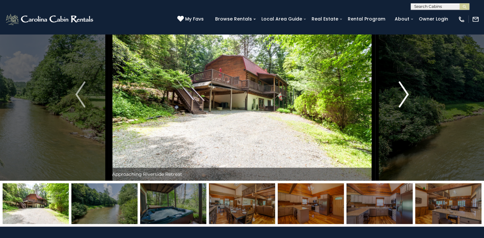
click at [408, 96] on img "Next" at bounding box center [403, 94] width 10 height 26
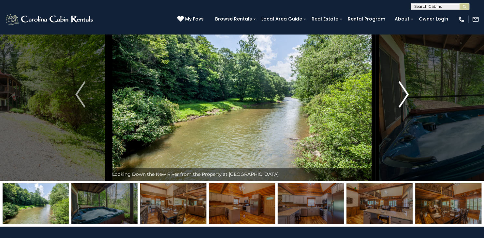
click at [408, 96] on img "Next" at bounding box center [403, 94] width 10 height 26
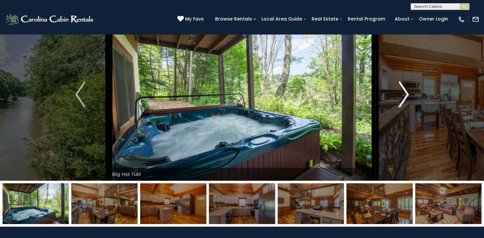
click at [408, 96] on img "Next" at bounding box center [403, 94] width 10 height 26
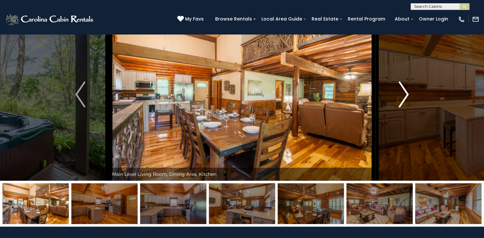
click at [408, 96] on img "Next" at bounding box center [403, 94] width 10 height 26
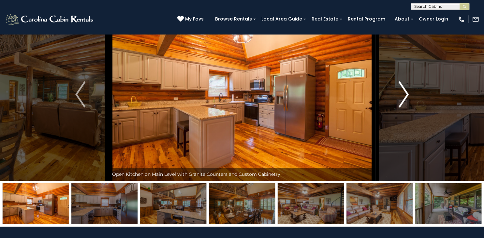
click at [408, 96] on img "Next" at bounding box center [403, 94] width 10 height 26
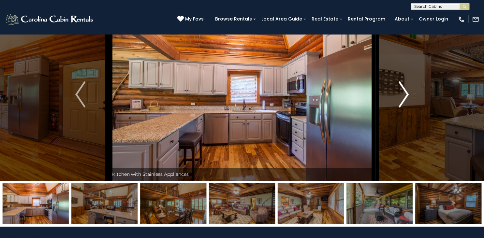
click at [408, 96] on img "Next" at bounding box center [403, 94] width 10 height 26
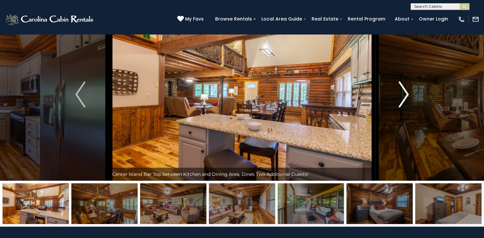
click at [408, 96] on img "Next" at bounding box center [403, 94] width 10 height 26
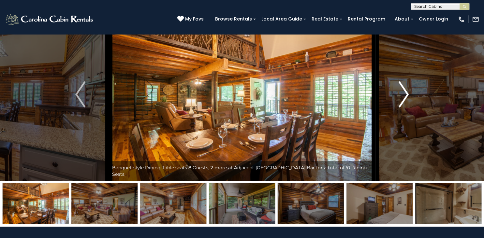
click at [408, 96] on img "Next" at bounding box center [403, 94] width 10 height 26
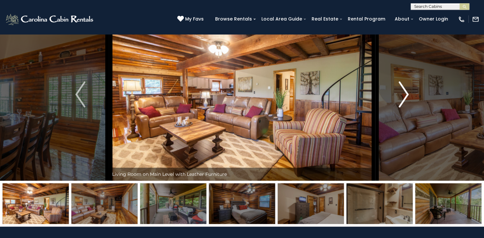
click at [408, 96] on img "Next" at bounding box center [403, 94] width 10 height 26
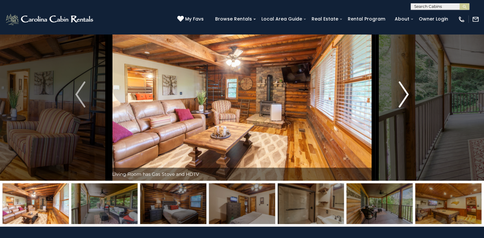
click at [408, 96] on img "Next" at bounding box center [403, 94] width 10 height 26
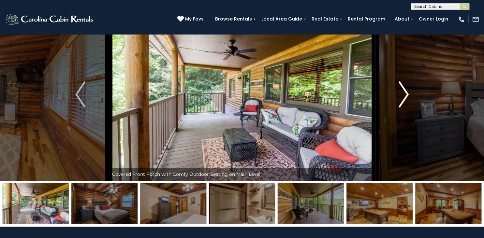
click at [408, 96] on img "Next" at bounding box center [403, 94] width 10 height 26
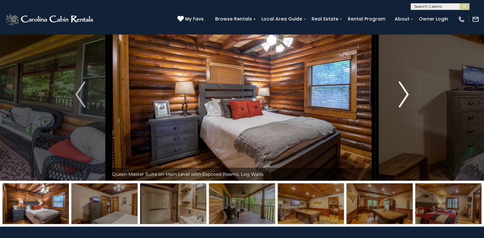
click at [408, 96] on img "Next" at bounding box center [403, 94] width 10 height 26
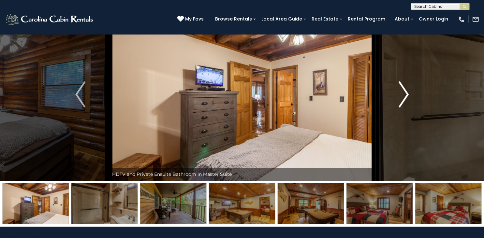
click at [408, 96] on img "Next" at bounding box center [403, 94] width 10 height 26
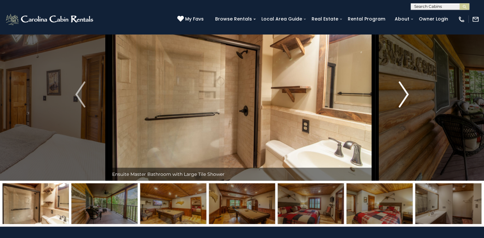
click at [408, 96] on img "Next" at bounding box center [403, 94] width 10 height 26
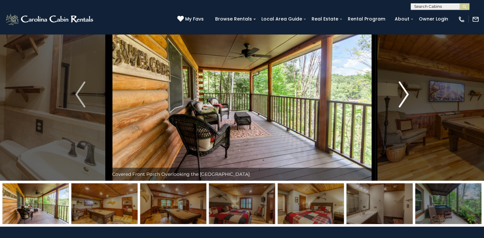
click at [408, 96] on img "Next" at bounding box center [403, 94] width 10 height 26
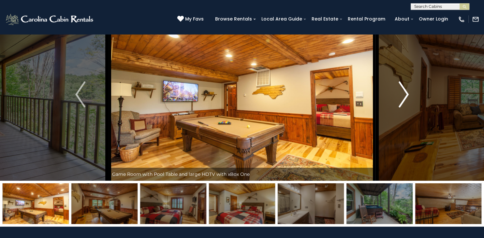
click at [408, 96] on img "Next" at bounding box center [403, 94] width 10 height 26
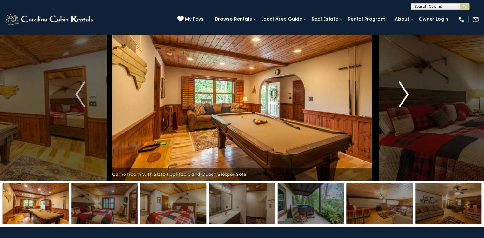
click at [408, 96] on img "Next" at bounding box center [403, 94] width 10 height 26
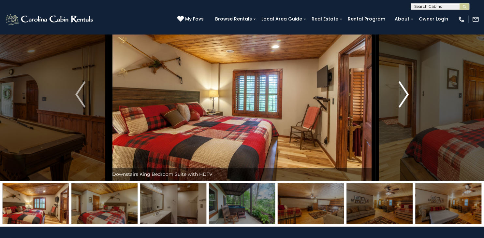
click at [408, 96] on img "Next" at bounding box center [403, 94] width 10 height 26
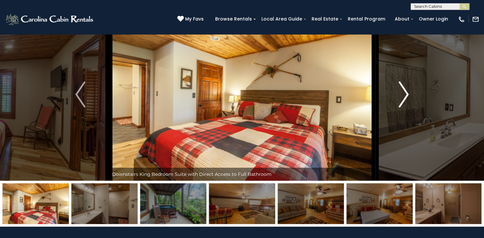
click at [408, 96] on img "Next" at bounding box center [403, 94] width 10 height 26
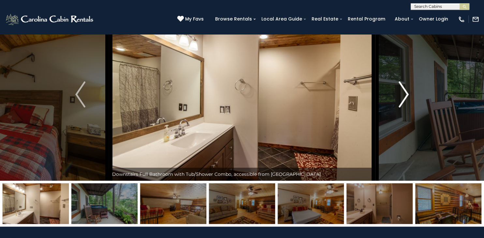
click at [408, 96] on img "Next" at bounding box center [403, 94] width 10 height 26
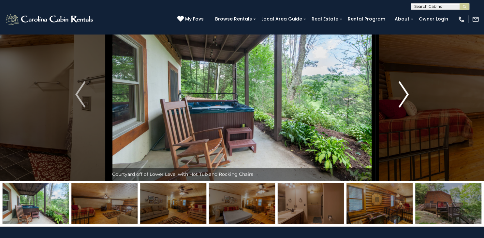
click at [408, 96] on img "Next" at bounding box center [403, 94] width 10 height 26
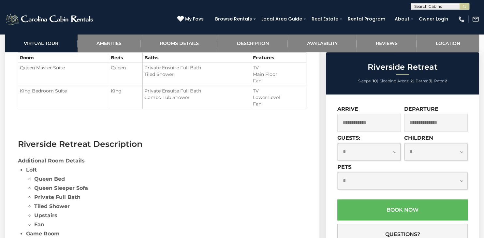
scroll to position [773, 0]
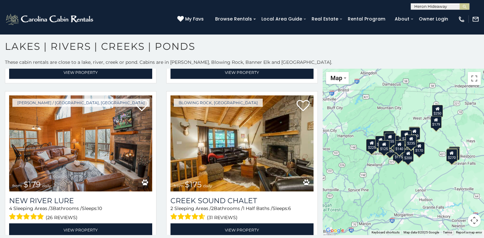
scroll to position [1420, 0]
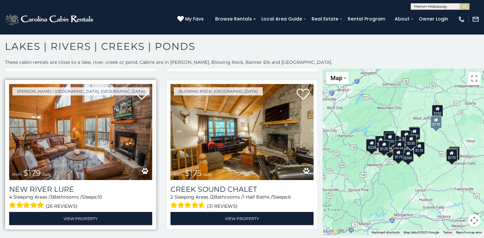
click at [49, 143] on img at bounding box center [80, 132] width 143 height 96
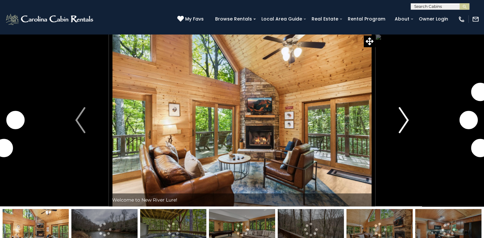
click at [405, 119] on img "Next" at bounding box center [403, 120] width 10 height 26
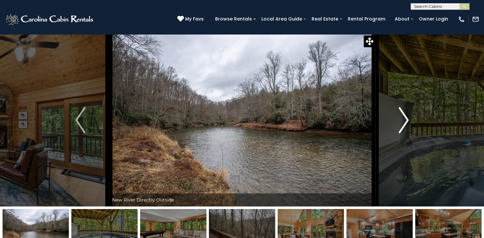
click at [405, 119] on img "Next" at bounding box center [403, 120] width 10 height 26
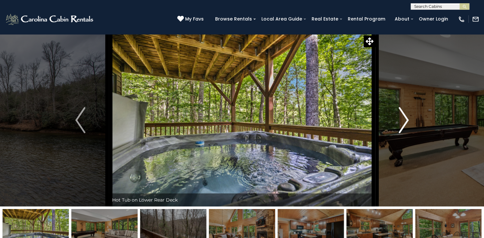
click at [405, 119] on img "Next" at bounding box center [403, 120] width 10 height 26
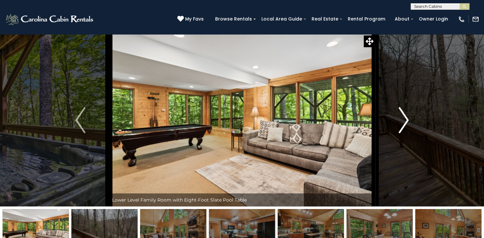
click at [405, 119] on img "Next" at bounding box center [403, 120] width 10 height 26
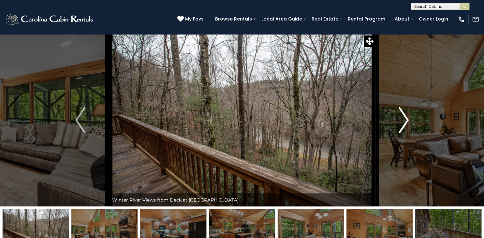
click at [405, 119] on img "Next" at bounding box center [403, 120] width 10 height 26
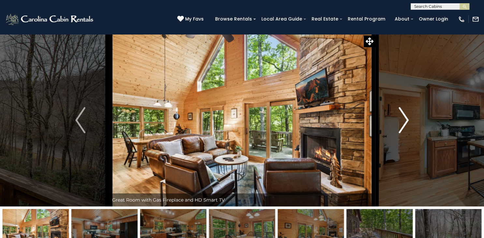
click at [405, 119] on img "Next" at bounding box center [403, 120] width 10 height 26
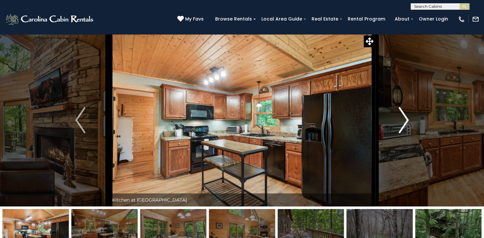
click at [405, 119] on img "Next" at bounding box center [403, 120] width 10 height 26
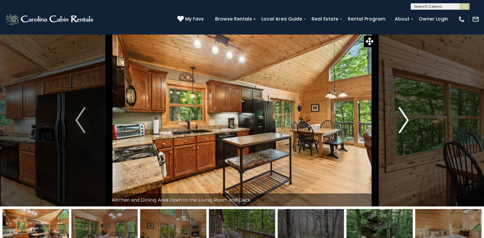
click at [405, 119] on img "Next" at bounding box center [403, 120] width 10 height 26
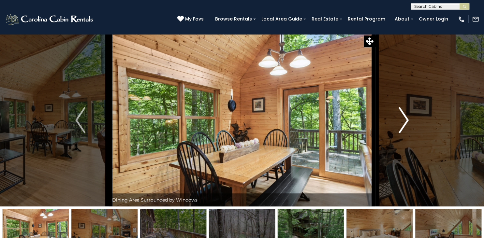
click at [405, 119] on img "Next" at bounding box center [403, 120] width 10 height 26
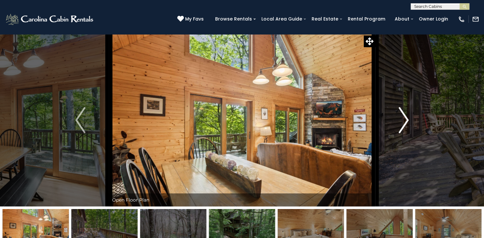
click at [405, 119] on img "Next" at bounding box center [403, 120] width 10 height 26
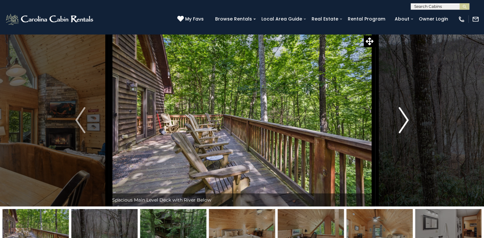
click at [405, 119] on img "Next" at bounding box center [403, 120] width 10 height 26
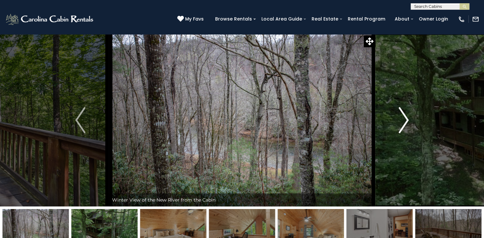
click at [405, 119] on img "Next" at bounding box center [403, 120] width 10 height 26
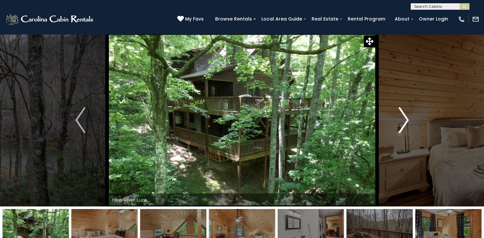
click at [405, 119] on img "Next" at bounding box center [403, 120] width 10 height 26
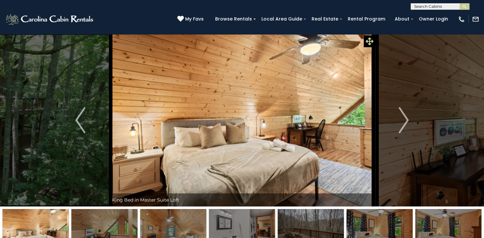
click at [367, 41] on icon at bounding box center [369, 41] width 8 height 8
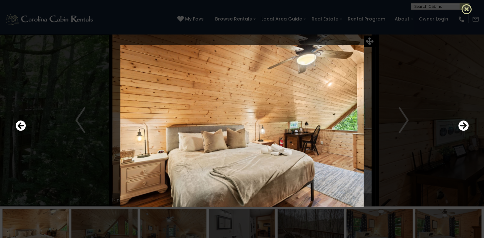
click at [467, 9] on icon at bounding box center [466, 9] width 10 height 10
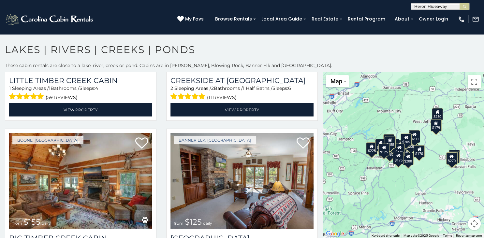
scroll to position [2048, 0]
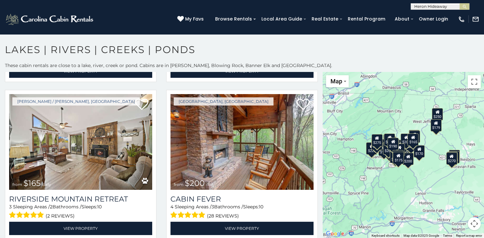
scroll to position [2362, 0]
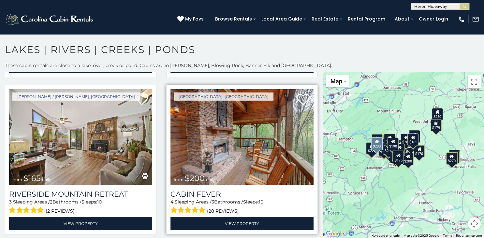
click at [231, 140] on img at bounding box center [241, 137] width 143 height 96
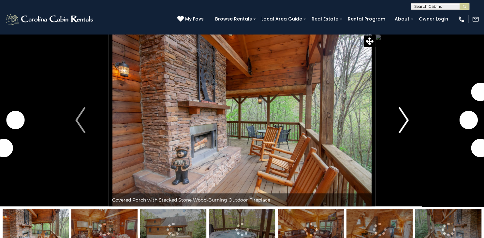
click at [403, 123] on img "Next" at bounding box center [403, 120] width 10 height 26
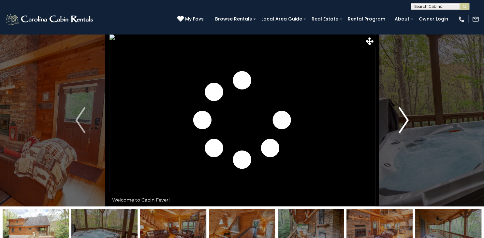
click at [403, 123] on img "Next" at bounding box center [403, 120] width 10 height 26
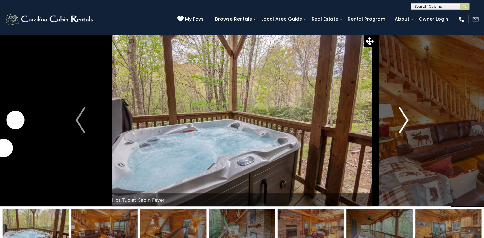
click at [403, 123] on img "Next" at bounding box center [403, 120] width 10 height 26
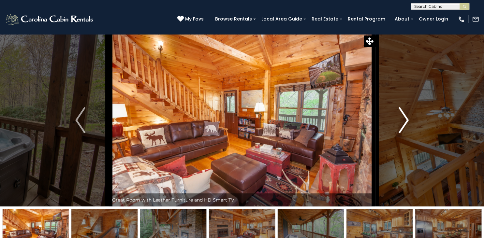
click at [403, 123] on img "Next" at bounding box center [403, 120] width 10 height 26
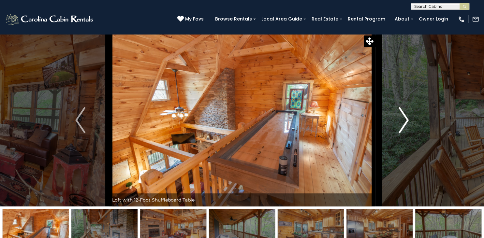
click at [403, 123] on img "Next" at bounding box center [403, 120] width 10 height 26
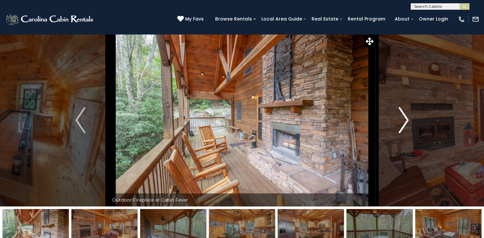
click at [403, 123] on img "Next" at bounding box center [403, 120] width 10 height 26
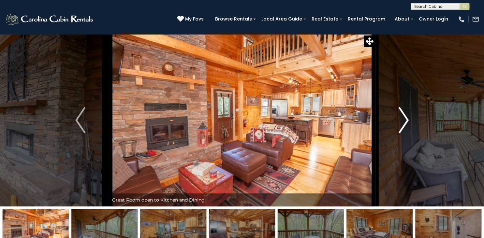
click at [403, 123] on img "Next" at bounding box center [403, 120] width 10 height 26
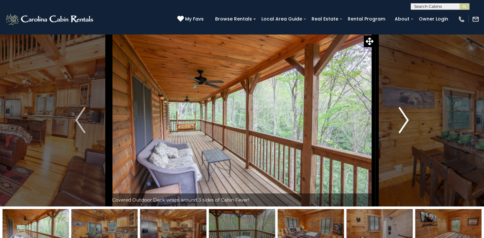
click at [403, 123] on img "Next" at bounding box center [403, 120] width 10 height 26
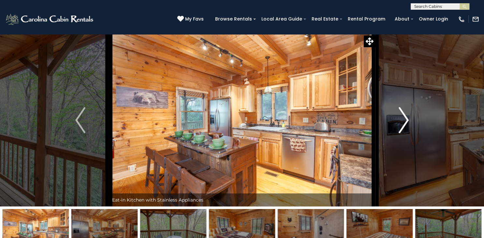
click at [403, 123] on img "Next" at bounding box center [403, 120] width 10 height 26
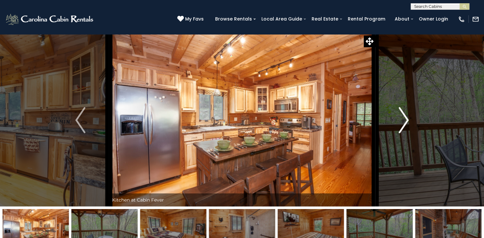
click at [403, 123] on img "Next" at bounding box center [403, 120] width 10 height 26
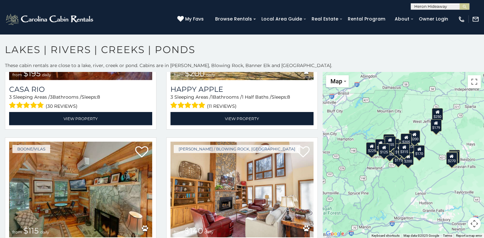
scroll to position [1786, 0]
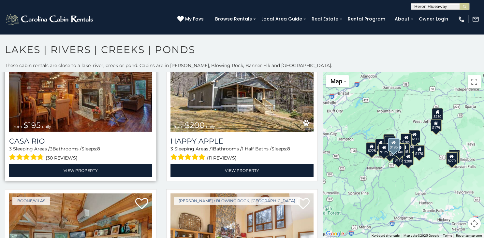
click at [62, 94] on img at bounding box center [80, 84] width 143 height 96
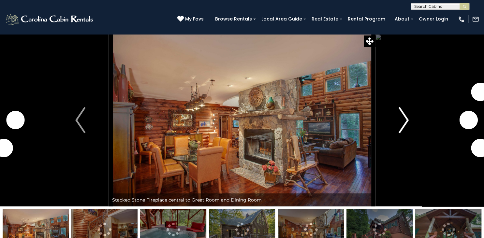
click at [400, 122] on img "Next" at bounding box center [403, 120] width 10 height 26
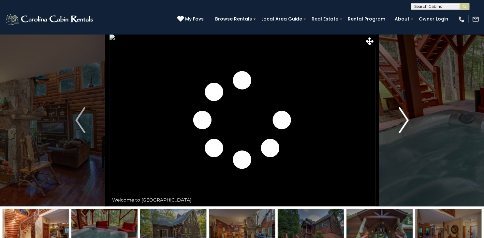
click at [400, 122] on img "Next" at bounding box center [403, 120] width 10 height 26
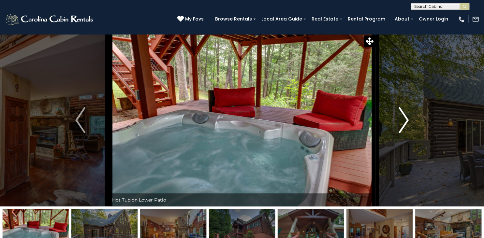
click at [400, 122] on img "Next" at bounding box center [403, 120] width 10 height 26
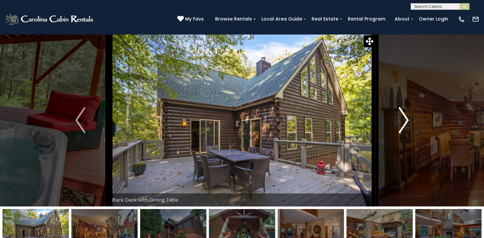
click at [400, 122] on img "Next" at bounding box center [403, 120] width 10 height 26
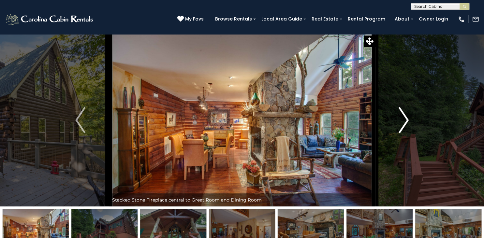
click at [400, 122] on img "Next" at bounding box center [403, 120] width 10 height 26
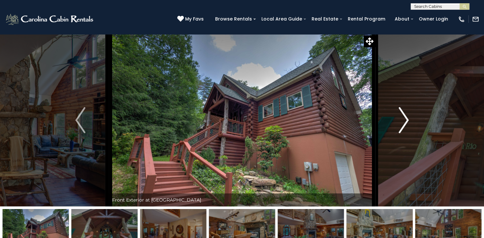
click at [400, 122] on img "Next" at bounding box center [403, 120] width 10 height 26
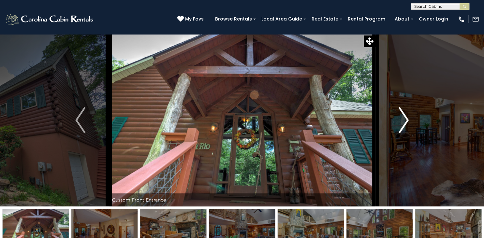
click at [400, 122] on img "Next" at bounding box center [403, 120] width 10 height 26
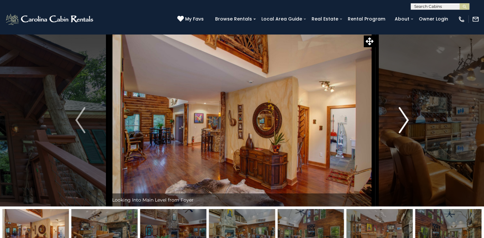
click at [400, 122] on img "Next" at bounding box center [403, 120] width 10 height 26
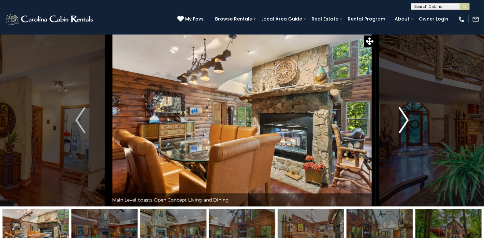
click at [400, 122] on img "Next" at bounding box center [403, 120] width 10 height 26
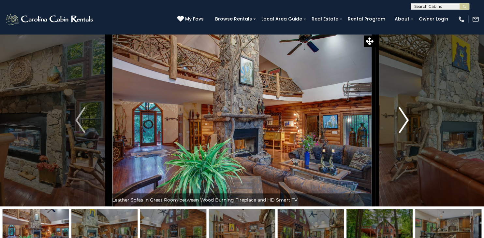
click at [400, 122] on img "Next" at bounding box center [403, 120] width 10 height 26
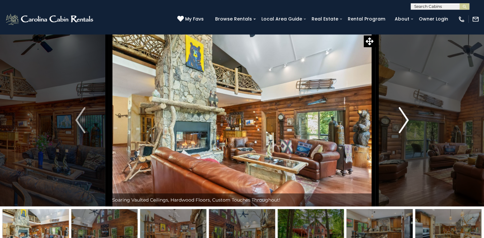
click at [400, 122] on img "Next" at bounding box center [403, 120] width 10 height 26
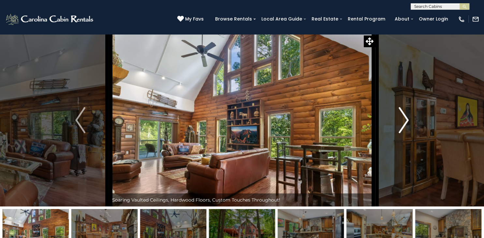
click at [400, 122] on img "Next" at bounding box center [403, 120] width 10 height 26
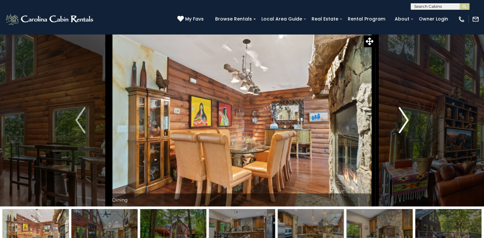
click at [400, 122] on img "Next" at bounding box center [403, 120] width 10 height 26
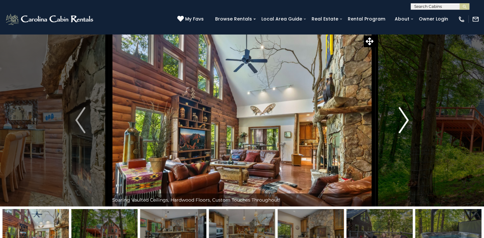
click at [400, 122] on img "Next" at bounding box center [403, 120] width 10 height 26
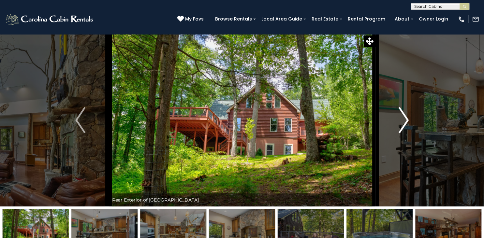
click at [400, 122] on img "Next" at bounding box center [403, 120] width 10 height 26
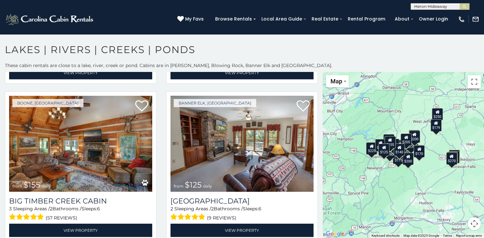
scroll to position [2048, 0]
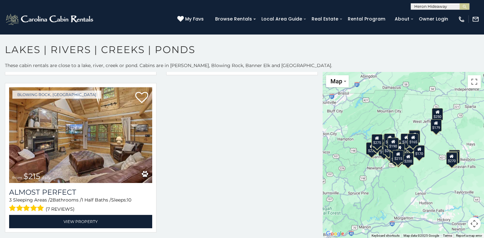
scroll to position [2996, 0]
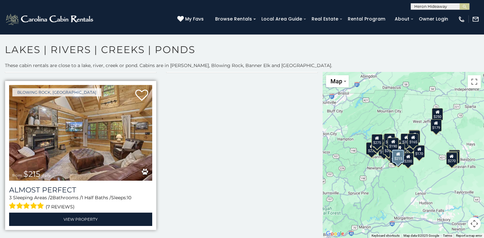
click at [98, 147] on img at bounding box center [80, 133] width 143 height 96
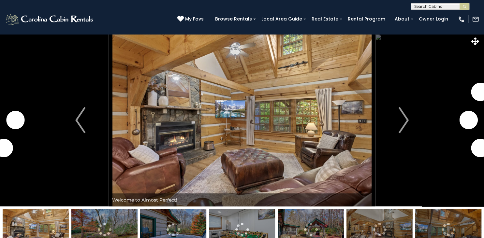
click at [404, 118] on img "Next" at bounding box center [403, 120] width 10 height 26
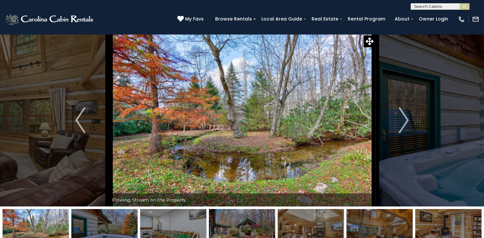
click at [404, 118] on img "Next" at bounding box center [403, 120] width 10 height 26
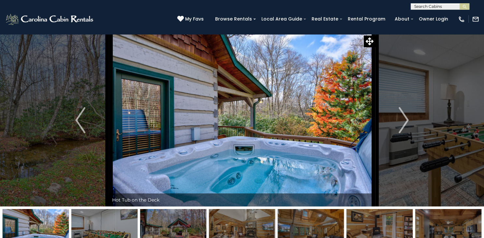
click at [404, 118] on img "Next" at bounding box center [403, 120] width 10 height 26
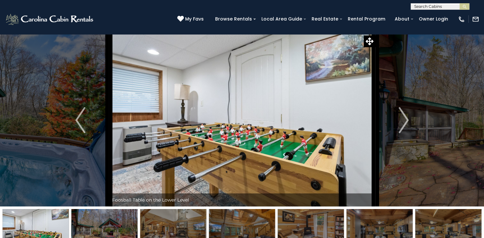
click at [404, 118] on img "Next" at bounding box center [403, 120] width 10 height 26
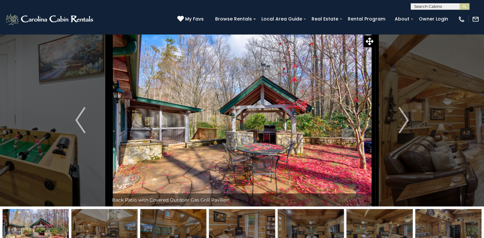
click at [404, 118] on img "Next" at bounding box center [403, 120] width 10 height 26
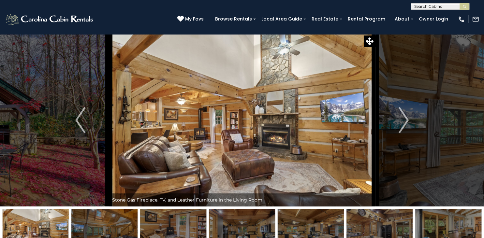
click at [404, 118] on img "Next" at bounding box center [403, 120] width 10 height 26
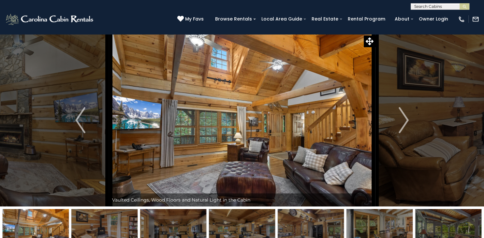
click at [404, 118] on img "Next" at bounding box center [403, 120] width 10 height 26
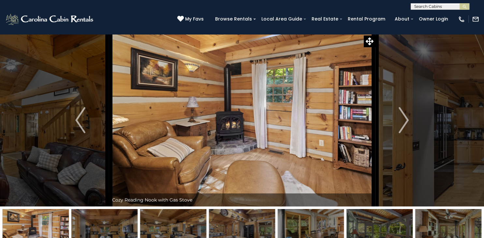
click at [404, 118] on img "Next" at bounding box center [403, 120] width 10 height 26
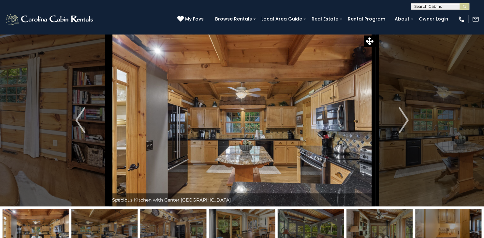
click at [404, 118] on img "Next" at bounding box center [403, 120] width 10 height 26
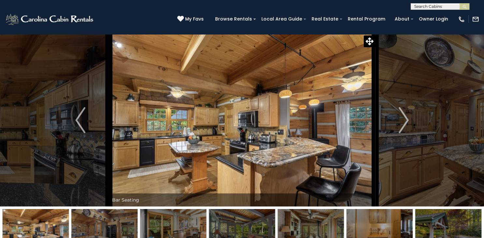
click at [404, 118] on img "Next" at bounding box center [403, 120] width 10 height 26
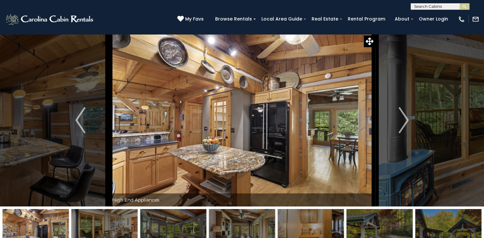
click at [404, 118] on img "Next" at bounding box center [403, 120] width 10 height 26
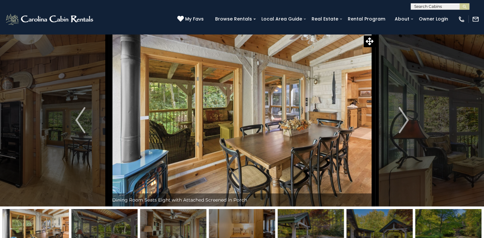
click at [404, 118] on img "Next" at bounding box center [403, 120] width 10 height 26
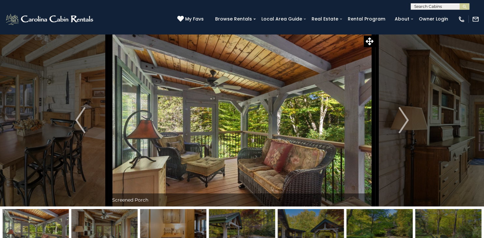
click at [404, 118] on img "Next" at bounding box center [403, 120] width 10 height 26
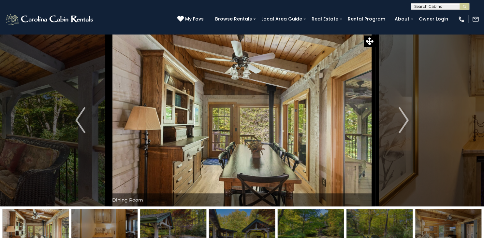
click at [404, 118] on img "Next" at bounding box center [403, 120] width 10 height 26
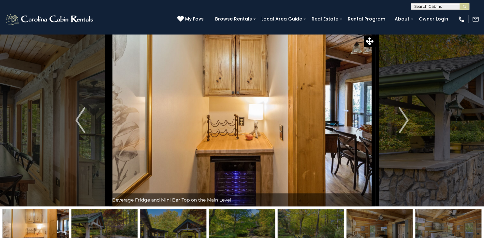
click at [404, 118] on img "Next" at bounding box center [403, 120] width 10 height 26
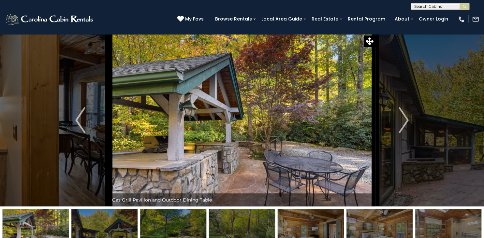
click at [404, 118] on img "Next" at bounding box center [403, 120] width 10 height 26
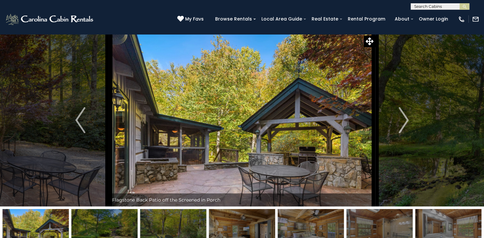
click at [404, 118] on img "Next" at bounding box center [403, 120] width 10 height 26
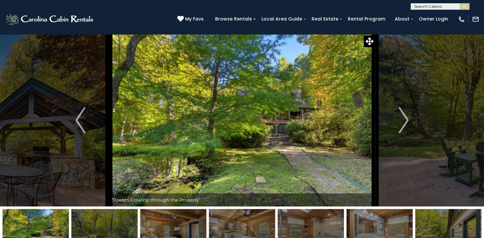
click at [404, 118] on img "Next" at bounding box center [403, 120] width 10 height 26
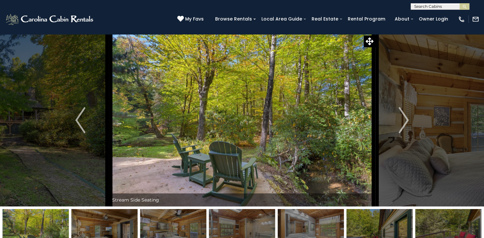
click at [404, 118] on img "Next" at bounding box center [403, 120] width 10 height 26
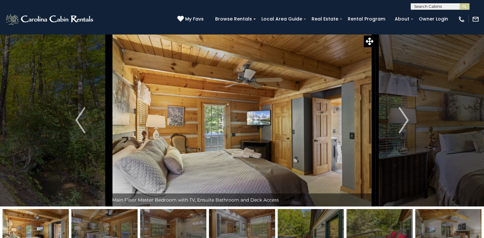
click at [404, 118] on img "Next" at bounding box center [403, 120] width 10 height 26
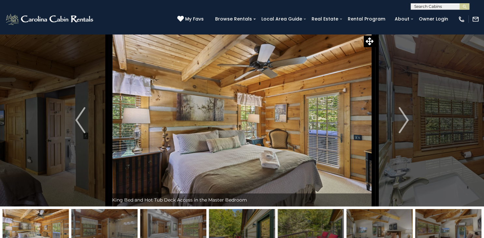
click at [404, 118] on img "Next" at bounding box center [403, 120] width 10 height 26
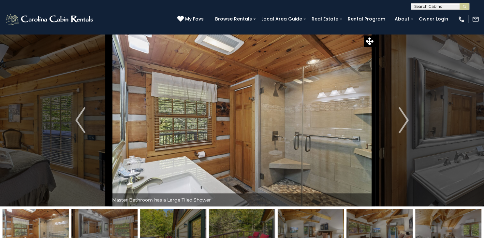
click at [404, 118] on img "Next" at bounding box center [403, 120] width 10 height 26
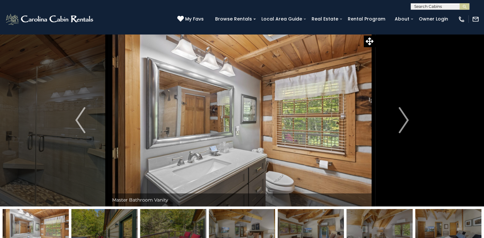
click at [404, 118] on img "Next" at bounding box center [403, 120] width 10 height 26
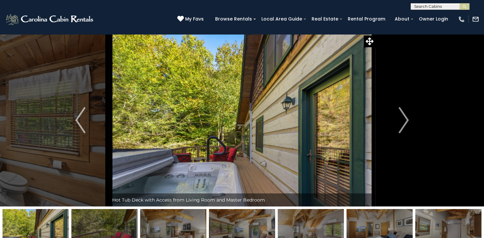
click at [404, 118] on img "Next" at bounding box center [403, 120] width 10 height 26
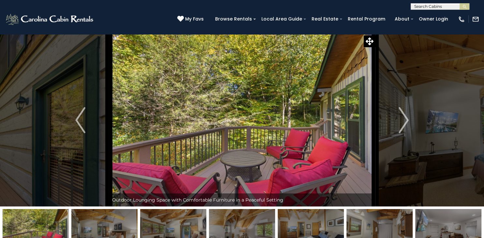
click at [404, 118] on img "Next" at bounding box center [403, 120] width 10 height 26
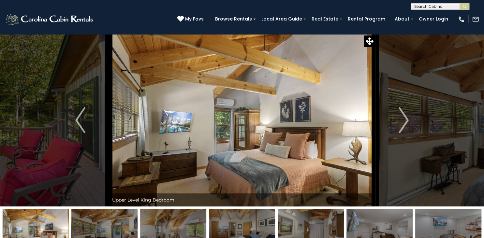
click at [404, 118] on img "Next" at bounding box center [403, 120] width 10 height 26
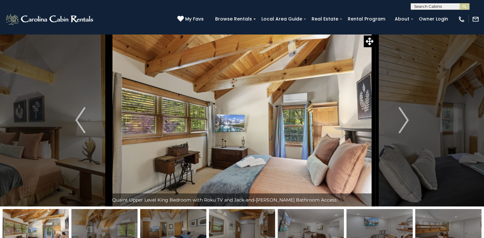
click at [404, 118] on img "Next" at bounding box center [403, 120] width 10 height 26
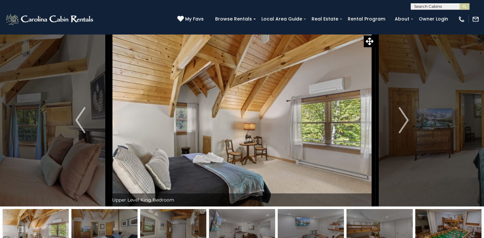
click at [404, 118] on img "Next" at bounding box center [403, 120] width 10 height 26
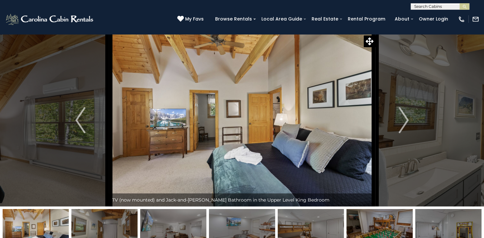
click at [404, 118] on img "Next" at bounding box center [403, 120] width 10 height 26
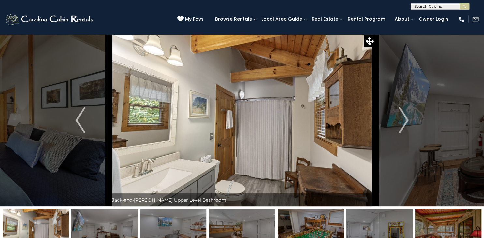
click at [404, 118] on img "Next" at bounding box center [403, 120] width 10 height 26
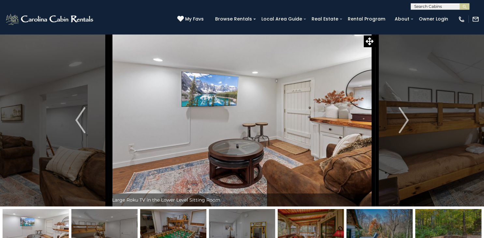
click at [404, 118] on img "Next" at bounding box center [403, 120] width 10 height 26
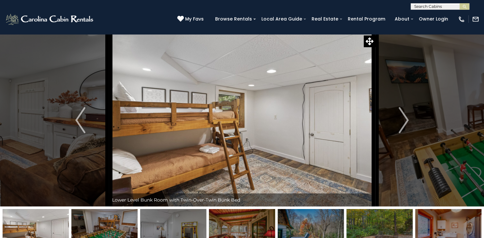
click at [404, 118] on img "Next" at bounding box center [403, 120] width 10 height 26
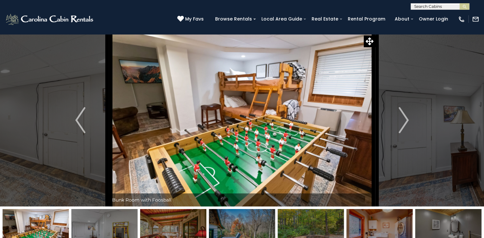
click at [404, 118] on img "Next" at bounding box center [403, 120] width 10 height 26
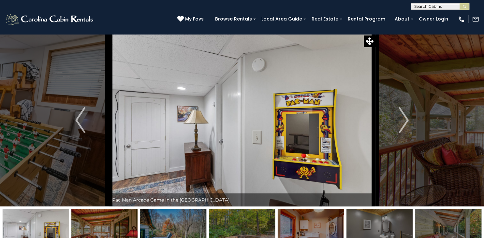
click at [404, 118] on img "Next" at bounding box center [403, 120] width 10 height 26
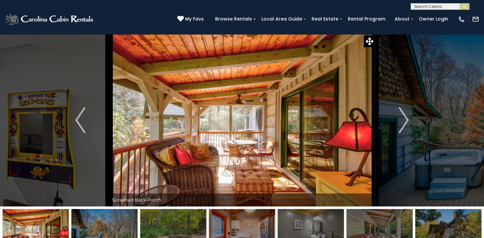
click at [404, 118] on img "Next" at bounding box center [403, 120] width 10 height 26
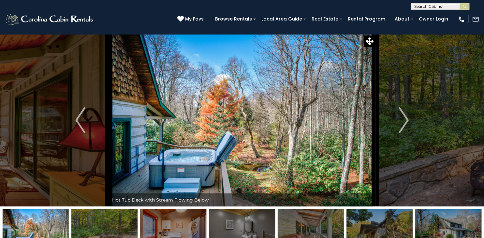
click at [404, 118] on img "Next" at bounding box center [403, 120] width 10 height 26
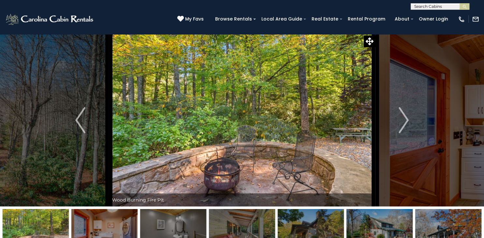
click at [404, 118] on img "Next" at bounding box center [403, 120] width 10 height 26
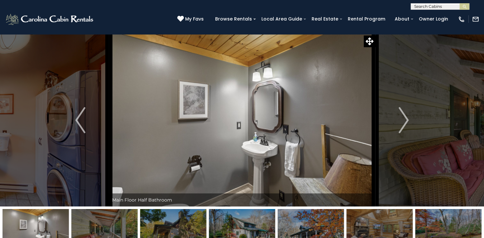
click at [404, 118] on img "Next" at bounding box center [403, 120] width 10 height 26
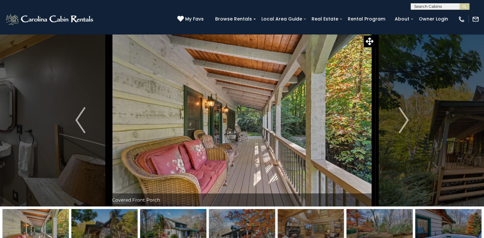
click at [404, 118] on img "Next" at bounding box center [403, 120] width 10 height 26
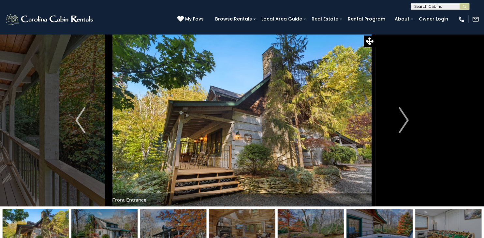
click at [404, 118] on img "Next" at bounding box center [403, 120] width 10 height 26
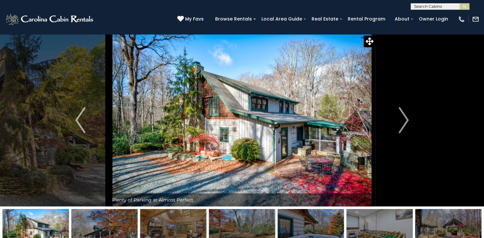
click at [404, 118] on img "Next" at bounding box center [403, 120] width 10 height 26
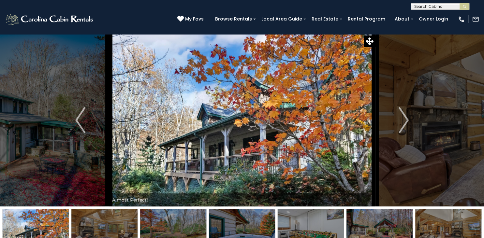
click at [404, 118] on img "Next" at bounding box center [403, 120] width 10 height 26
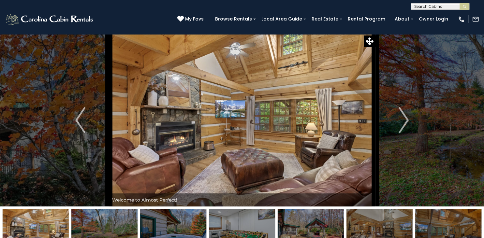
click at [404, 118] on img "Next" at bounding box center [403, 120] width 10 height 26
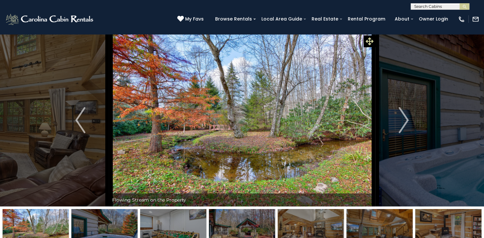
click at [369, 40] on icon at bounding box center [369, 41] width 8 height 8
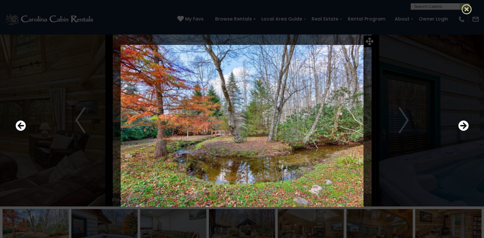
click at [466, 11] on icon at bounding box center [466, 9] width 10 height 10
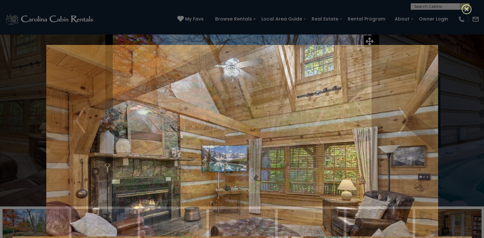
click at [466, 11] on icon at bounding box center [466, 9] width 10 height 10
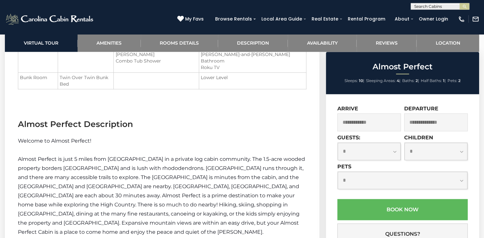
scroll to position [808, 0]
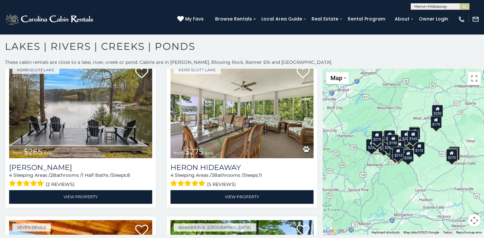
scroll to position [177, 0]
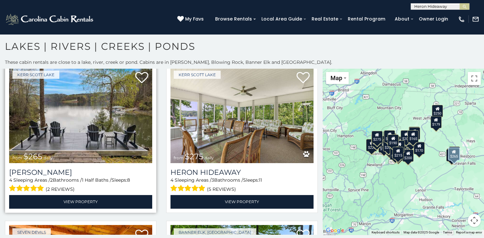
click at [90, 106] on img at bounding box center [80, 115] width 143 height 96
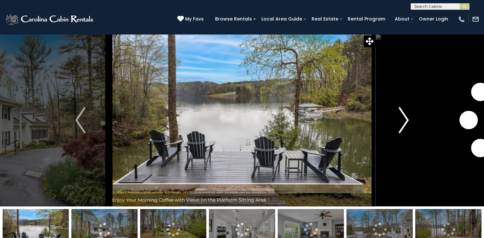
click at [407, 120] on img "Next" at bounding box center [403, 120] width 10 height 26
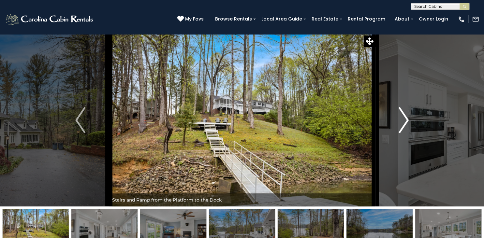
click at [407, 120] on img "Next" at bounding box center [403, 120] width 10 height 26
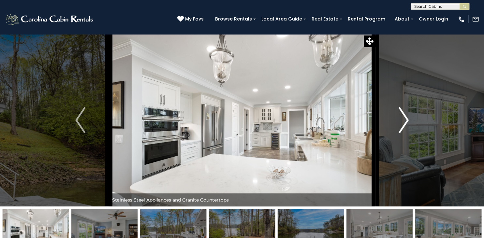
click at [407, 120] on img "Next" at bounding box center [403, 120] width 10 height 26
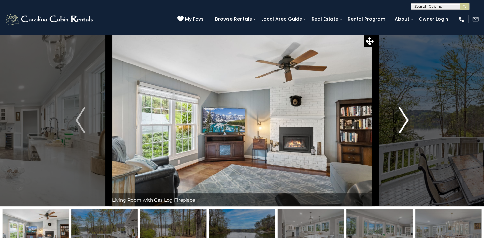
click at [407, 120] on img "Next" at bounding box center [403, 120] width 10 height 26
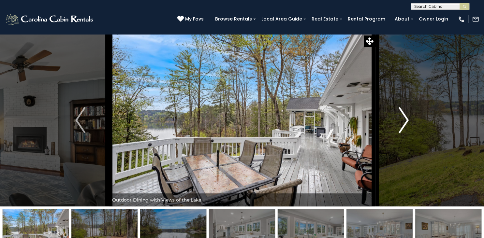
click at [407, 120] on img "Next" at bounding box center [403, 120] width 10 height 26
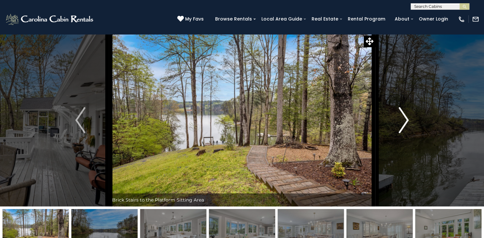
click at [407, 120] on img "Next" at bounding box center [403, 120] width 10 height 26
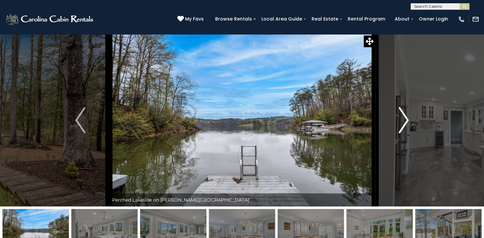
click at [407, 120] on img "Next" at bounding box center [403, 120] width 10 height 26
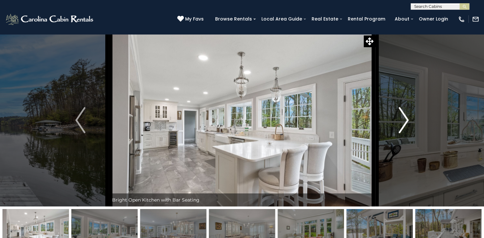
click at [407, 120] on img "Next" at bounding box center [403, 120] width 10 height 26
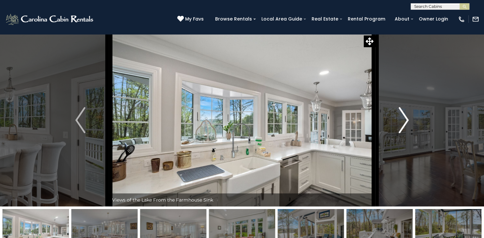
click at [407, 120] on img "Next" at bounding box center [403, 120] width 10 height 26
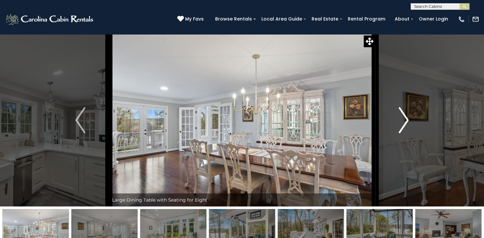
click at [407, 120] on img "Next" at bounding box center [403, 120] width 10 height 26
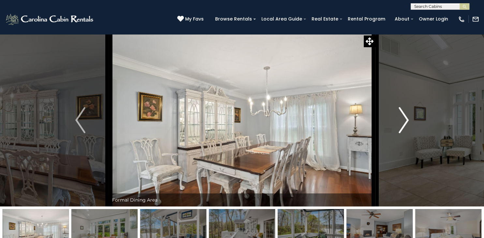
click at [407, 120] on img "Next" at bounding box center [403, 120] width 10 height 26
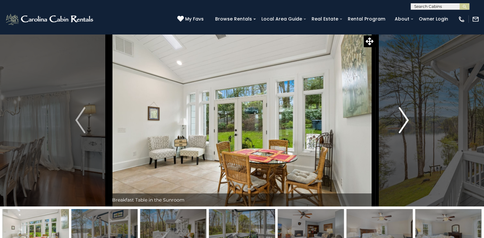
click at [407, 120] on img "Next" at bounding box center [403, 120] width 10 height 26
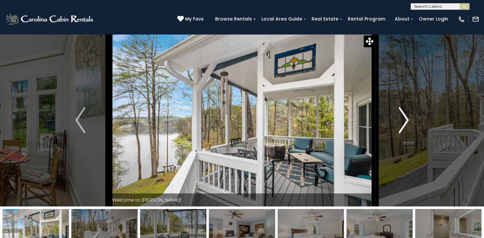
click at [407, 120] on img "Next" at bounding box center [403, 120] width 10 height 26
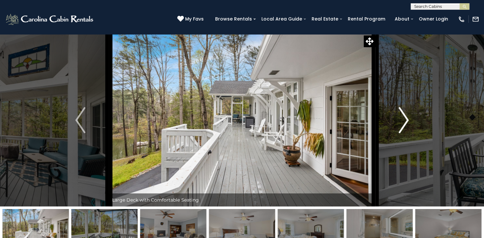
click at [407, 120] on img "Next" at bounding box center [403, 120] width 10 height 26
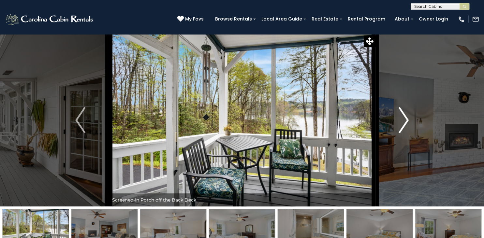
click at [407, 120] on img "Next" at bounding box center [403, 120] width 10 height 26
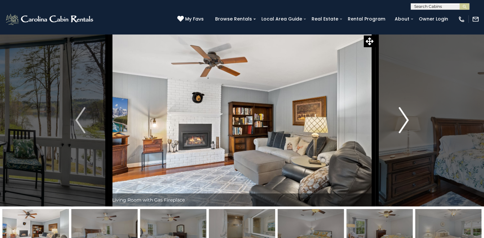
click at [407, 120] on img "Next" at bounding box center [403, 120] width 10 height 26
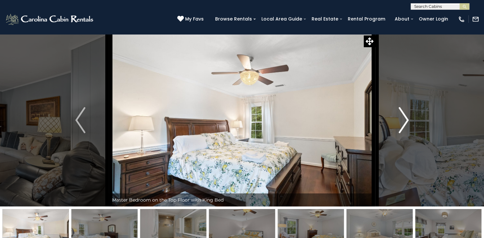
click at [407, 120] on img "Next" at bounding box center [403, 120] width 10 height 26
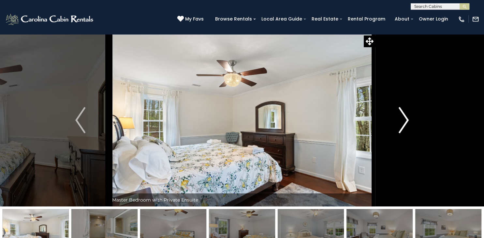
click at [407, 120] on img "Next" at bounding box center [403, 120] width 10 height 26
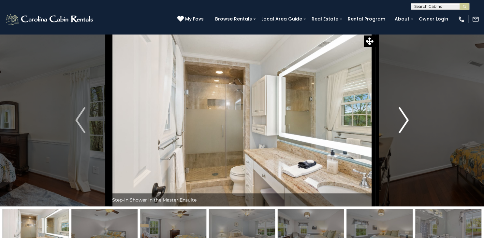
click at [407, 120] on img "Next" at bounding box center [403, 120] width 10 height 26
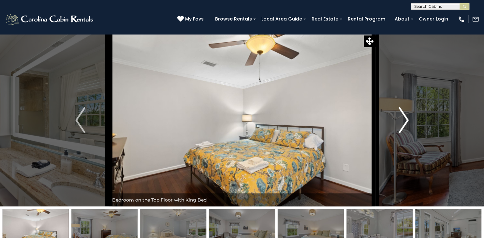
click at [407, 120] on img "Next" at bounding box center [403, 120] width 10 height 26
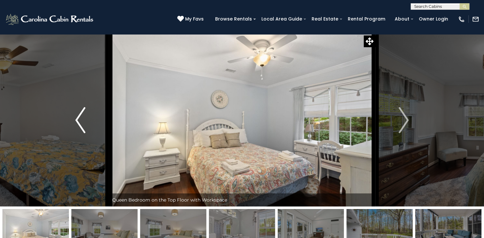
click at [82, 126] on img "Previous" at bounding box center [80, 120] width 10 height 26
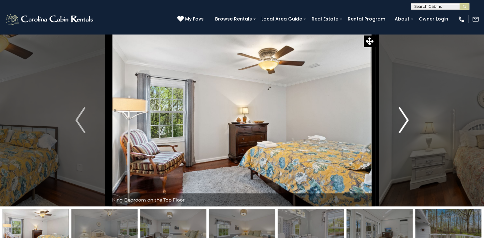
click at [402, 119] on img "Next" at bounding box center [403, 120] width 10 height 26
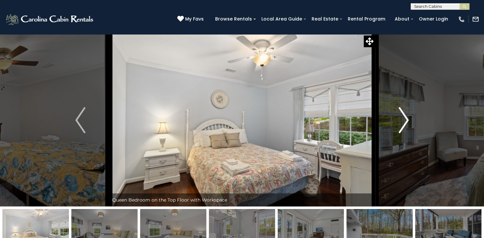
click at [402, 119] on img "Next" at bounding box center [403, 120] width 10 height 26
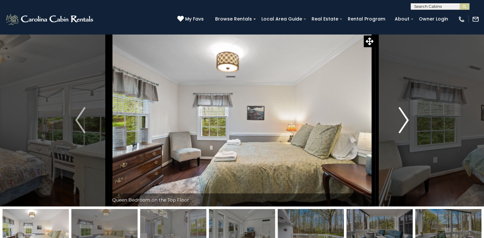
click at [402, 119] on img "Next" at bounding box center [403, 120] width 10 height 26
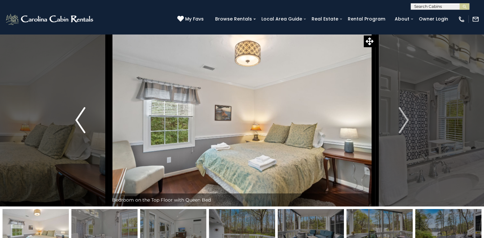
click at [90, 130] on button "Previous" at bounding box center [80, 120] width 57 height 173
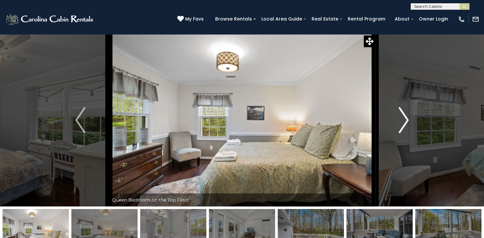
click at [402, 123] on img "Next" at bounding box center [403, 120] width 10 height 26
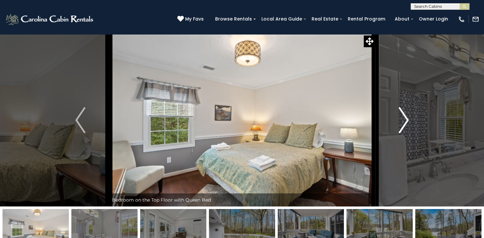
click at [402, 123] on img "Next" at bounding box center [403, 120] width 10 height 26
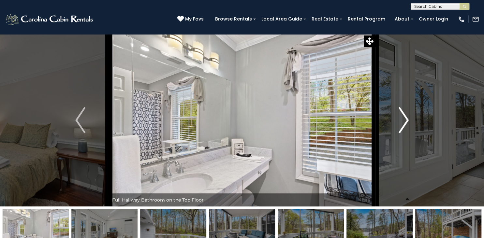
click at [402, 123] on img "Next" at bounding box center [403, 120] width 10 height 26
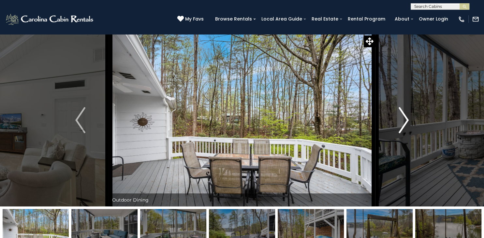
click at [402, 123] on img "Next" at bounding box center [403, 120] width 10 height 26
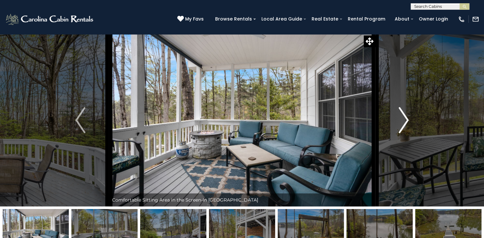
click at [402, 123] on img "Next" at bounding box center [403, 120] width 10 height 26
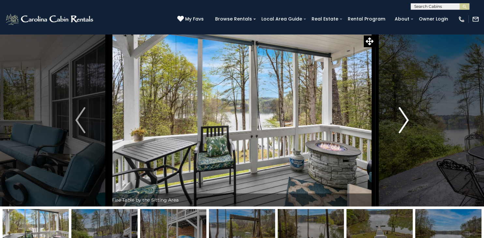
click at [402, 123] on img "Next" at bounding box center [403, 120] width 10 height 26
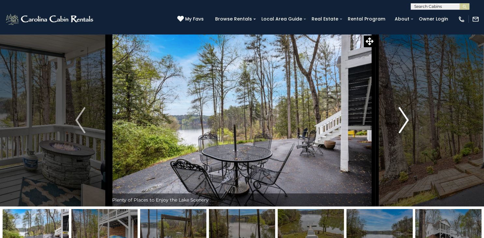
click at [402, 123] on img "Next" at bounding box center [403, 120] width 10 height 26
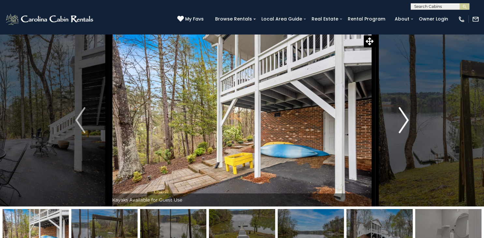
click at [402, 123] on img "Next" at bounding box center [403, 120] width 10 height 26
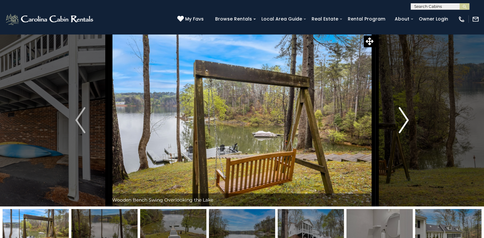
click at [402, 123] on img "Next" at bounding box center [403, 120] width 10 height 26
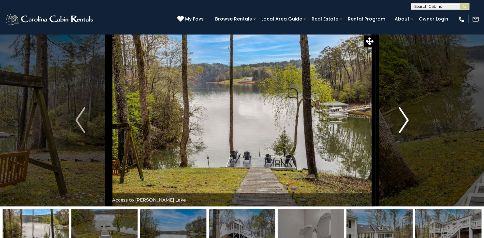
click at [402, 123] on img "Next" at bounding box center [403, 120] width 10 height 26
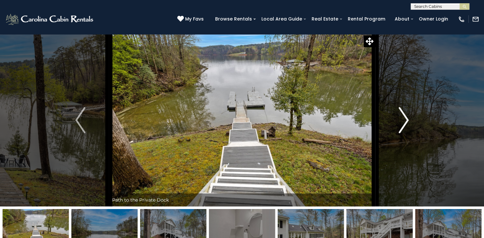
click at [402, 123] on img "Next" at bounding box center [403, 120] width 10 height 26
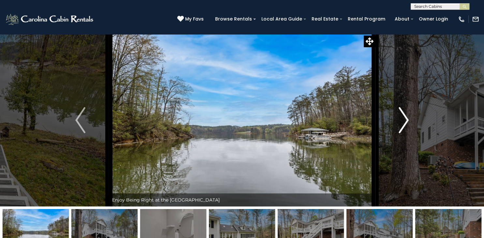
click at [402, 123] on img "Next" at bounding box center [403, 120] width 10 height 26
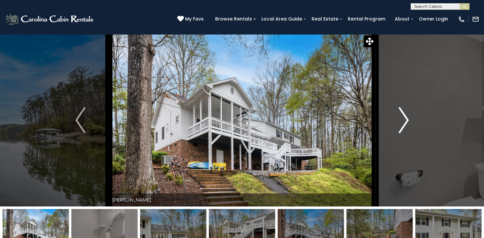
click at [402, 123] on img "Next" at bounding box center [403, 120] width 10 height 26
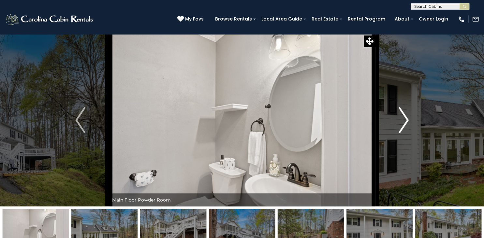
click at [402, 123] on img "Next" at bounding box center [403, 120] width 10 height 26
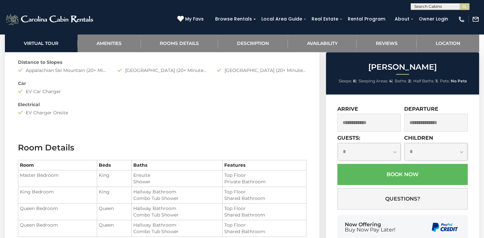
scroll to position [668, 0]
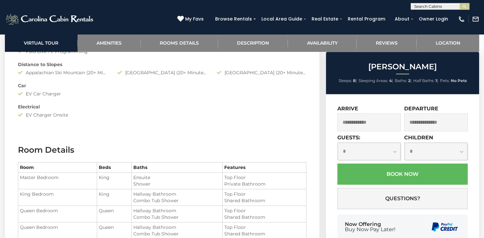
click at [371, 123] on input "text" at bounding box center [368, 123] width 63 height 18
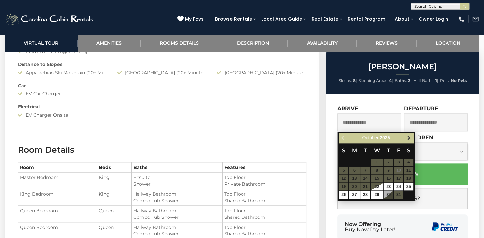
click at [408, 140] on span "Next" at bounding box center [408, 138] width 5 height 5
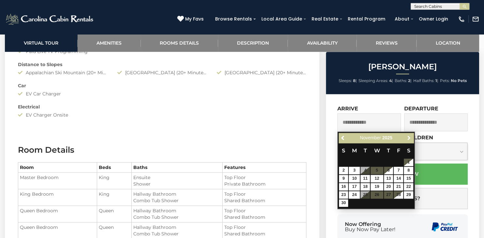
click at [408, 140] on span "Next" at bounding box center [408, 138] width 5 height 5
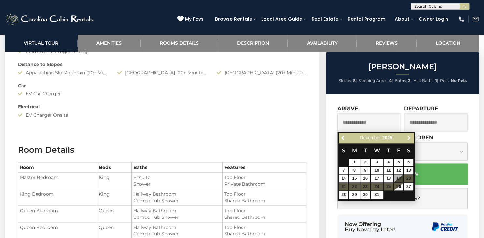
click at [408, 140] on span "Next" at bounding box center [408, 138] width 5 height 5
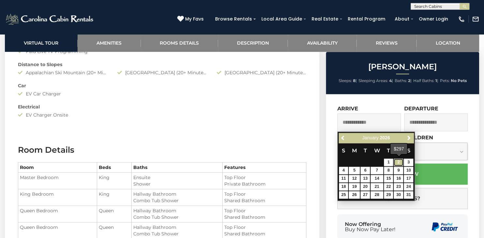
click at [400, 163] on link "2" at bounding box center [397, 162] width 9 height 7
type input "**********"
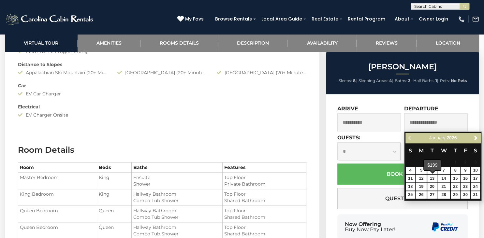
click at [429, 171] on div "$199" at bounding box center [432, 166] width 18 height 12
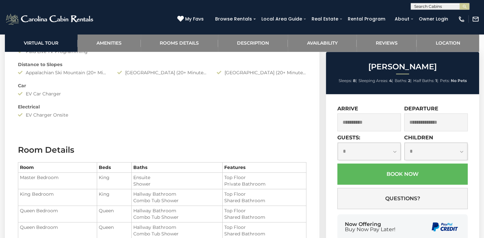
click at [337, 143] on select "**********" at bounding box center [368, 151] width 63 height 17
select select "*"
click option "*" at bounding box center [0, 0] width 0 height 0
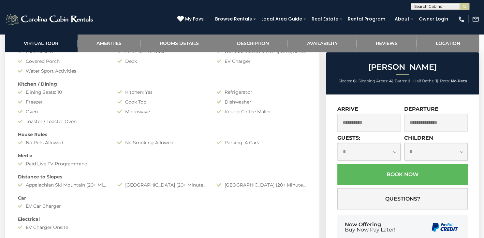
scroll to position [560, 0]
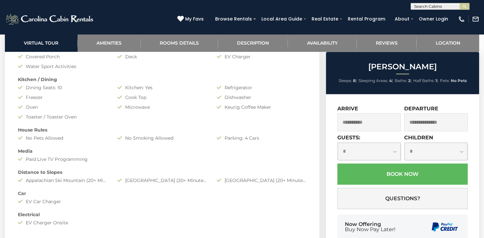
click at [444, 117] on input "text" at bounding box center [435, 123] width 63 height 18
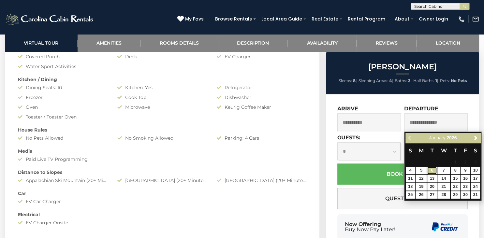
click at [430, 170] on link "6" at bounding box center [431, 170] width 9 height 7
type input "**********"
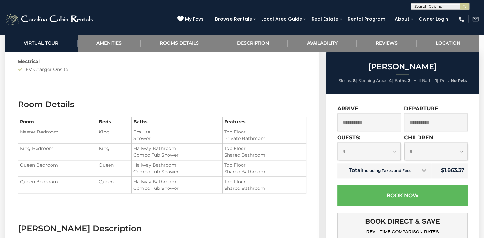
scroll to position [712, 0]
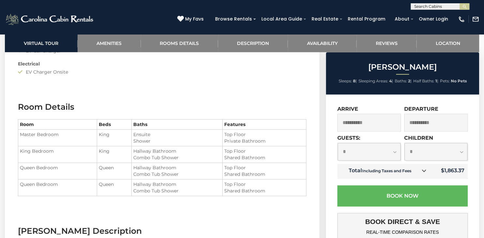
click at [479, 100] on div "Bella Di Lago Sleeps: 8 | Sleeping Areas: 4 | Baths: 2 | Half Baths: 1 | Pets: …" at bounding box center [402, 212] width 161 height 320
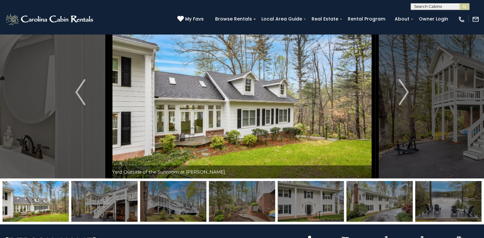
scroll to position [0, 0]
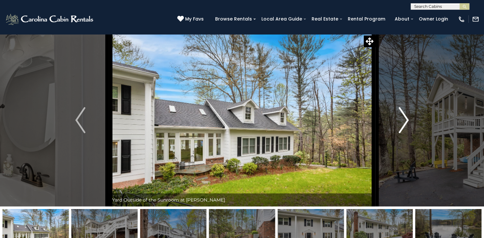
click at [406, 117] on img "Next" at bounding box center [403, 120] width 10 height 26
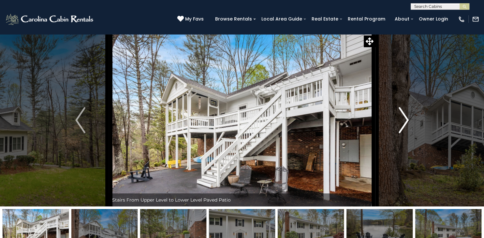
click at [406, 117] on img "Next" at bounding box center [403, 120] width 10 height 26
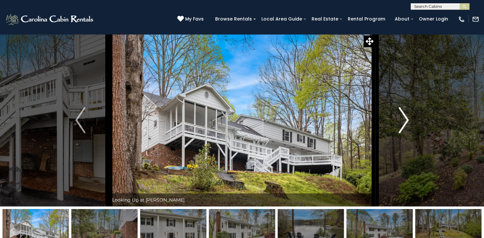
click at [406, 117] on img "Next" at bounding box center [403, 120] width 10 height 26
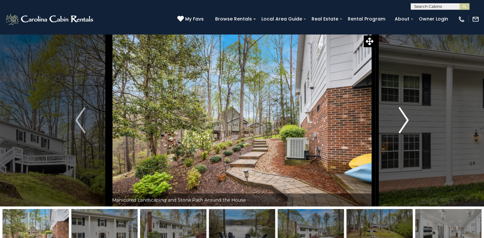
click at [406, 117] on img "Next" at bounding box center [403, 120] width 10 height 26
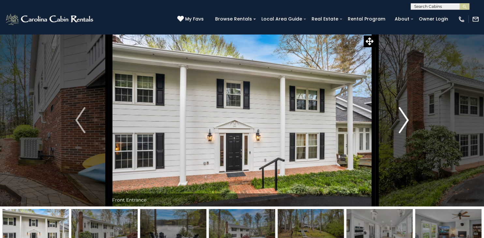
click at [406, 117] on img "Next" at bounding box center [403, 120] width 10 height 26
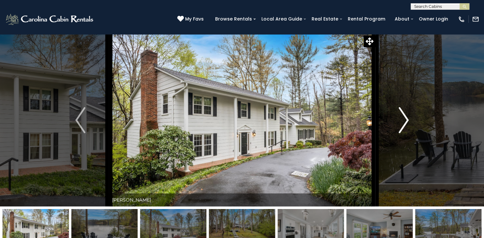
click at [406, 117] on img "Next" at bounding box center [403, 120] width 10 height 26
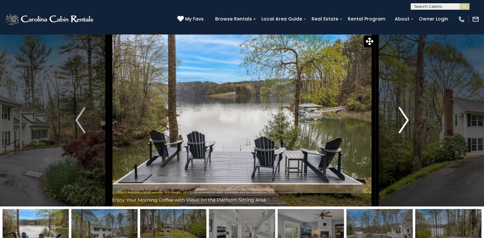
click at [406, 117] on img "Next" at bounding box center [403, 120] width 10 height 26
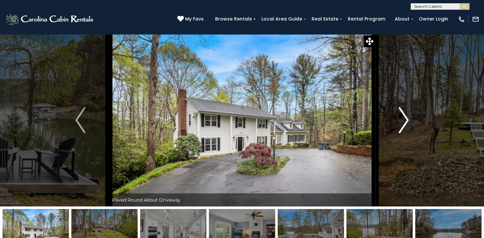
click at [406, 117] on img "Next" at bounding box center [403, 120] width 10 height 26
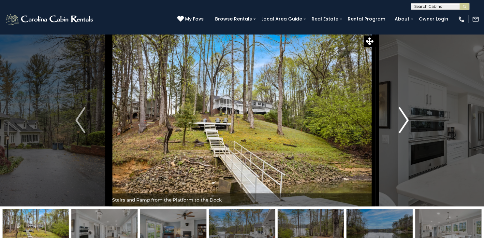
click at [406, 117] on img "Next" at bounding box center [403, 120] width 10 height 26
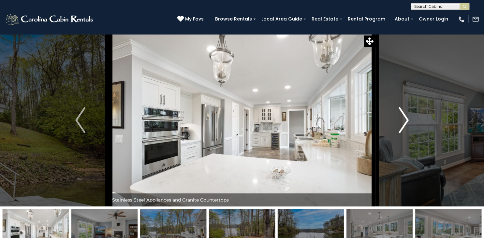
click at [406, 117] on img "Next" at bounding box center [403, 120] width 10 height 26
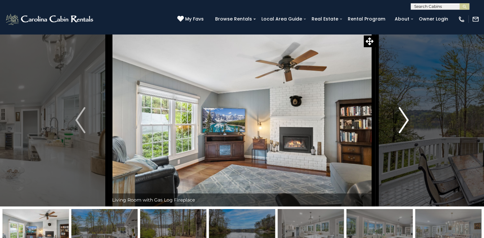
click at [406, 117] on img "Next" at bounding box center [403, 120] width 10 height 26
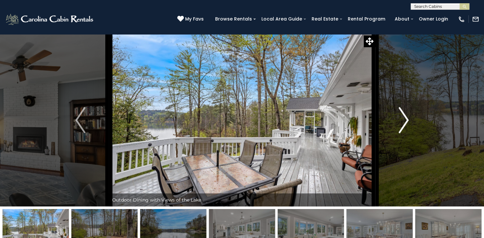
click at [406, 117] on img "Next" at bounding box center [403, 120] width 10 height 26
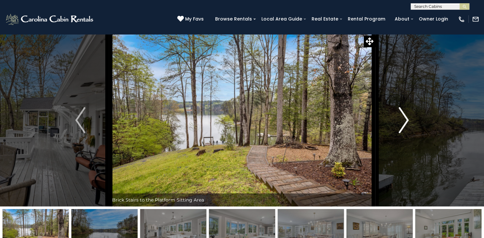
click at [406, 117] on img "Next" at bounding box center [403, 120] width 10 height 26
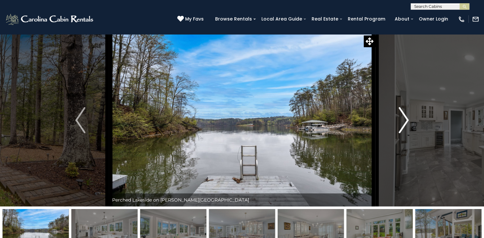
click at [406, 117] on img "Next" at bounding box center [403, 120] width 10 height 26
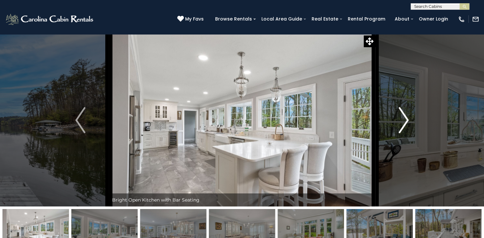
click at [406, 117] on img "Next" at bounding box center [403, 120] width 10 height 26
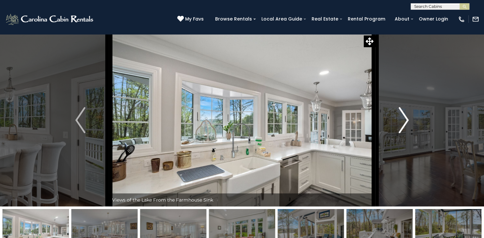
click at [406, 117] on img "Next" at bounding box center [403, 120] width 10 height 26
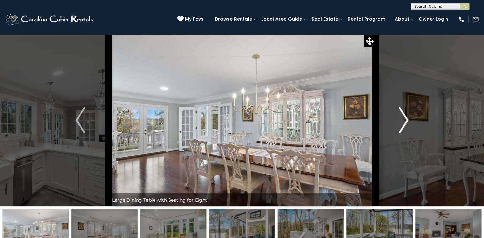
click at [406, 117] on img "Next" at bounding box center [403, 120] width 10 height 26
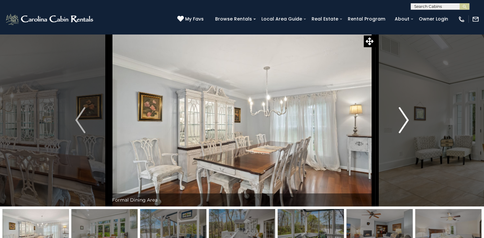
click at [406, 117] on img "Next" at bounding box center [403, 120] width 10 height 26
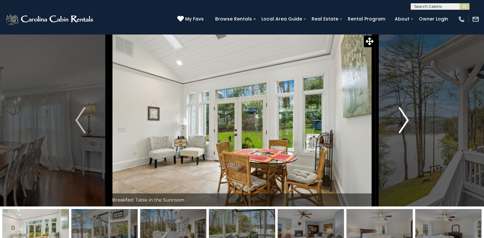
click at [406, 117] on img "Next" at bounding box center [403, 120] width 10 height 26
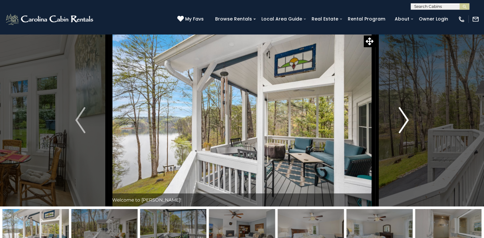
click at [406, 117] on img "Next" at bounding box center [403, 120] width 10 height 26
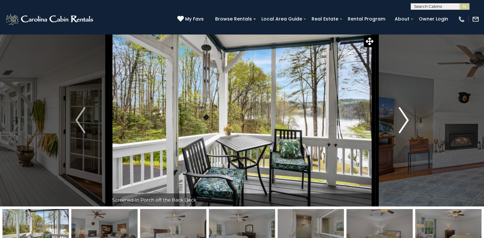
click at [406, 117] on img "Next" at bounding box center [403, 120] width 10 height 26
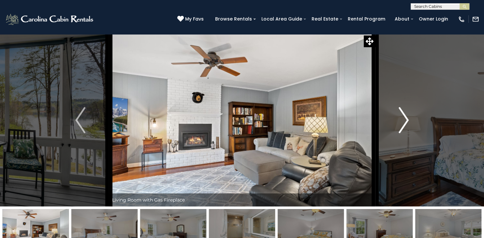
click at [406, 117] on img "Next" at bounding box center [403, 120] width 10 height 26
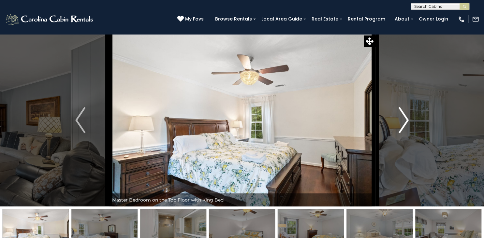
click at [406, 117] on img "Next" at bounding box center [403, 120] width 10 height 26
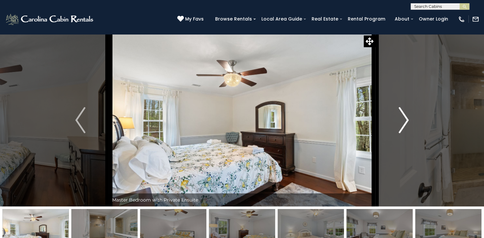
click at [406, 117] on img "Next" at bounding box center [403, 120] width 10 height 26
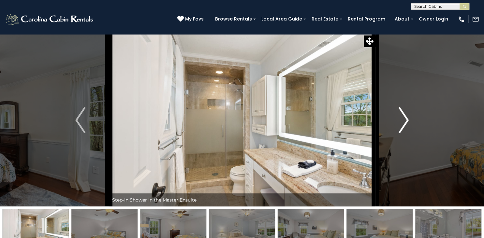
click at [406, 117] on img "Next" at bounding box center [403, 120] width 10 height 26
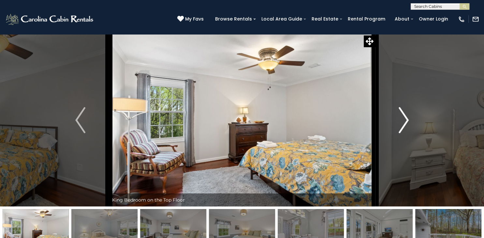
click at [406, 117] on img "Next" at bounding box center [403, 120] width 10 height 26
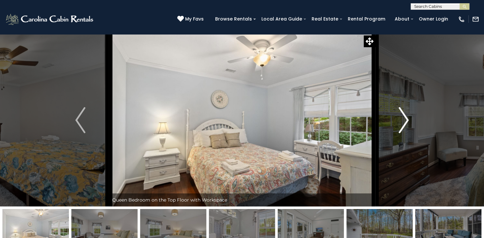
click at [406, 117] on img "Next" at bounding box center [403, 120] width 10 height 26
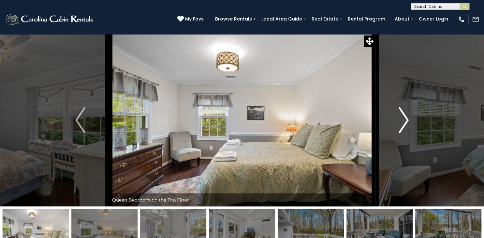
click at [406, 117] on img "Next" at bounding box center [403, 120] width 10 height 26
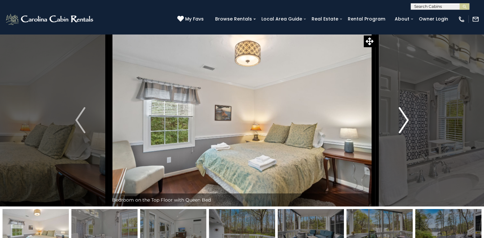
click at [406, 117] on img "Next" at bounding box center [403, 120] width 10 height 26
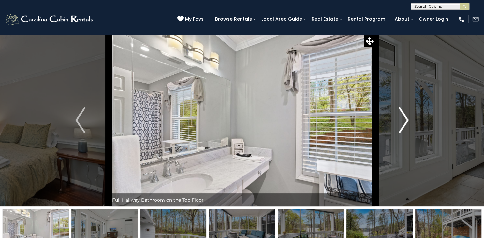
click at [406, 117] on img "Next" at bounding box center [403, 120] width 10 height 26
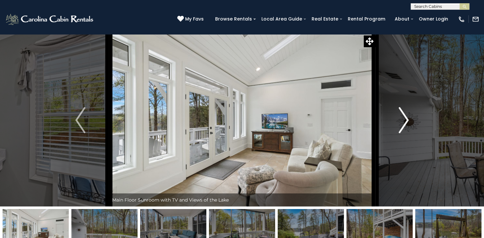
click at [406, 117] on img "Next" at bounding box center [403, 120] width 10 height 26
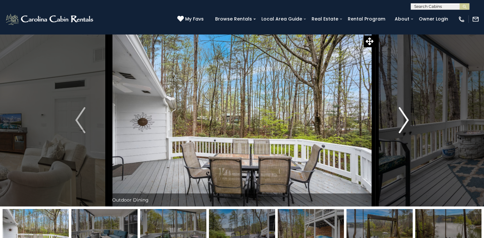
click at [406, 117] on img "Next" at bounding box center [403, 120] width 10 height 26
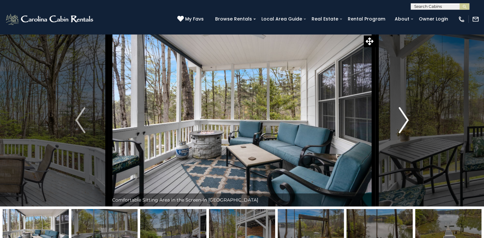
click at [406, 117] on img "Next" at bounding box center [403, 120] width 10 height 26
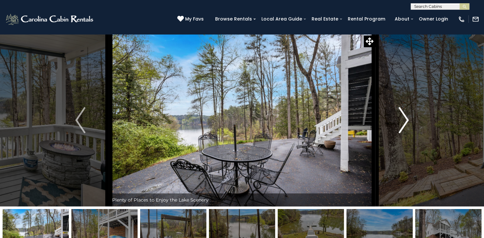
click at [406, 117] on img "Next" at bounding box center [403, 120] width 10 height 26
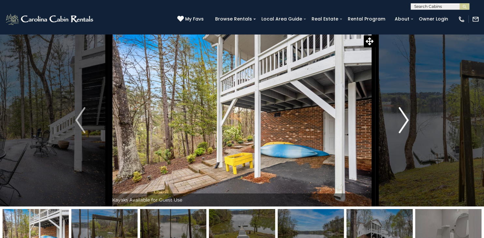
click at [406, 117] on img "Next" at bounding box center [403, 120] width 10 height 26
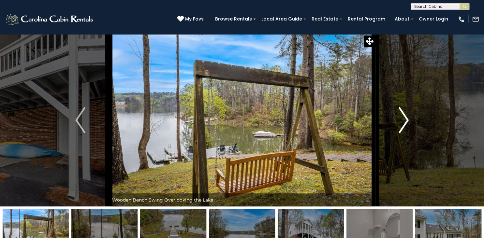
click at [406, 117] on img "Next" at bounding box center [403, 120] width 10 height 26
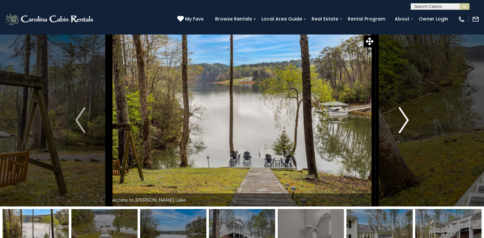
click at [406, 117] on img "Next" at bounding box center [403, 120] width 10 height 26
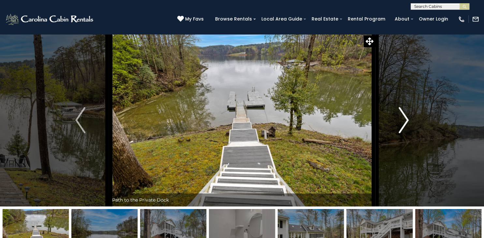
click at [406, 117] on img "Next" at bounding box center [403, 120] width 10 height 26
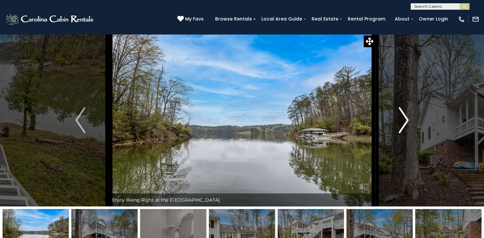
click at [406, 117] on img "Next" at bounding box center [403, 120] width 10 height 26
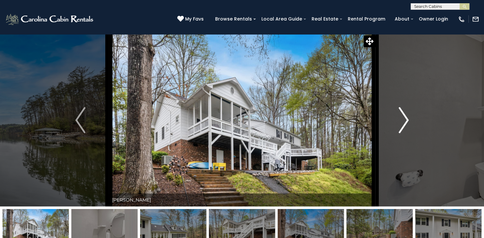
click at [406, 117] on img "Next" at bounding box center [403, 120] width 10 height 26
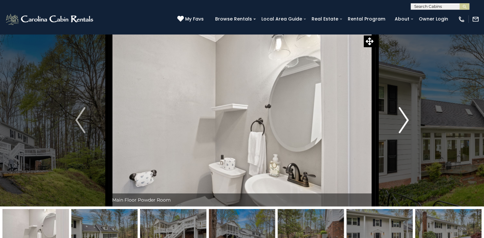
click at [406, 117] on img "Next" at bounding box center [403, 120] width 10 height 26
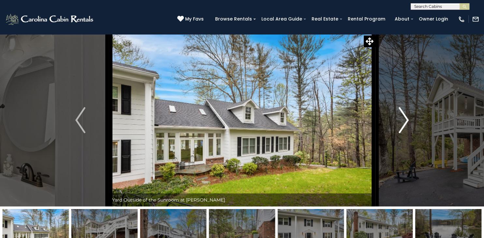
click at [406, 117] on img "Next" at bounding box center [403, 120] width 10 height 26
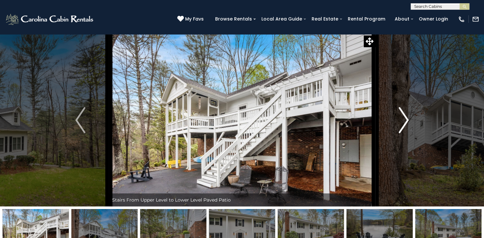
click at [406, 117] on img "Next" at bounding box center [403, 120] width 10 height 26
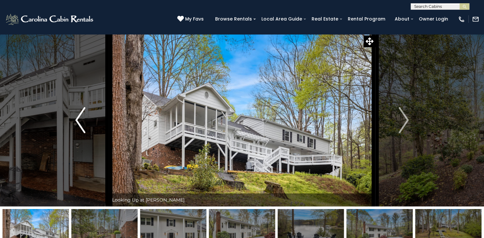
click at [82, 127] on img "Previous" at bounding box center [80, 120] width 10 height 26
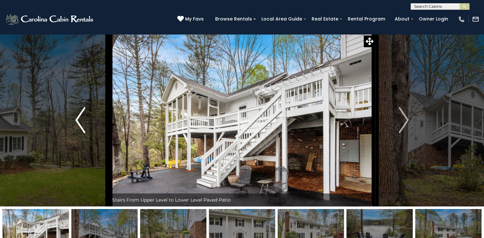
click at [82, 127] on img "Previous" at bounding box center [80, 120] width 10 height 26
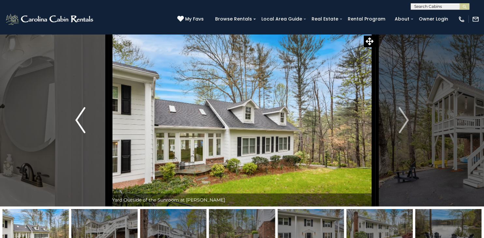
click at [82, 127] on img "Previous" at bounding box center [80, 120] width 10 height 26
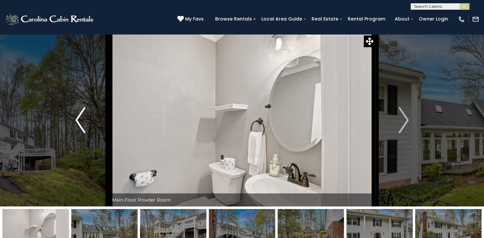
click at [82, 127] on img "Previous" at bounding box center [80, 120] width 10 height 26
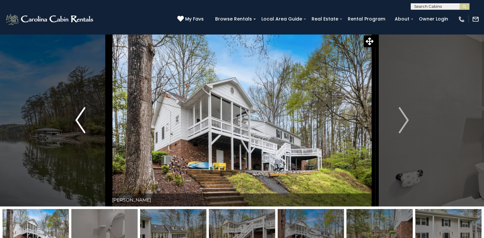
click at [82, 127] on img "Previous" at bounding box center [80, 120] width 10 height 26
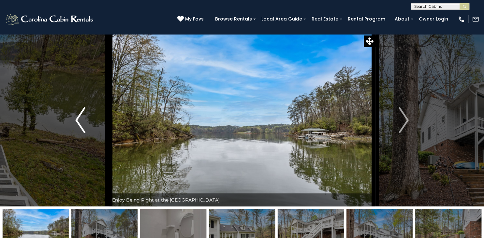
click at [82, 127] on img "Previous" at bounding box center [80, 120] width 10 height 26
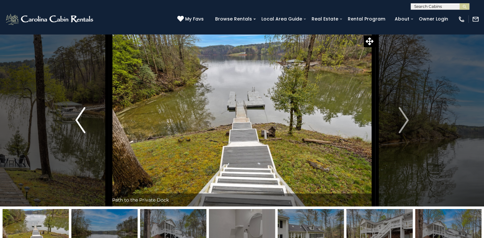
click at [82, 127] on img "Previous" at bounding box center [80, 120] width 10 height 26
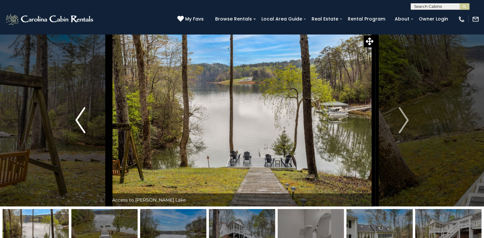
click at [82, 127] on img "Previous" at bounding box center [80, 120] width 10 height 26
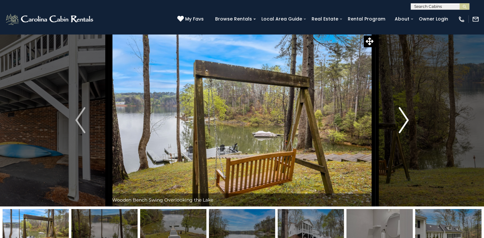
click at [403, 120] on img "Next" at bounding box center [403, 120] width 10 height 26
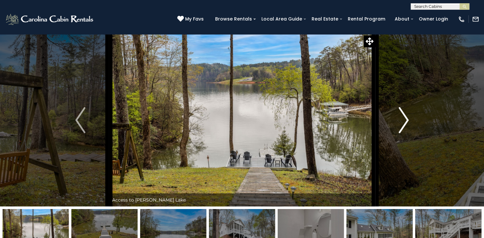
click at [403, 120] on img "Next" at bounding box center [403, 120] width 10 height 26
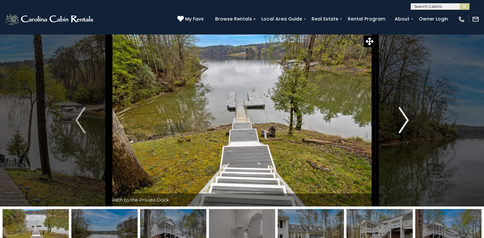
click at [403, 120] on img "Next" at bounding box center [403, 120] width 10 height 26
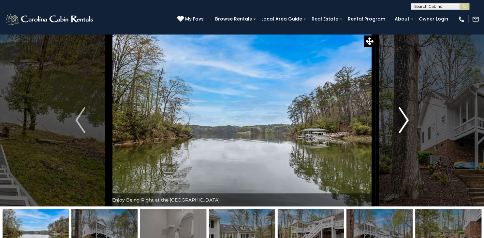
click at [403, 120] on img "Next" at bounding box center [403, 120] width 10 height 26
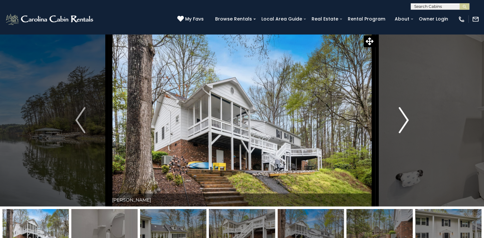
click at [403, 120] on img "Next" at bounding box center [403, 120] width 10 height 26
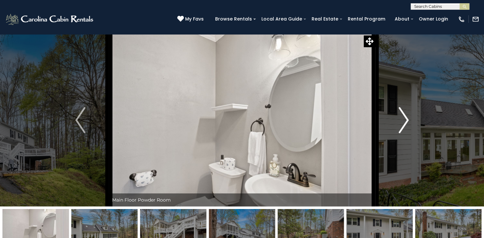
click at [403, 120] on img "Next" at bounding box center [403, 120] width 10 height 26
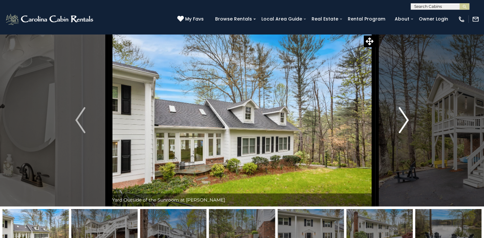
click at [403, 120] on img "Next" at bounding box center [403, 120] width 10 height 26
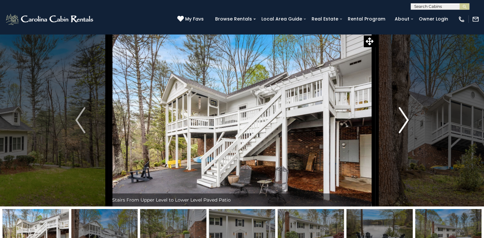
click at [403, 120] on img "Next" at bounding box center [403, 120] width 10 height 26
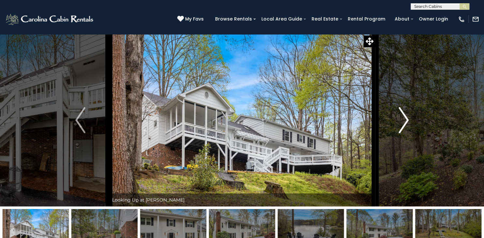
click at [403, 120] on img "Next" at bounding box center [403, 120] width 10 height 26
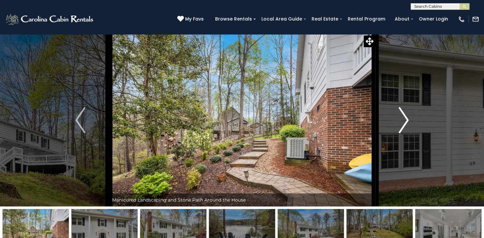
click at [403, 120] on img "Next" at bounding box center [403, 120] width 10 height 26
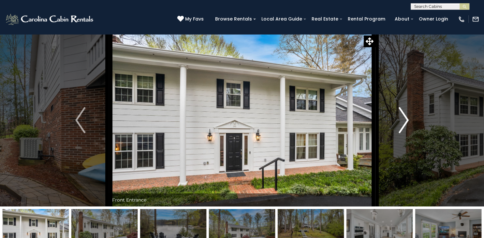
click at [403, 120] on img "Next" at bounding box center [403, 120] width 10 height 26
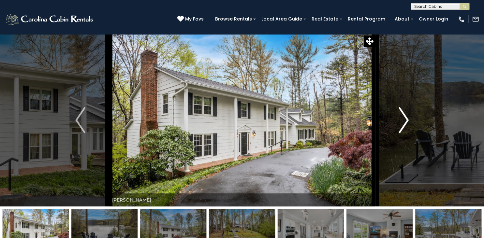
click at [403, 120] on img "Next" at bounding box center [403, 120] width 10 height 26
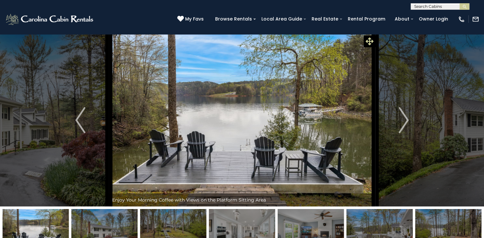
click at [367, 44] on icon at bounding box center [369, 41] width 8 height 8
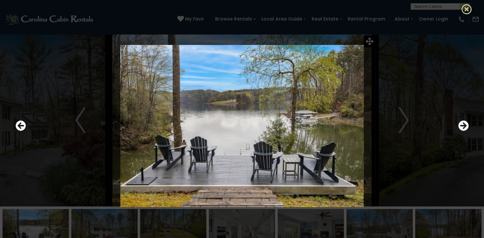
click at [466, 12] on icon at bounding box center [466, 9] width 10 height 10
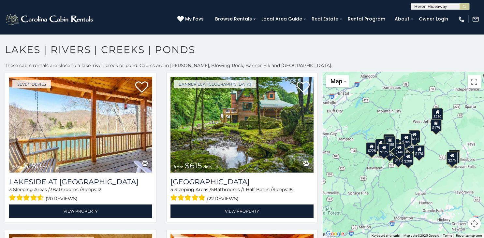
scroll to position [340, 0]
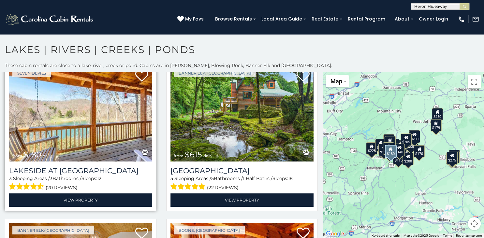
click at [48, 132] on img at bounding box center [80, 114] width 143 height 96
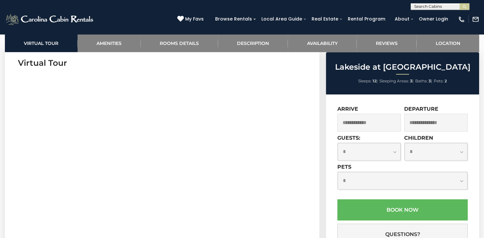
scroll to position [271, 0]
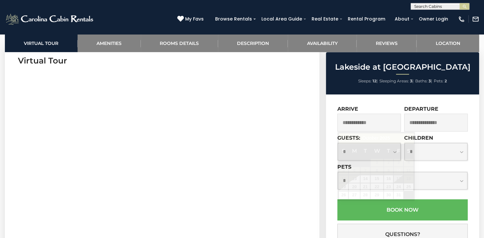
click at [385, 120] on input "text" at bounding box center [368, 123] width 63 height 18
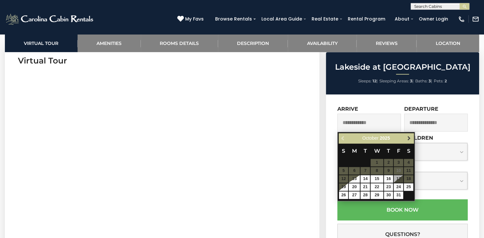
click at [408, 138] on span "Next" at bounding box center [408, 138] width 5 height 5
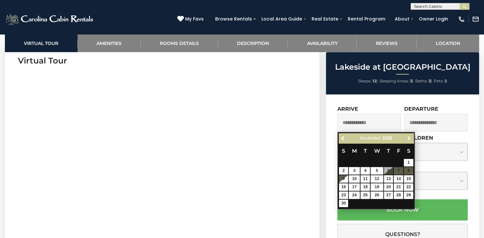
click at [408, 138] on span "Next" at bounding box center [408, 138] width 5 height 5
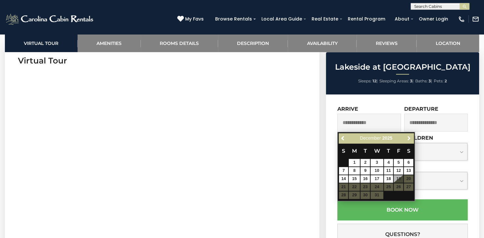
click at [408, 138] on span "Next" at bounding box center [408, 138] width 5 height 5
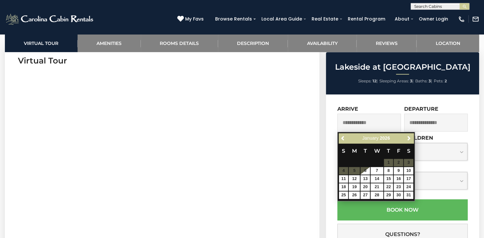
click at [379, 96] on div "**********" at bounding box center [402, 196] width 153 height 205
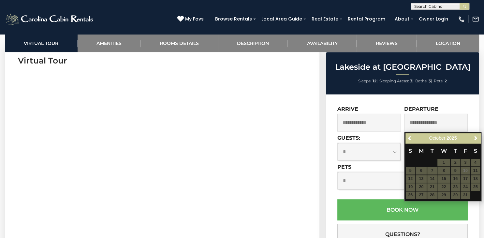
click at [285, 59] on h3 "Virtual Tour" at bounding box center [162, 60] width 288 height 11
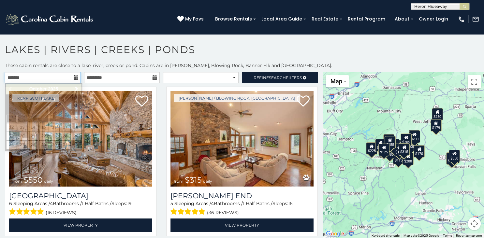
click at [78, 76] on input "text" at bounding box center [43, 77] width 76 height 11
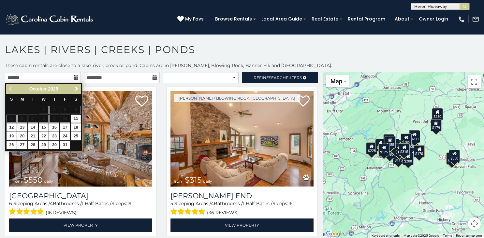
click at [79, 90] on span "Next" at bounding box center [76, 88] width 5 height 5
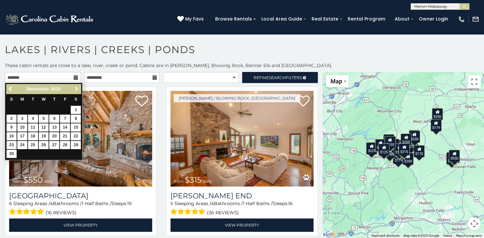
click at [79, 90] on span "Next" at bounding box center [76, 88] width 5 height 5
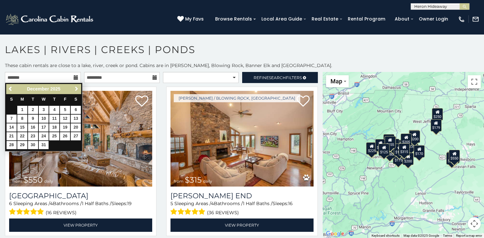
click at [79, 90] on span "Next" at bounding box center [76, 88] width 5 height 5
click at [67, 109] on link "2" at bounding box center [65, 110] width 10 height 8
type input "**********"
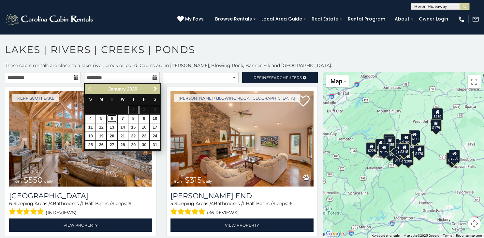
click at [112, 118] on link "6" at bounding box center [112, 119] width 10 height 8
type input "**********"
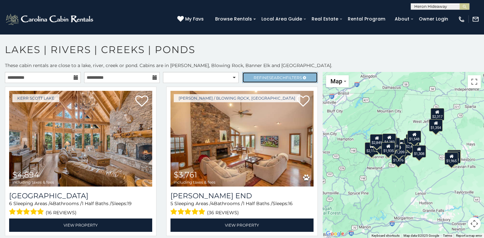
click at [275, 74] on link "Refine Search Filters" at bounding box center [280, 77] width 76 height 11
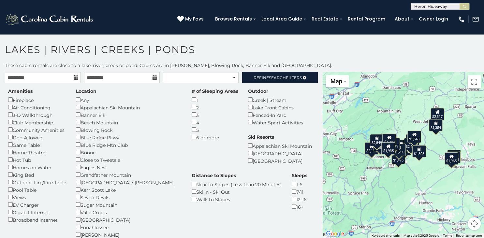
click at [260, 51] on h1 "Lakes | Rivers | Creeks | Ponds" at bounding box center [242, 53] width 484 height 19
click at [269, 75] on link "Refine Search Filters" at bounding box center [280, 77] width 76 height 11
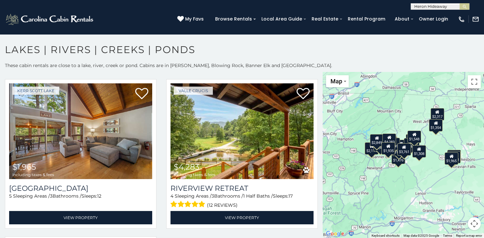
scroll to position [1575, 0]
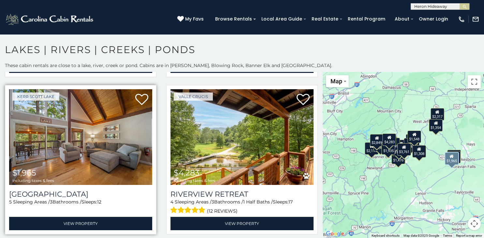
click at [94, 148] on img at bounding box center [80, 137] width 143 height 96
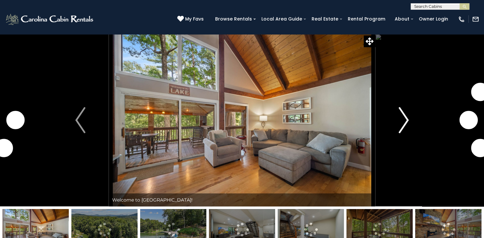
click at [402, 126] on img "Next" at bounding box center [403, 120] width 10 height 26
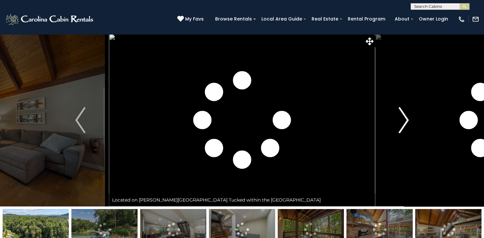
click at [402, 126] on img "Next" at bounding box center [403, 120] width 10 height 26
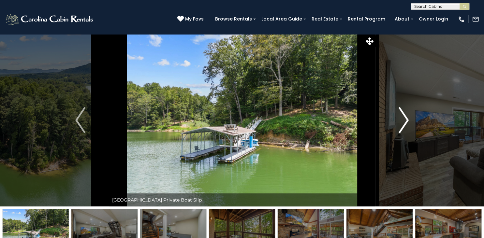
click at [402, 126] on img "Next" at bounding box center [403, 120] width 10 height 26
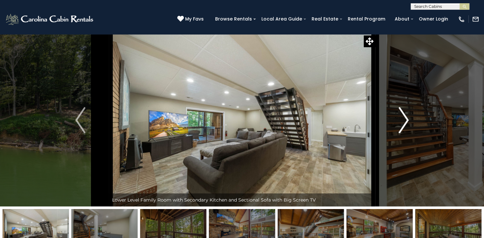
click at [402, 126] on img "Next" at bounding box center [403, 120] width 10 height 26
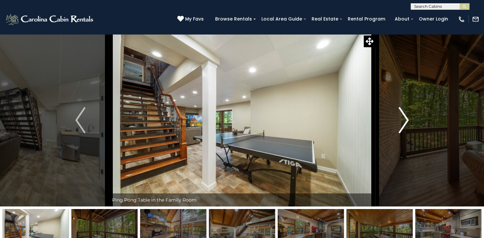
click at [402, 126] on img "Next" at bounding box center [403, 120] width 10 height 26
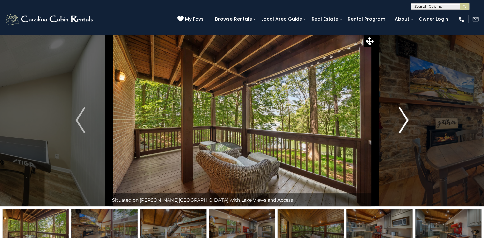
click at [402, 126] on img "Next" at bounding box center [403, 120] width 10 height 26
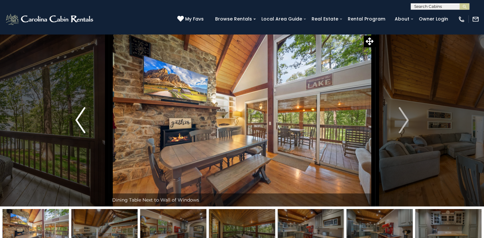
click at [79, 119] on img "Previous" at bounding box center [80, 120] width 10 height 26
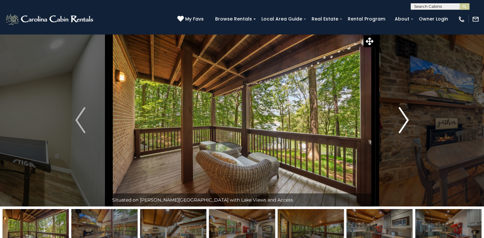
click at [405, 120] on img "Next" at bounding box center [403, 120] width 10 height 26
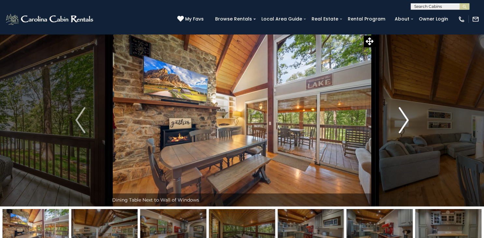
click at [405, 120] on img "Next" at bounding box center [403, 120] width 10 height 26
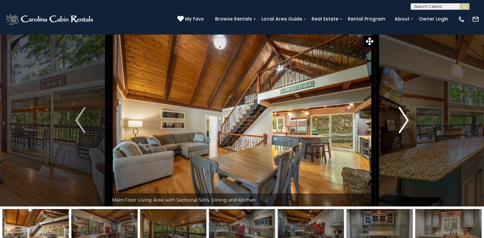
click at [405, 120] on img "Next" at bounding box center [403, 120] width 10 height 26
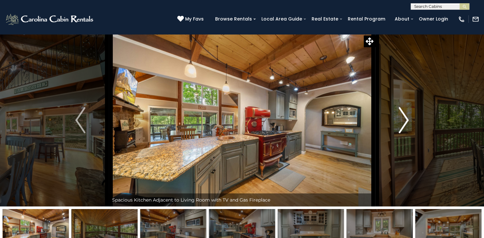
click at [405, 120] on img "Next" at bounding box center [403, 120] width 10 height 26
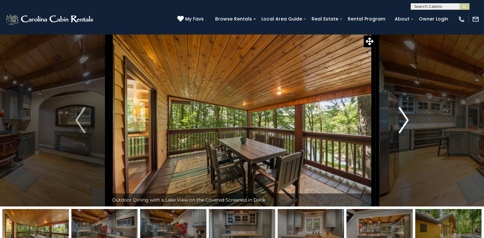
click at [405, 120] on img "Next" at bounding box center [403, 120] width 10 height 26
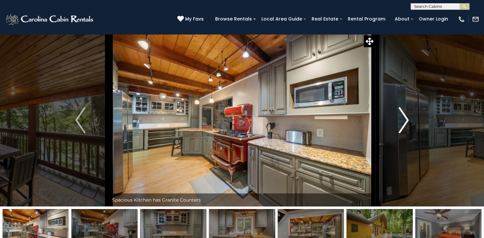
click at [405, 120] on img "Next" at bounding box center [403, 120] width 10 height 26
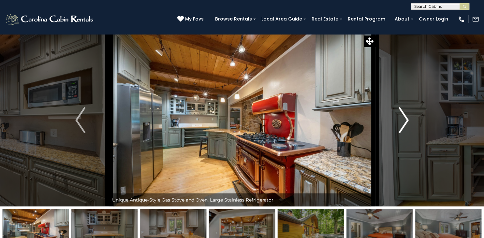
click at [405, 120] on img "Next" at bounding box center [403, 120] width 10 height 26
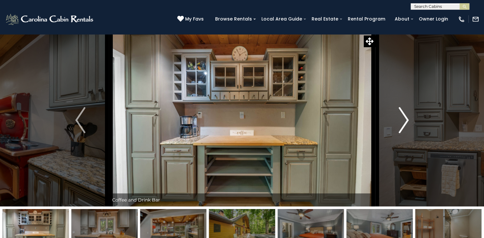
click at [405, 120] on img "Next" at bounding box center [403, 120] width 10 height 26
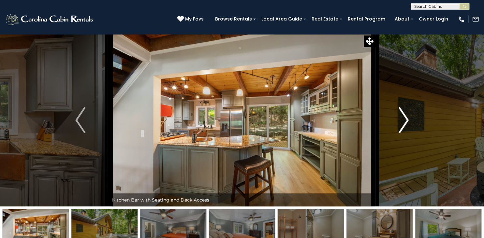
click at [405, 120] on img "Next" at bounding box center [403, 120] width 10 height 26
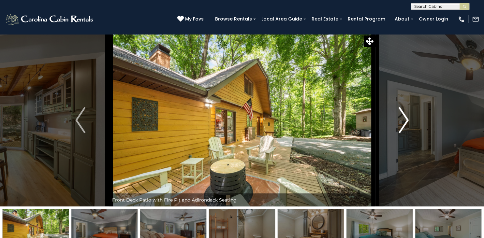
click at [405, 120] on img "Next" at bounding box center [403, 120] width 10 height 26
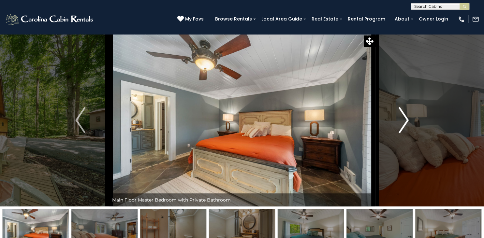
click at [405, 120] on img "Next" at bounding box center [403, 120] width 10 height 26
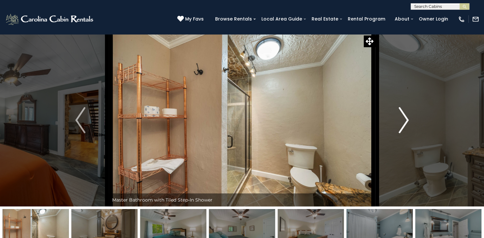
click at [405, 120] on img "Next" at bounding box center [403, 120] width 10 height 26
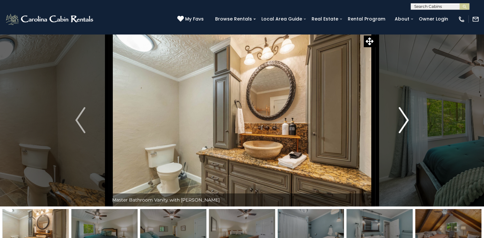
click at [405, 120] on img "Next" at bounding box center [403, 120] width 10 height 26
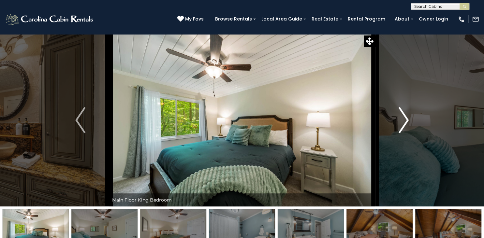
click at [405, 120] on img "Next" at bounding box center [403, 120] width 10 height 26
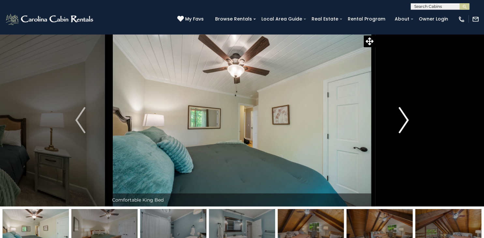
click at [405, 120] on img "Next" at bounding box center [403, 120] width 10 height 26
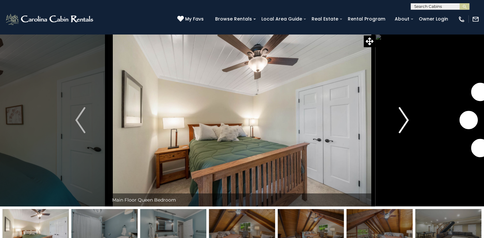
click at [405, 120] on img "Next" at bounding box center [403, 120] width 10 height 26
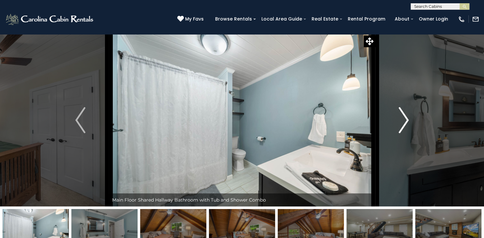
click at [405, 120] on img "Next" at bounding box center [403, 120] width 10 height 26
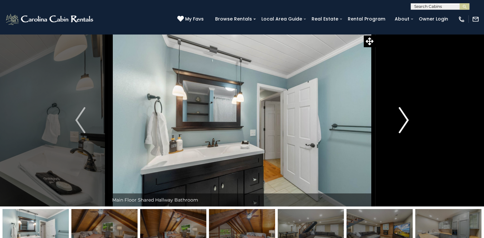
click at [405, 120] on img "Next" at bounding box center [403, 120] width 10 height 26
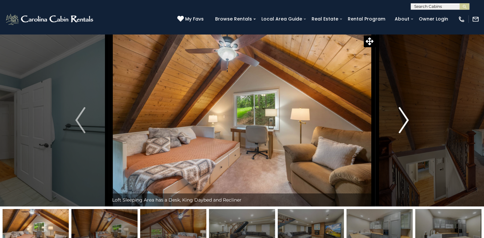
click at [405, 120] on img "Next" at bounding box center [403, 120] width 10 height 26
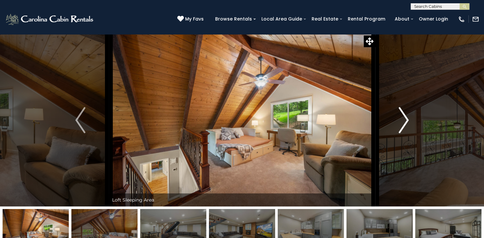
click at [405, 120] on img "Next" at bounding box center [403, 120] width 10 height 26
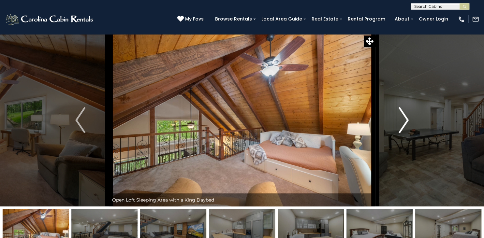
click at [405, 120] on img "Next" at bounding box center [403, 120] width 10 height 26
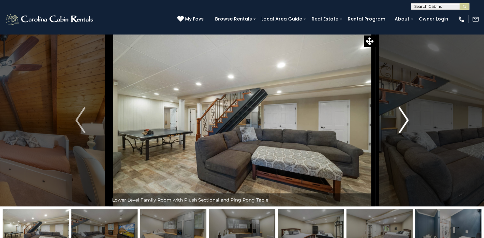
click at [405, 120] on img "Next" at bounding box center [403, 120] width 10 height 26
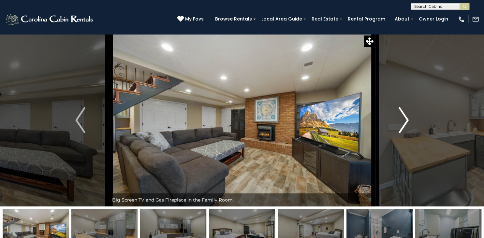
click at [405, 120] on img "Next" at bounding box center [403, 120] width 10 height 26
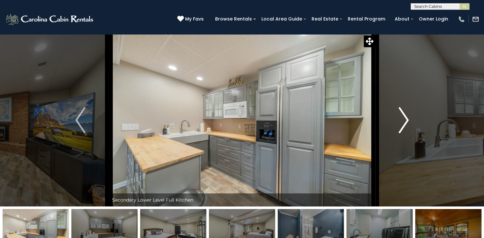
click at [405, 120] on img "Next" at bounding box center [403, 120] width 10 height 26
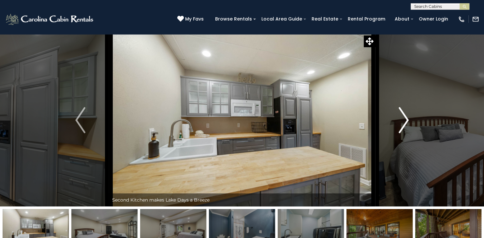
click at [405, 120] on img "Next" at bounding box center [403, 120] width 10 height 26
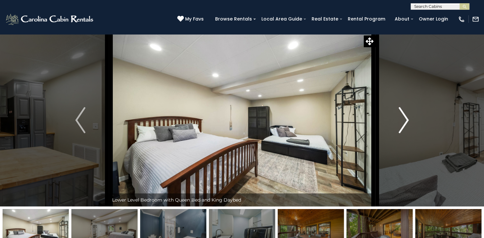
click at [405, 120] on img "Next" at bounding box center [403, 120] width 10 height 26
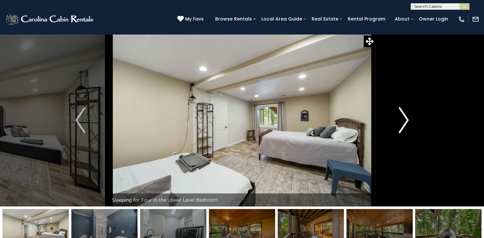
click at [405, 120] on img "Next" at bounding box center [403, 120] width 10 height 26
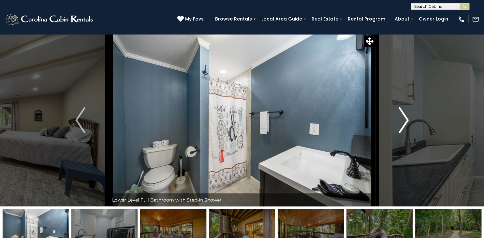
click at [405, 120] on img "Next" at bounding box center [403, 120] width 10 height 26
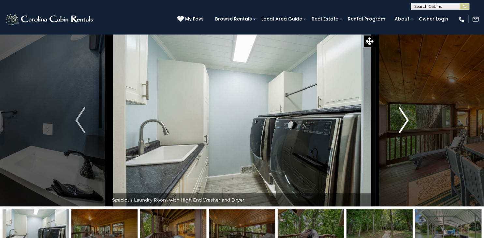
click at [405, 120] on img "Next" at bounding box center [403, 120] width 10 height 26
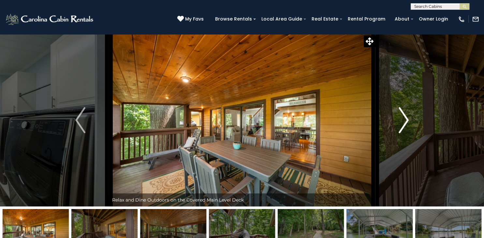
click at [405, 120] on img "Next" at bounding box center [403, 120] width 10 height 26
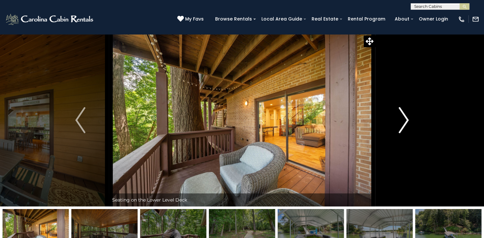
click at [405, 120] on img "Next" at bounding box center [403, 120] width 10 height 26
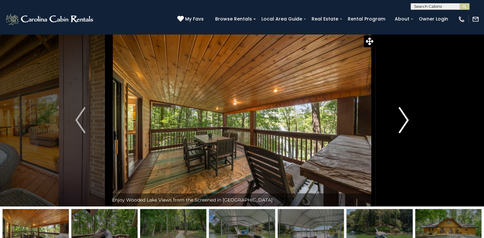
click at [405, 120] on img "Next" at bounding box center [403, 120] width 10 height 26
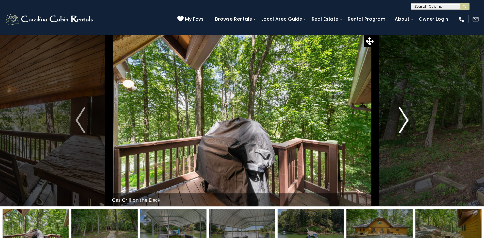
click at [405, 120] on img "Next" at bounding box center [403, 120] width 10 height 26
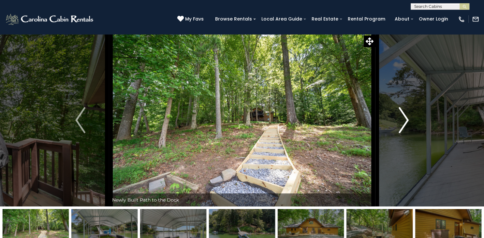
click at [405, 120] on img "Next" at bounding box center [403, 120] width 10 height 26
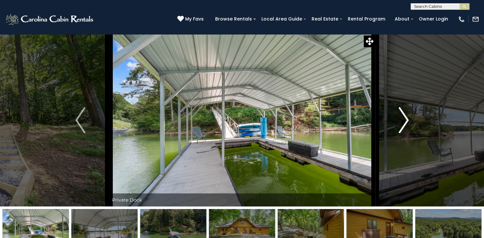
click at [405, 120] on img "Next" at bounding box center [403, 120] width 10 height 26
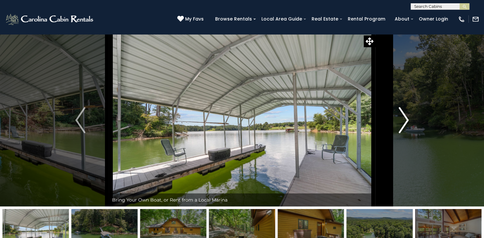
click at [405, 120] on img "Next" at bounding box center [403, 120] width 10 height 26
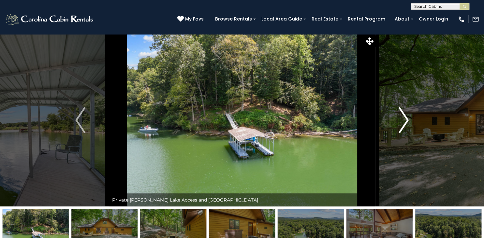
click at [405, 120] on img "Next" at bounding box center [403, 120] width 10 height 26
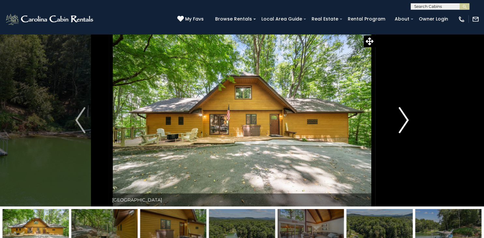
click at [405, 120] on img "Next" at bounding box center [403, 120] width 10 height 26
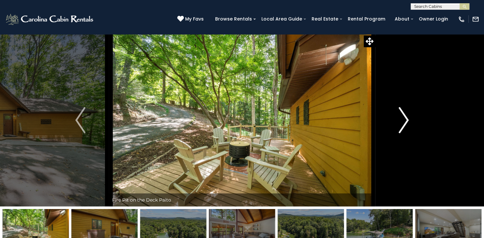
click at [405, 120] on img "Next" at bounding box center [403, 120] width 10 height 26
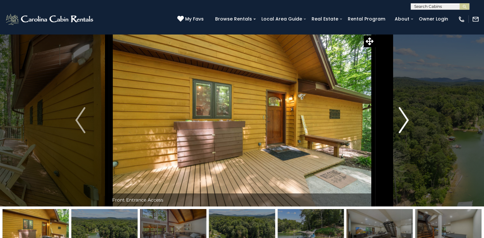
click at [405, 120] on img "Next" at bounding box center [403, 120] width 10 height 26
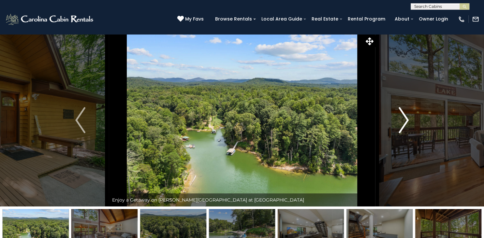
click at [405, 120] on img "Next" at bounding box center [403, 120] width 10 height 26
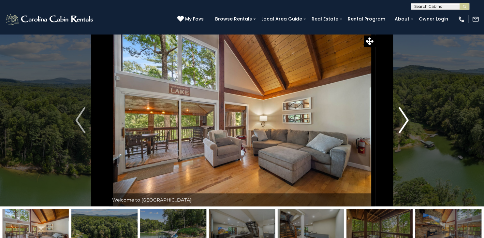
click at [405, 120] on img "Next" at bounding box center [403, 120] width 10 height 26
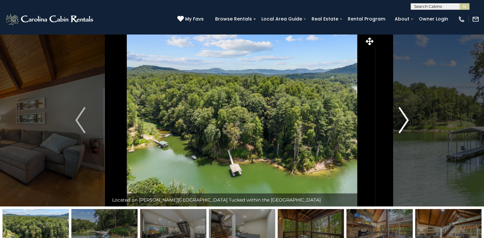
click at [405, 120] on img "Next" at bounding box center [403, 120] width 10 height 26
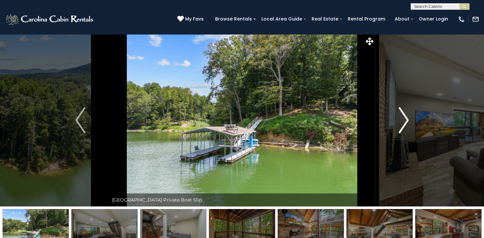
click at [405, 120] on img "Next" at bounding box center [403, 120] width 10 height 26
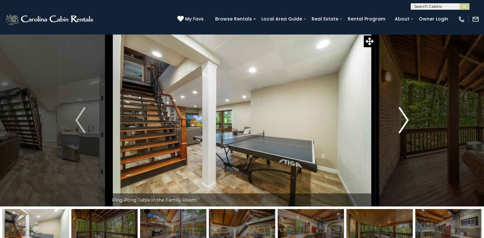
click at [405, 120] on img "Next" at bounding box center [403, 120] width 10 height 26
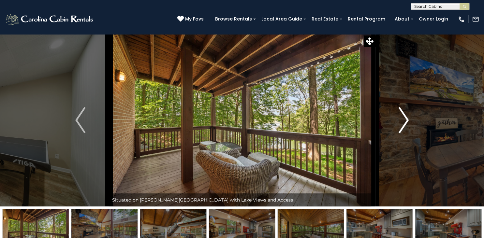
click at [405, 120] on img "Next" at bounding box center [403, 120] width 10 height 26
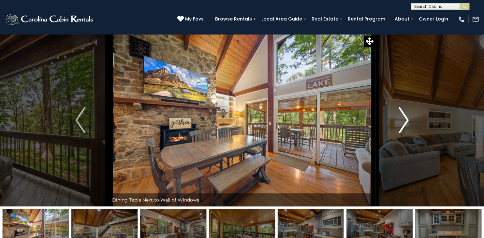
click at [405, 120] on img "Next" at bounding box center [403, 120] width 10 height 26
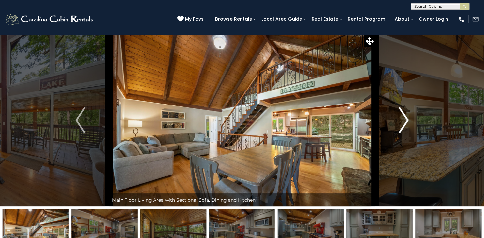
click at [405, 120] on img "Next" at bounding box center [403, 120] width 10 height 26
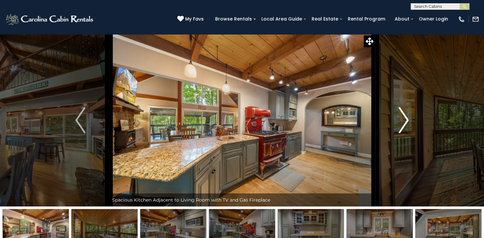
click at [405, 120] on img "Next" at bounding box center [403, 120] width 10 height 26
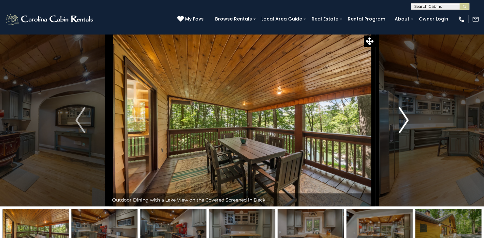
click at [405, 120] on img "Next" at bounding box center [403, 120] width 10 height 26
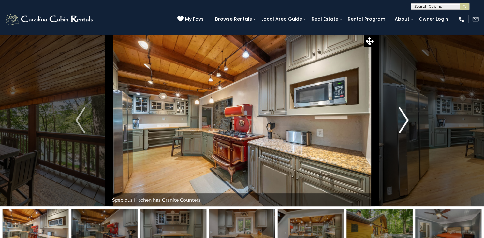
click at [405, 120] on img "Next" at bounding box center [403, 120] width 10 height 26
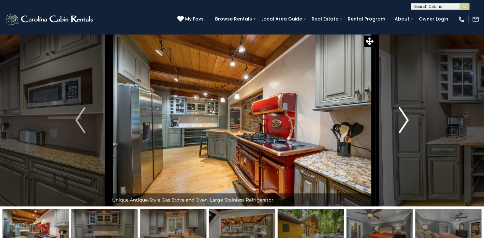
click at [405, 120] on img "Next" at bounding box center [403, 120] width 10 height 26
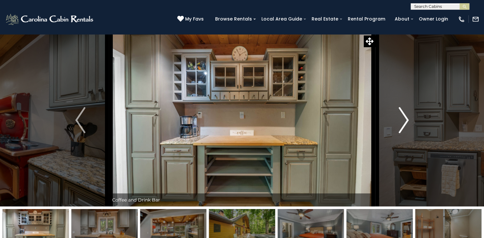
click at [405, 120] on img "Next" at bounding box center [403, 120] width 10 height 26
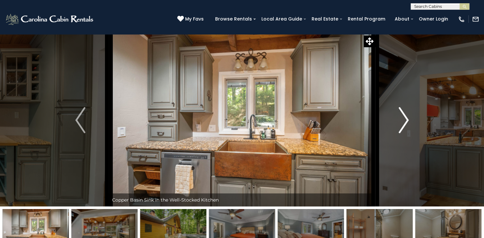
click at [405, 120] on img "Next" at bounding box center [403, 120] width 10 height 26
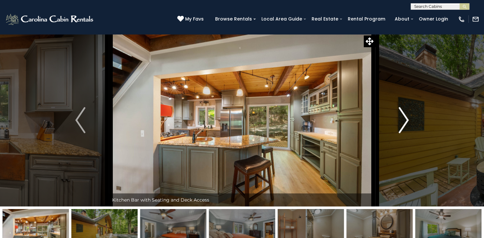
click at [405, 120] on img "Next" at bounding box center [403, 120] width 10 height 26
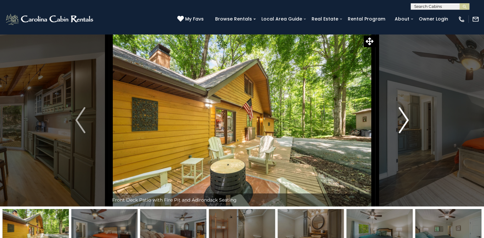
click at [405, 120] on img "Next" at bounding box center [403, 120] width 10 height 26
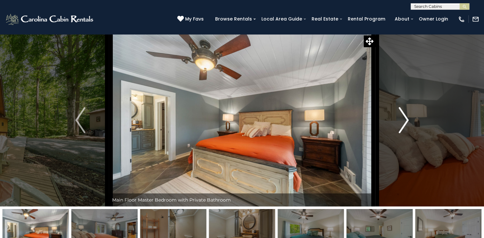
click at [405, 120] on img "Next" at bounding box center [403, 120] width 10 height 26
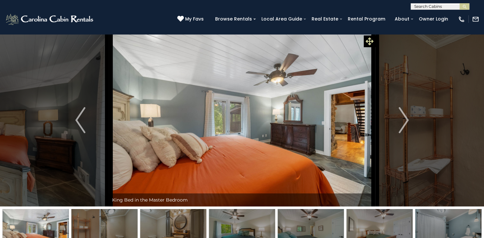
click at [371, 44] on icon at bounding box center [369, 41] width 8 height 8
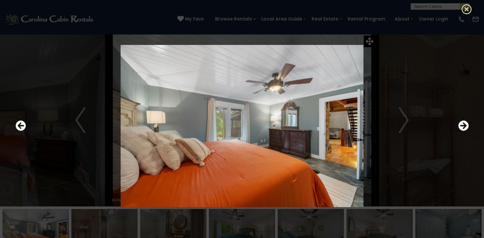
click at [465, 11] on icon at bounding box center [466, 9] width 10 height 10
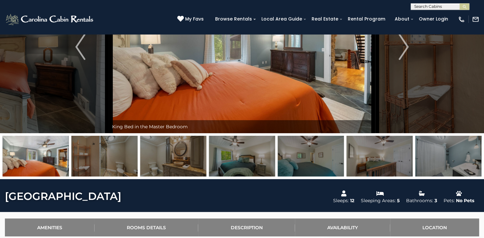
scroll to position [77, 0]
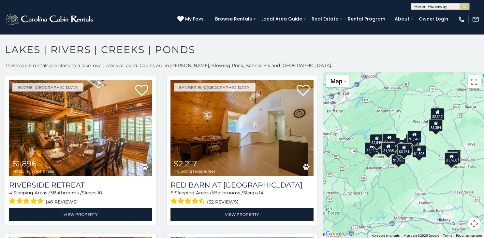
scroll to position [331, 0]
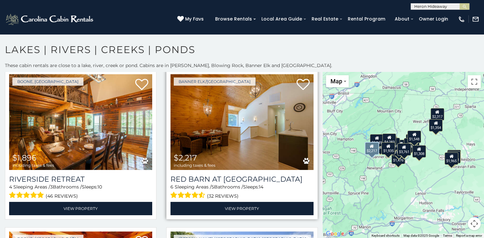
click at [232, 134] on img at bounding box center [241, 122] width 143 height 96
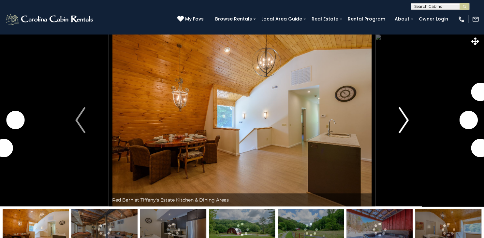
click at [407, 119] on img "Next" at bounding box center [403, 120] width 10 height 26
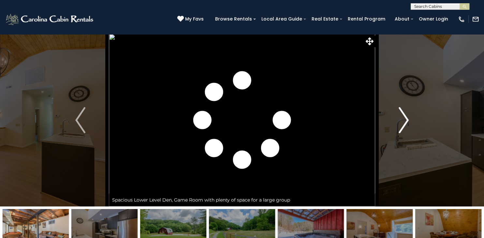
click at [407, 119] on img "Next" at bounding box center [403, 120] width 10 height 26
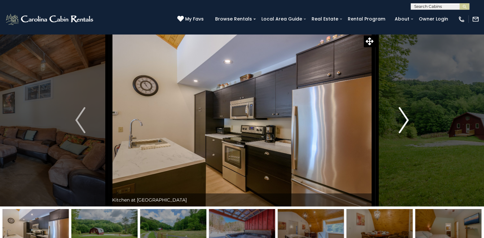
click at [407, 119] on img "Next" at bounding box center [403, 120] width 10 height 26
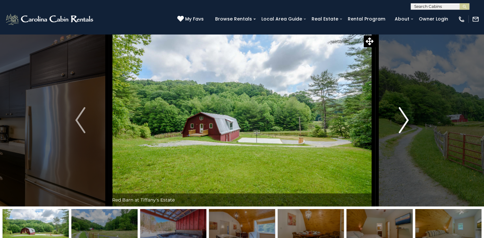
click at [407, 119] on img "Next" at bounding box center [403, 120] width 10 height 26
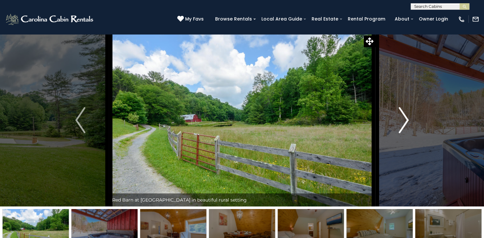
click at [407, 119] on img "Next" at bounding box center [403, 120] width 10 height 26
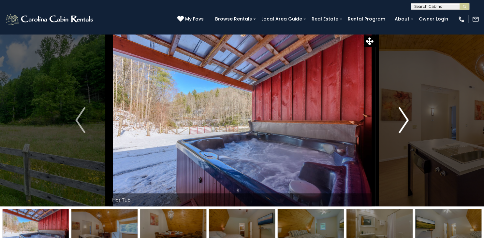
click at [407, 119] on img "Next" at bounding box center [403, 120] width 10 height 26
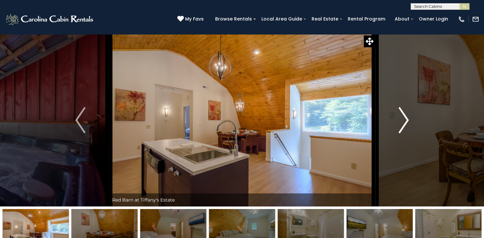
click at [407, 119] on img "Next" at bounding box center [403, 120] width 10 height 26
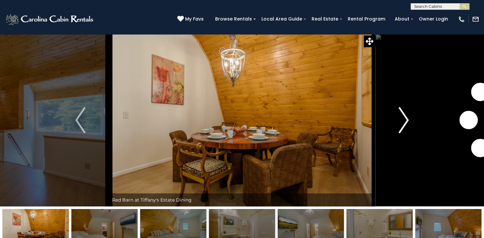
click at [407, 119] on img "Next" at bounding box center [403, 120] width 10 height 26
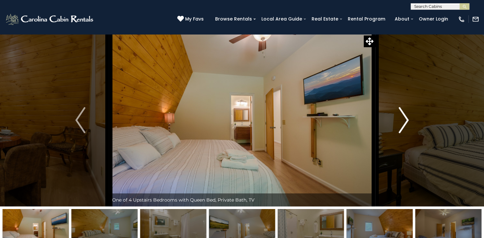
click at [407, 119] on img "Next" at bounding box center [403, 120] width 10 height 26
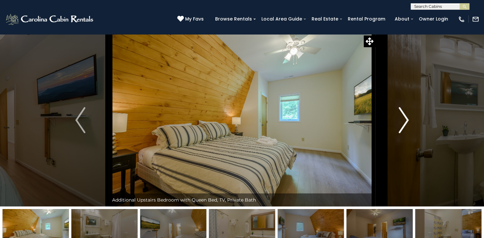
click at [407, 119] on img "Next" at bounding box center [403, 120] width 10 height 26
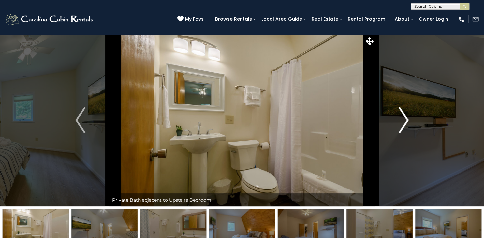
click at [407, 119] on img "Next" at bounding box center [403, 120] width 10 height 26
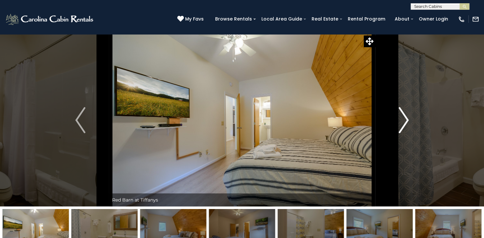
click at [407, 119] on img "Next" at bounding box center [403, 120] width 10 height 26
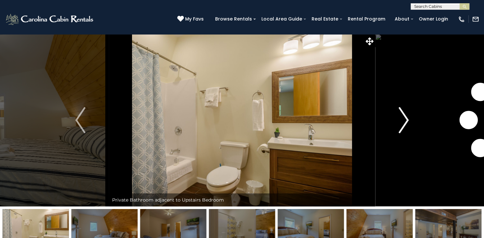
click at [407, 119] on img "Next" at bounding box center [403, 120] width 10 height 26
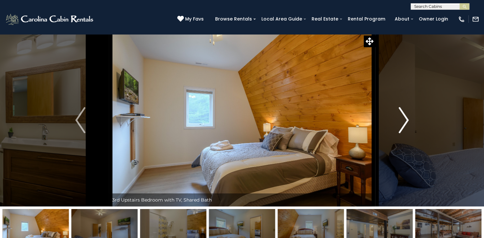
click at [407, 119] on img "Next" at bounding box center [403, 120] width 10 height 26
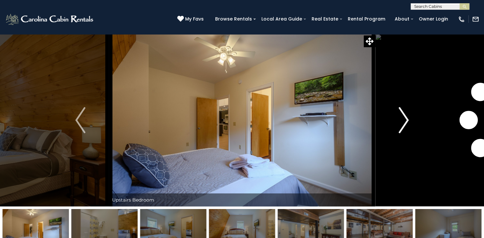
click at [407, 119] on img "Next" at bounding box center [403, 120] width 10 height 26
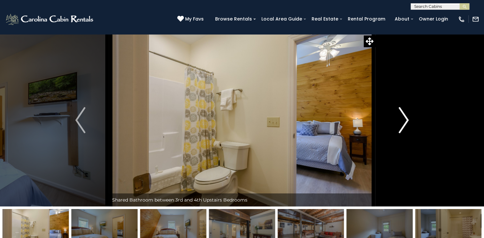
click at [407, 119] on img "Next" at bounding box center [403, 120] width 10 height 26
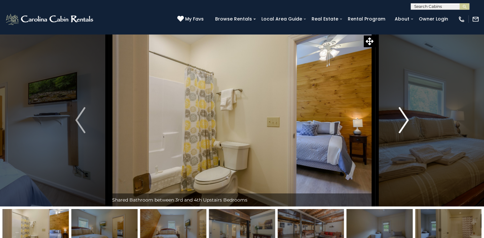
click at [407, 119] on img "Next" at bounding box center [403, 120] width 10 height 26
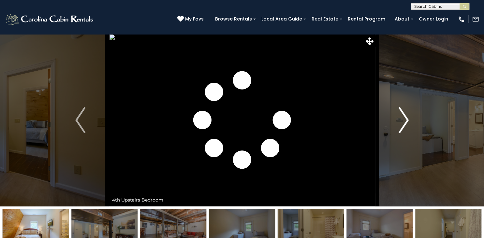
click at [407, 119] on img "Next" at bounding box center [403, 120] width 10 height 26
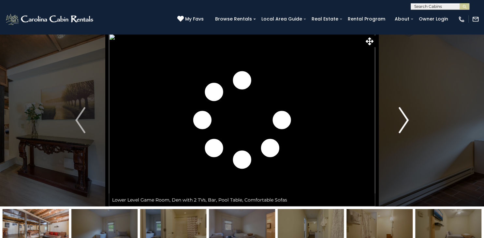
click at [407, 119] on img "Next" at bounding box center [403, 120] width 10 height 26
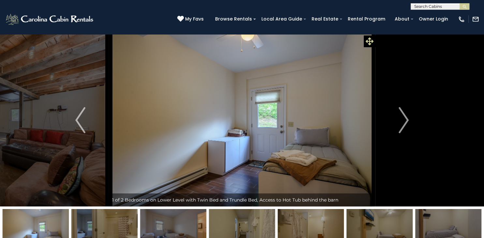
click at [367, 39] on icon at bounding box center [369, 41] width 8 height 8
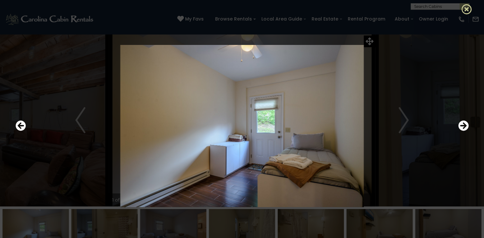
click at [463, 10] on icon at bounding box center [466, 9] width 10 height 10
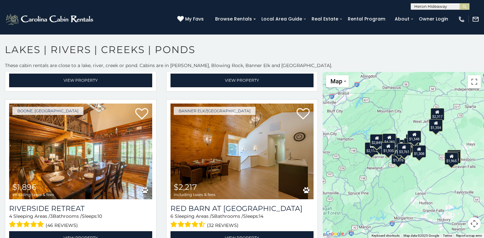
scroll to position [305, 0]
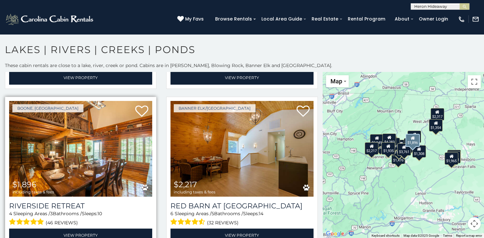
click at [69, 134] on img at bounding box center [80, 149] width 143 height 96
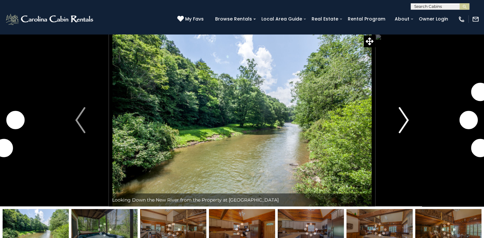
click at [401, 126] on img "Next" at bounding box center [403, 120] width 10 height 26
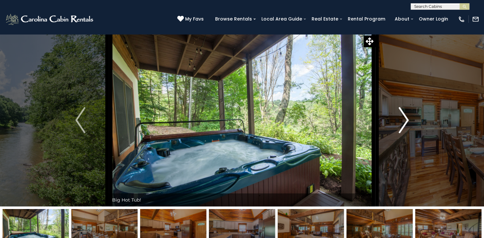
click at [401, 126] on img "Next" at bounding box center [403, 120] width 10 height 26
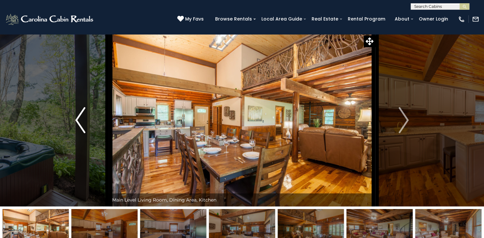
click at [78, 126] on img "Previous" at bounding box center [80, 120] width 10 height 26
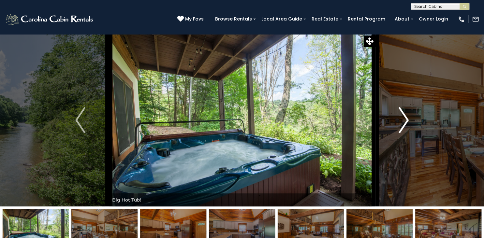
click at [406, 120] on img "Next" at bounding box center [403, 120] width 10 height 26
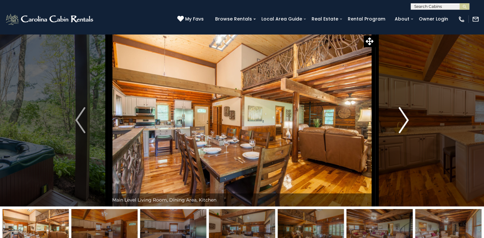
click at [406, 120] on img "Next" at bounding box center [403, 120] width 10 height 26
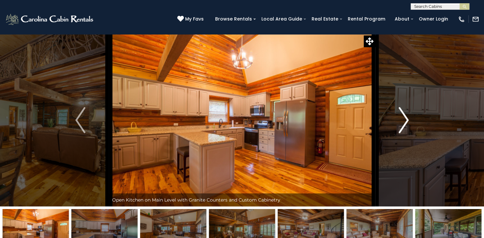
click at [406, 120] on img "Next" at bounding box center [403, 120] width 10 height 26
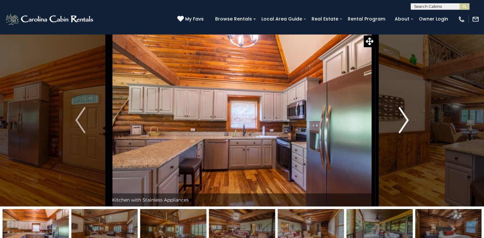
click at [406, 120] on img "Next" at bounding box center [403, 120] width 10 height 26
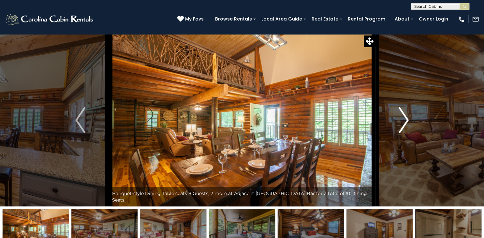
click at [406, 120] on img "Next" at bounding box center [403, 120] width 10 height 26
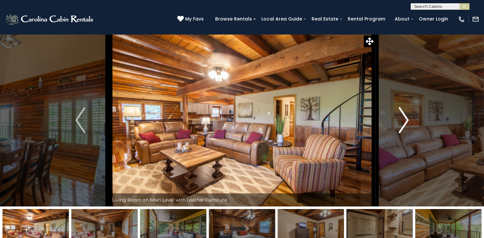
click at [406, 120] on img "Next" at bounding box center [403, 120] width 10 height 26
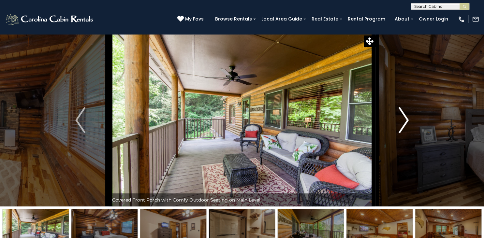
click at [406, 120] on img "Next" at bounding box center [403, 120] width 10 height 26
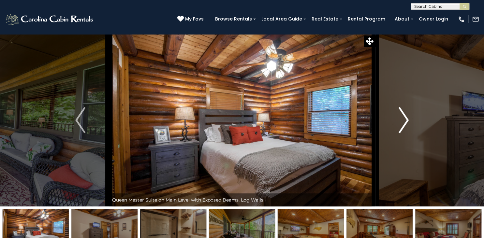
click at [406, 120] on img "Next" at bounding box center [403, 120] width 10 height 26
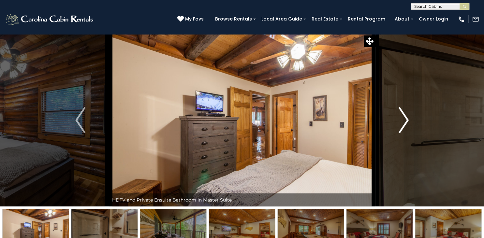
click at [406, 120] on img "Next" at bounding box center [403, 120] width 10 height 26
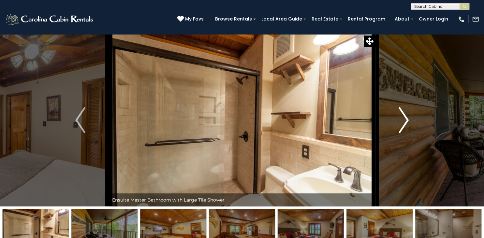
click at [406, 120] on img "Next" at bounding box center [403, 120] width 10 height 26
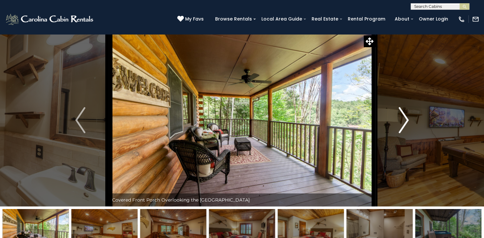
click at [406, 120] on img "Next" at bounding box center [403, 120] width 10 height 26
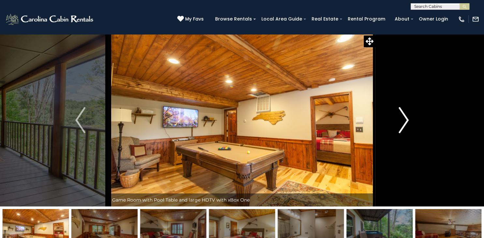
click at [406, 120] on img "Next" at bounding box center [403, 120] width 10 height 26
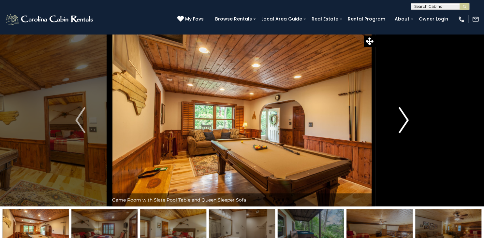
click at [406, 120] on img "Next" at bounding box center [403, 120] width 10 height 26
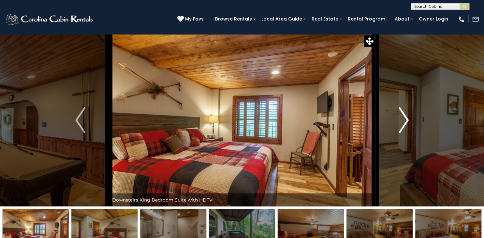
click at [406, 120] on img "Next" at bounding box center [403, 120] width 10 height 26
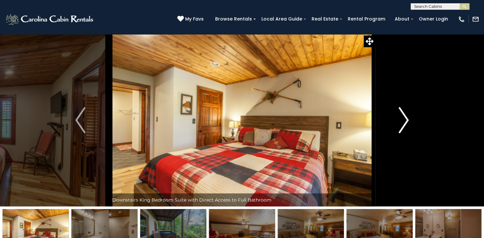
click at [406, 120] on img "Next" at bounding box center [403, 120] width 10 height 26
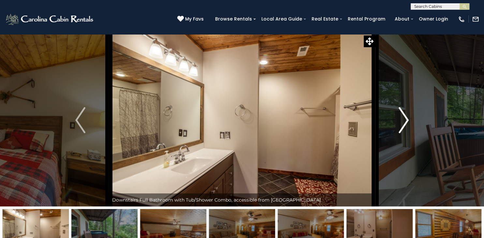
click at [406, 120] on img "Next" at bounding box center [403, 120] width 10 height 26
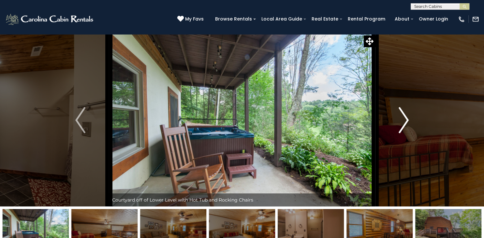
click at [406, 120] on img "Next" at bounding box center [403, 120] width 10 height 26
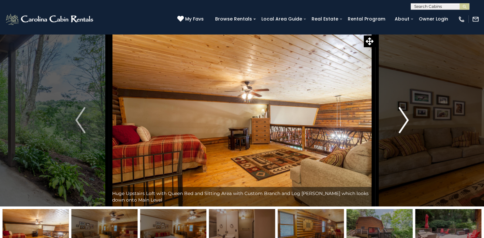
click at [406, 120] on img "Next" at bounding box center [403, 120] width 10 height 26
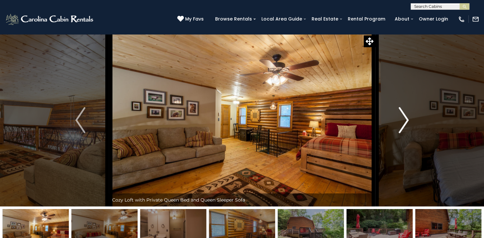
click at [406, 120] on img "Next" at bounding box center [403, 120] width 10 height 26
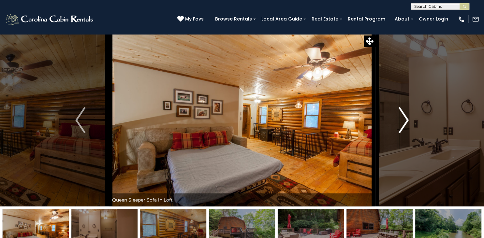
click at [406, 120] on img "Next" at bounding box center [403, 120] width 10 height 26
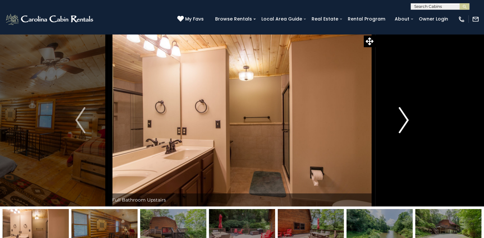
click at [406, 120] on img "Next" at bounding box center [403, 120] width 10 height 26
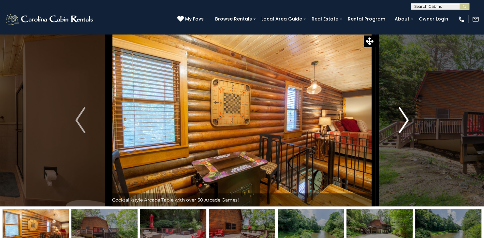
click at [406, 120] on img "Next" at bounding box center [403, 120] width 10 height 26
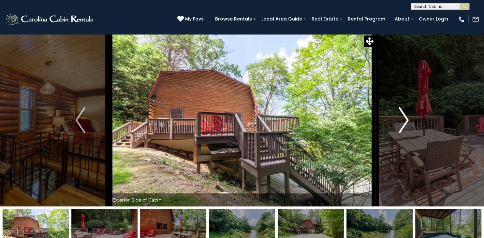
click at [406, 120] on img "Next" at bounding box center [403, 120] width 10 height 26
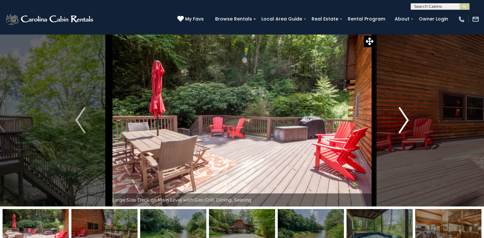
click at [406, 120] on img "Next" at bounding box center [403, 120] width 10 height 26
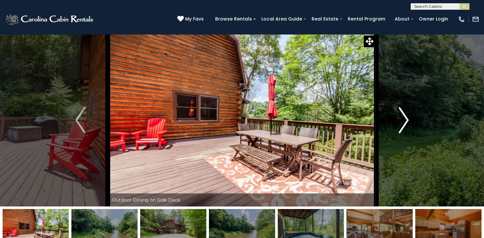
click at [406, 120] on img "Next" at bounding box center [403, 120] width 10 height 26
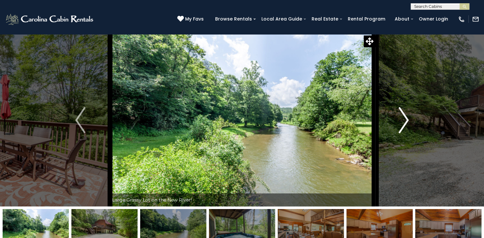
click at [406, 120] on img "Next" at bounding box center [403, 120] width 10 height 26
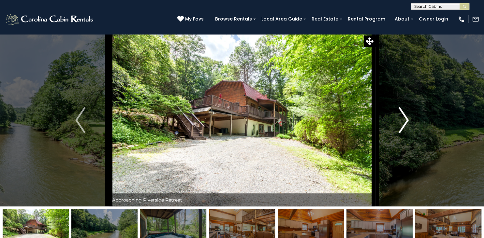
click at [406, 120] on img "Next" at bounding box center [403, 120] width 10 height 26
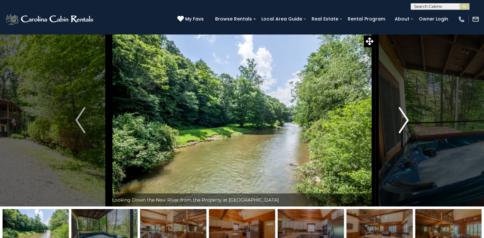
click at [406, 120] on img "Next" at bounding box center [403, 120] width 10 height 26
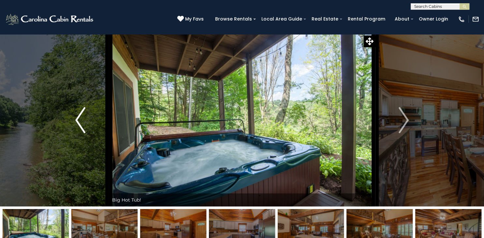
click at [77, 115] on img "Previous" at bounding box center [80, 120] width 10 height 26
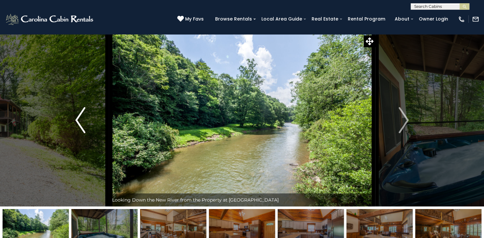
click at [77, 115] on img "Previous" at bounding box center [80, 120] width 10 height 26
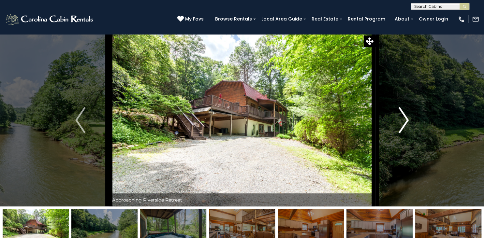
click at [404, 120] on img "Next" at bounding box center [403, 120] width 10 height 26
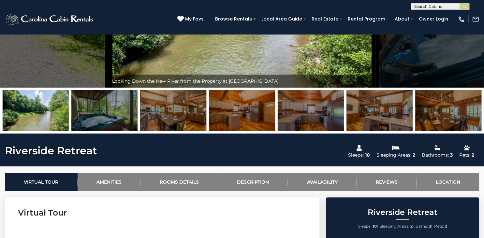
scroll to position [107, 0]
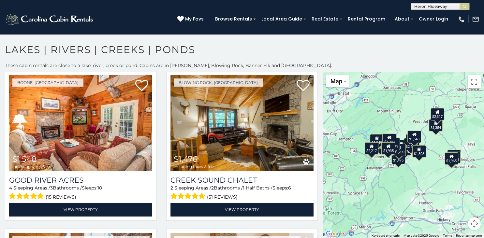
scroll to position [809, 0]
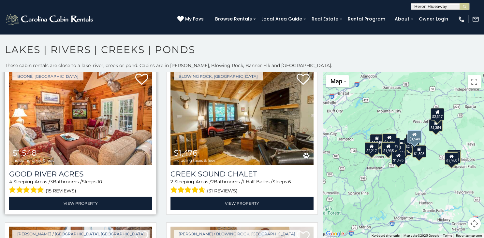
click at [55, 127] on img at bounding box center [80, 117] width 143 height 96
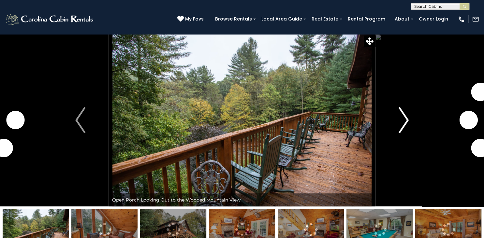
click at [405, 122] on img "Next" at bounding box center [403, 120] width 10 height 26
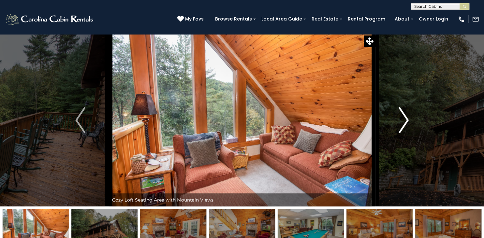
click at [405, 122] on img "Next" at bounding box center [403, 120] width 10 height 26
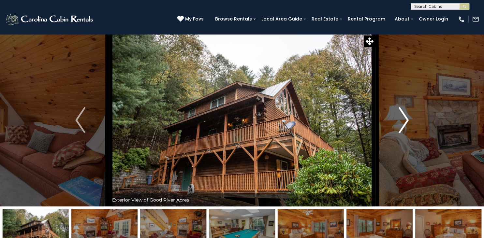
click at [405, 122] on img "Next" at bounding box center [403, 120] width 10 height 26
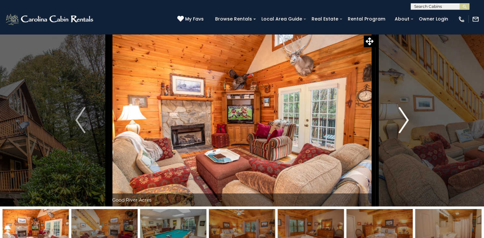
click at [405, 122] on img "Next" at bounding box center [403, 120] width 10 height 26
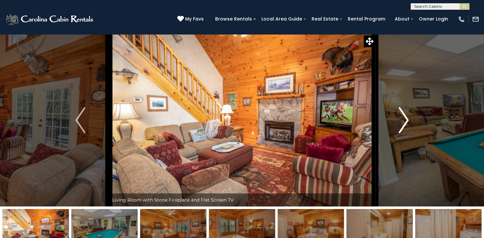
click at [405, 122] on img "Next" at bounding box center [403, 120] width 10 height 26
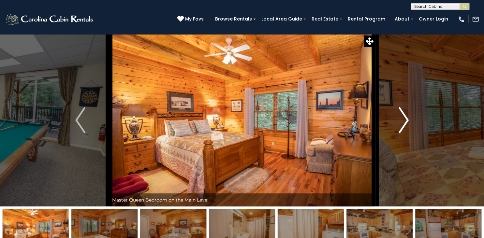
click at [405, 122] on img "Next" at bounding box center [403, 120] width 10 height 26
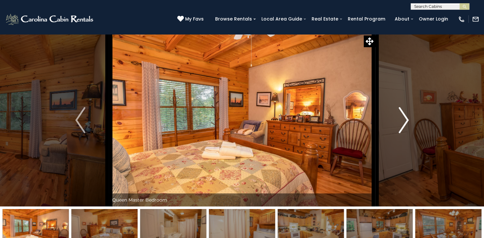
click at [405, 122] on img "Next" at bounding box center [403, 120] width 10 height 26
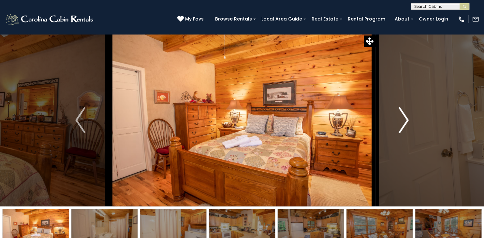
click at [405, 122] on img "Next" at bounding box center [403, 120] width 10 height 26
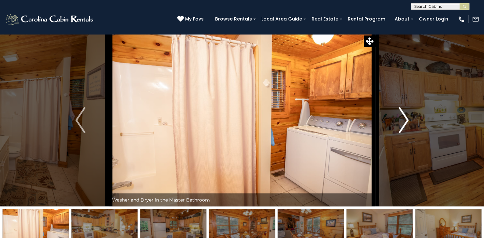
click at [405, 122] on img "Next" at bounding box center [403, 120] width 10 height 26
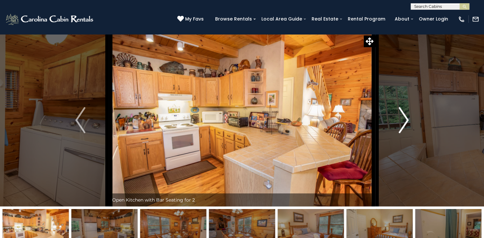
click at [405, 122] on img "Next" at bounding box center [403, 120] width 10 height 26
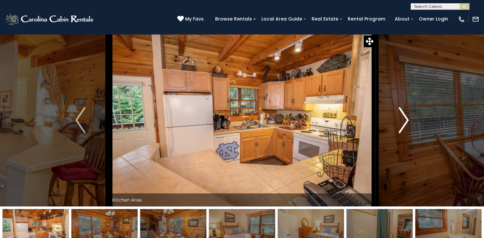
click at [405, 122] on img "Next" at bounding box center [403, 120] width 10 height 26
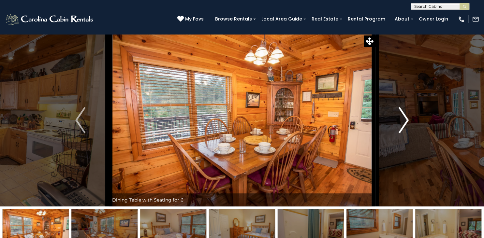
click at [405, 122] on img "Next" at bounding box center [403, 120] width 10 height 26
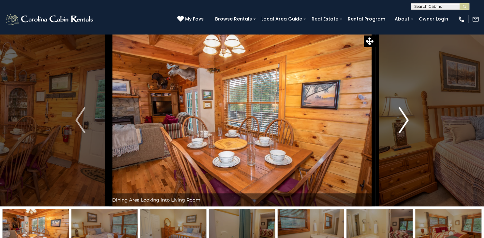
click at [405, 122] on img "Next" at bounding box center [403, 120] width 10 height 26
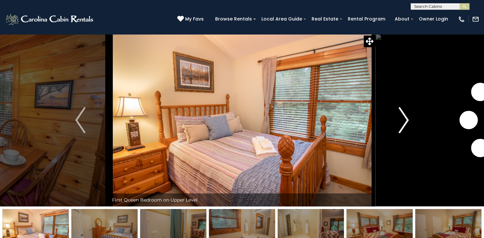
click at [405, 122] on img "Next" at bounding box center [403, 120] width 10 height 26
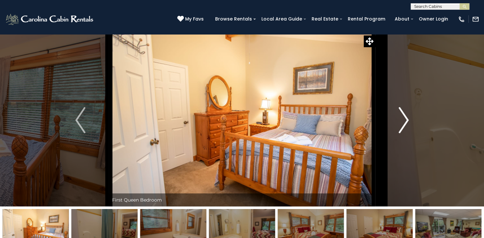
click at [405, 122] on img "Next" at bounding box center [403, 120] width 10 height 26
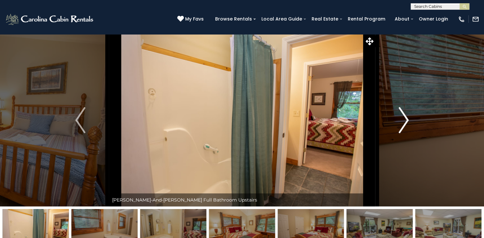
click at [405, 122] on img "Next" at bounding box center [403, 120] width 10 height 26
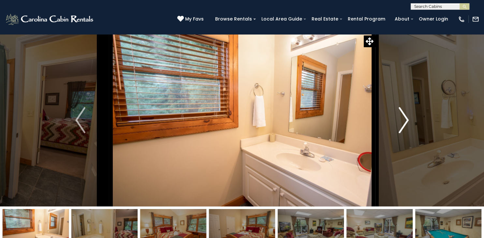
click at [405, 122] on img "Next" at bounding box center [403, 120] width 10 height 26
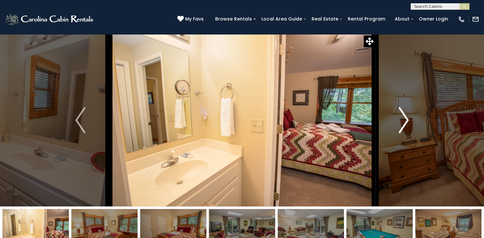
click at [405, 122] on img "Next" at bounding box center [403, 120] width 10 height 26
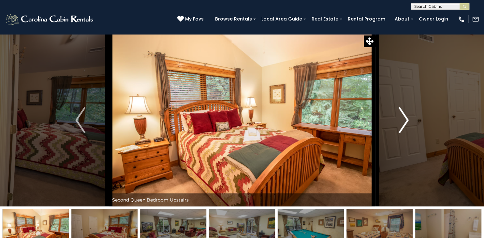
click at [405, 122] on img "Next" at bounding box center [403, 120] width 10 height 26
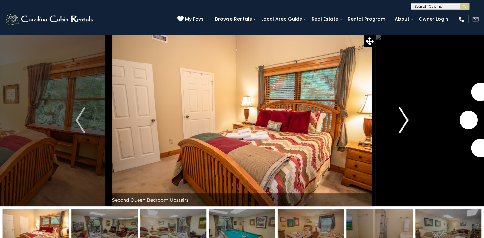
click at [405, 122] on img "Next" at bounding box center [403, 120] width 10 height 26
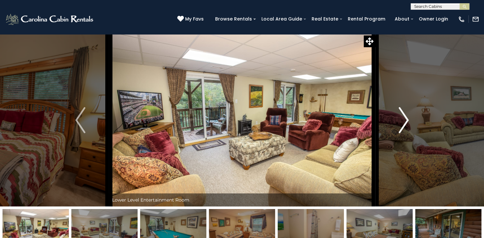
click at [405, 122] on img "Next" at bounding box center [403, 120] width 10 height 26
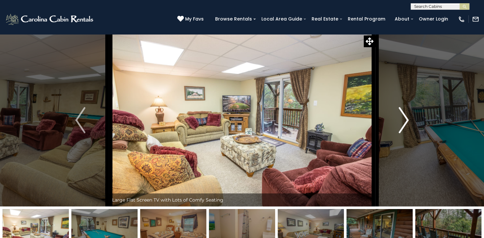
click at [405, 122] on img "Next" at bounding box center [403, 120] width 10 height 26
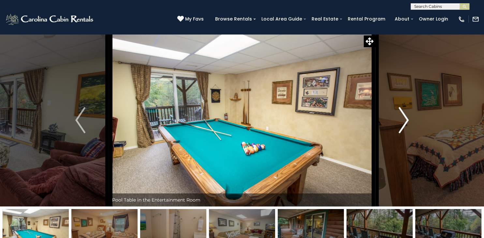
click at [405, 122] on img "Next" at bounding box center [403, 120] width 10 height 26
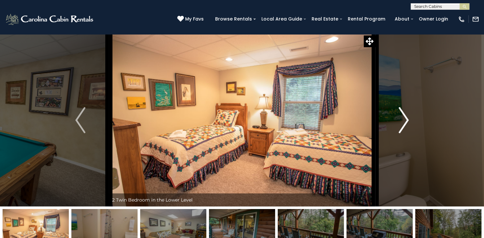
click at [405, 122] on img "Next" at bounding box center [403, 120] width 10 height 26
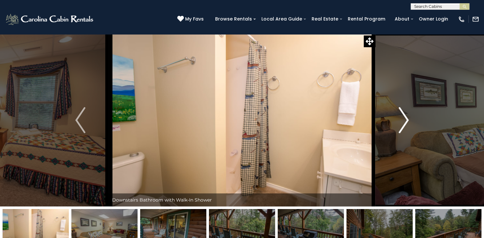
click at [405, 122] on img "Next" at bounding box center [403, 120] width 10 height 26
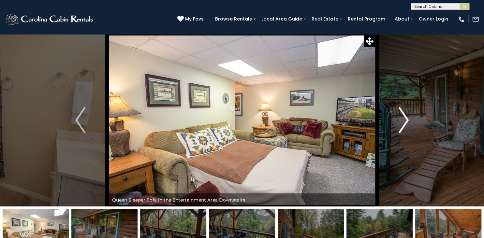
click at [405, 122] on img "Next" at bounding box center [403, 120] width 10 height 26
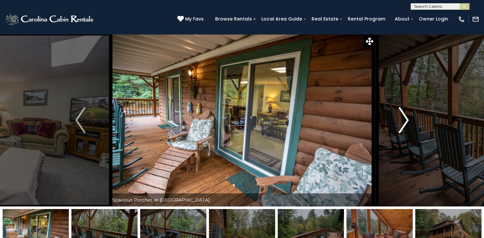
click at [405, 122] on img "Next" at bounding box center [403, 120] width 10 height 26
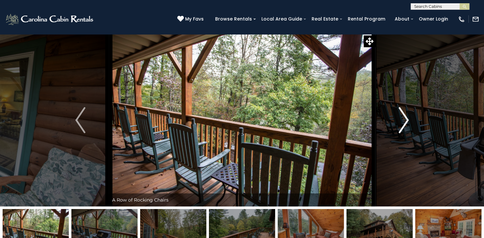
click at [405, 122] on img "Next" at bounding box center [403, 120] width 10 height 26
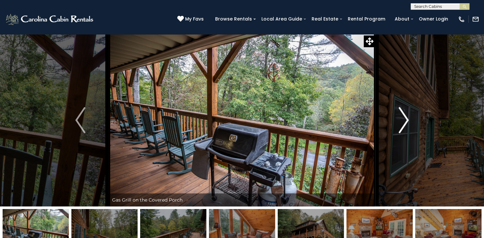
click at [405, 122] on img "Next" at bounding box center [403, 120] width 10 height 26
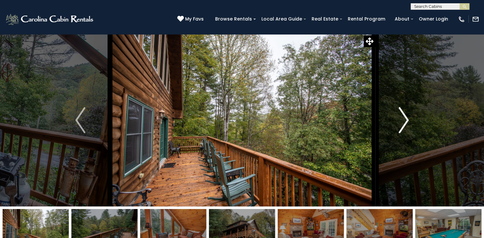
click at [405, 122] on img "Next" at bounding box center [403, 120] width 10 height 26
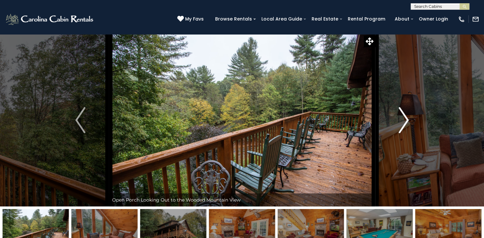
click at [405, 122] on img "Next" at bounding box center [403, 120] width 10 height 26
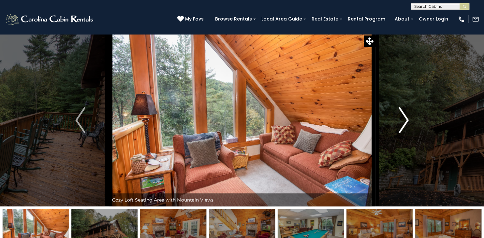
click at [407, 117] on img "Next" at bounding box center [403, 120] width 10 height 26
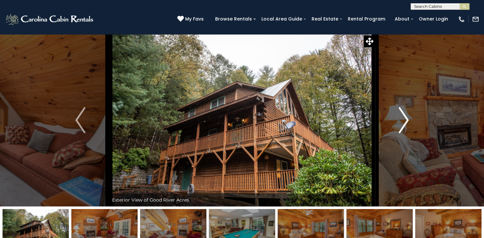
click at [407, 117] on img "Next" at bounding box center [403, 120] width 10 height 26
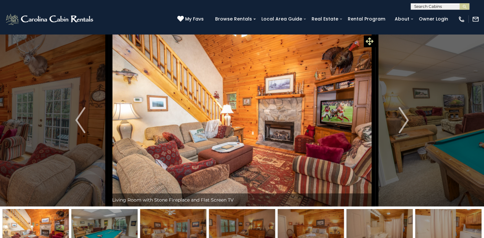
click at [370, 43] on icon at bounding box center [369, 41] width 8 height 8
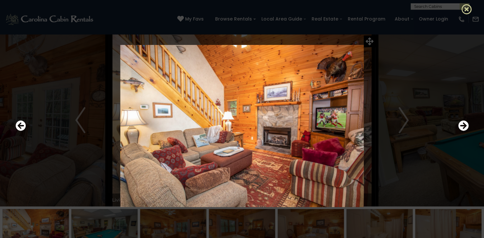
click at [465, 10] on icon at bounding box center [466, 9] width 10 height 10
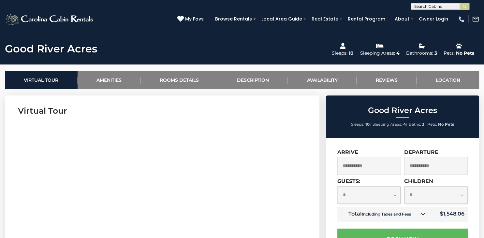
scroll to position [225, 0]
